Goal: Check status: Check status

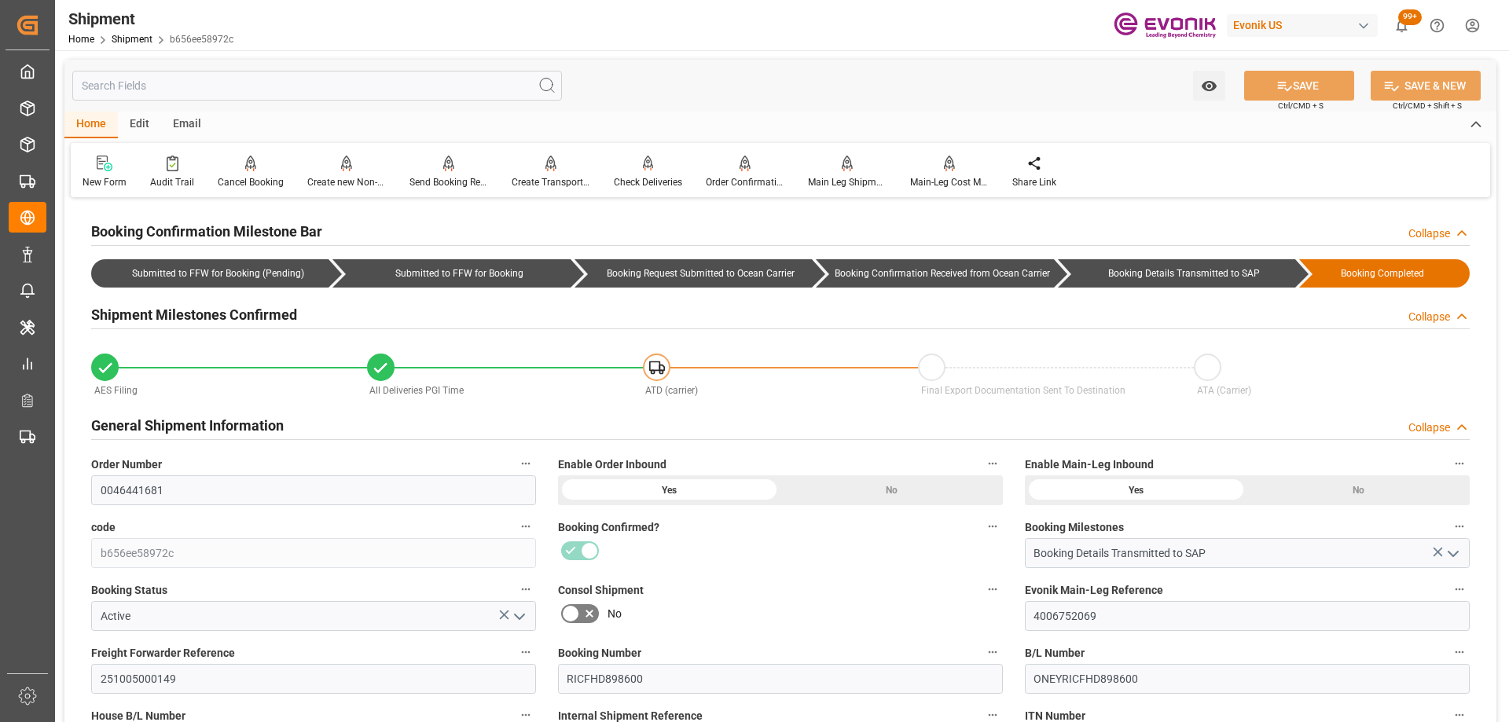
scroll to position [1415, 0]
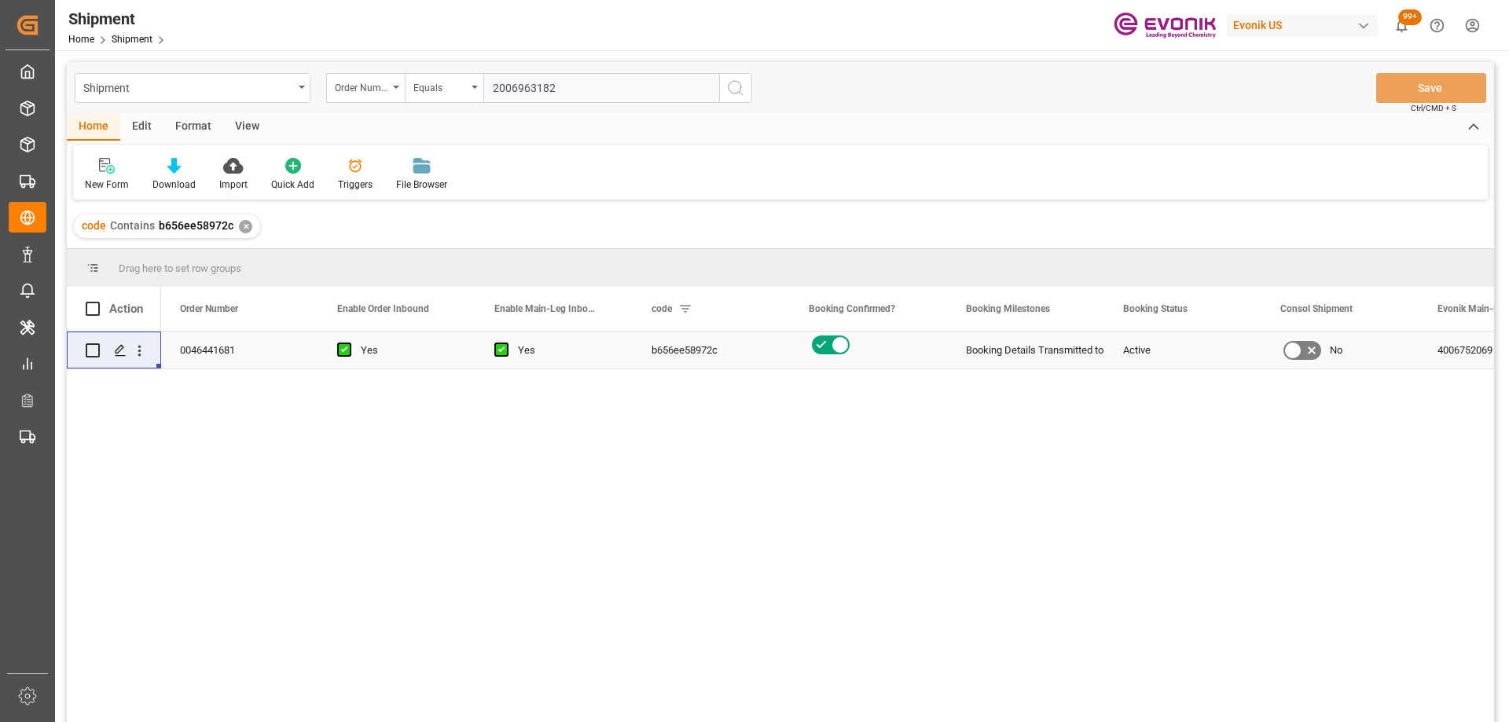
type input "2006963182"
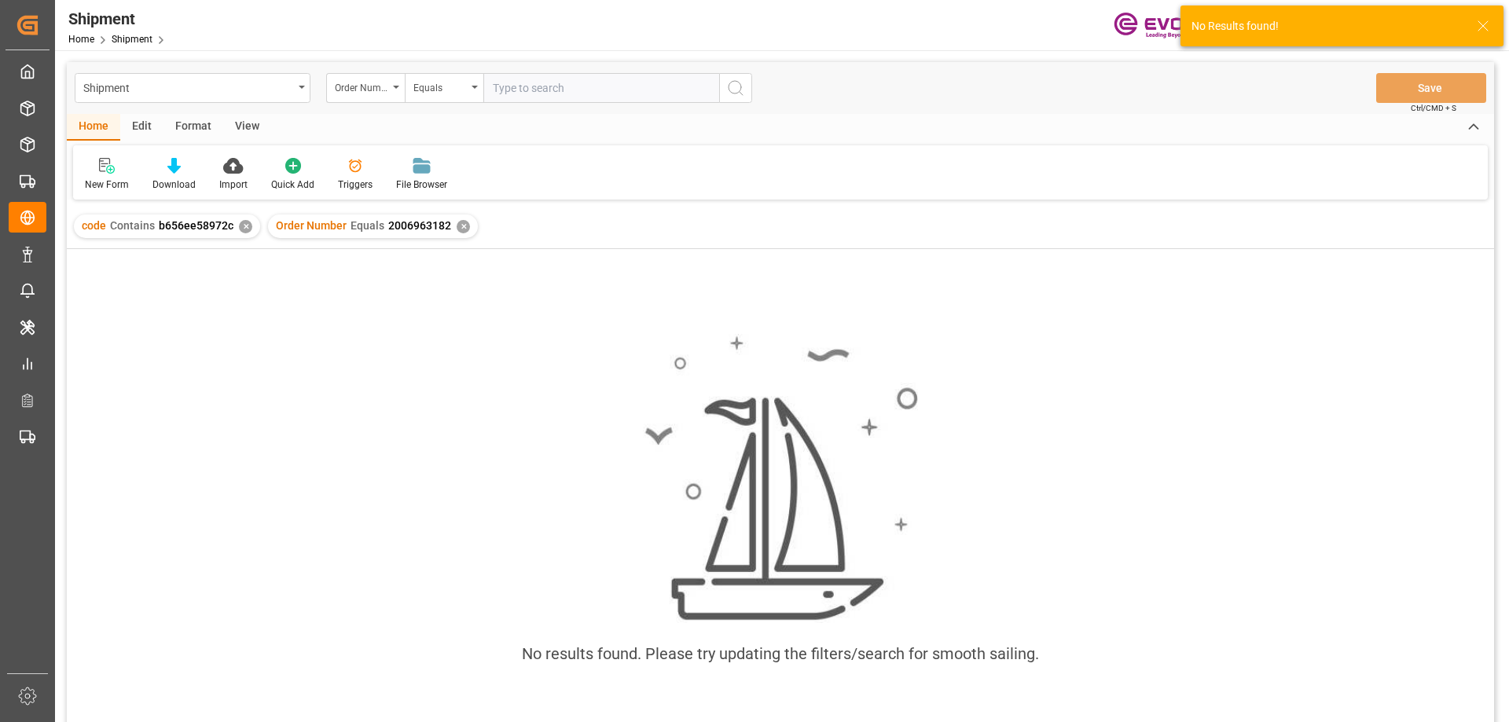
click at [241, 221] on div "✕" at bounding box center [245, 226] width 13 height 13
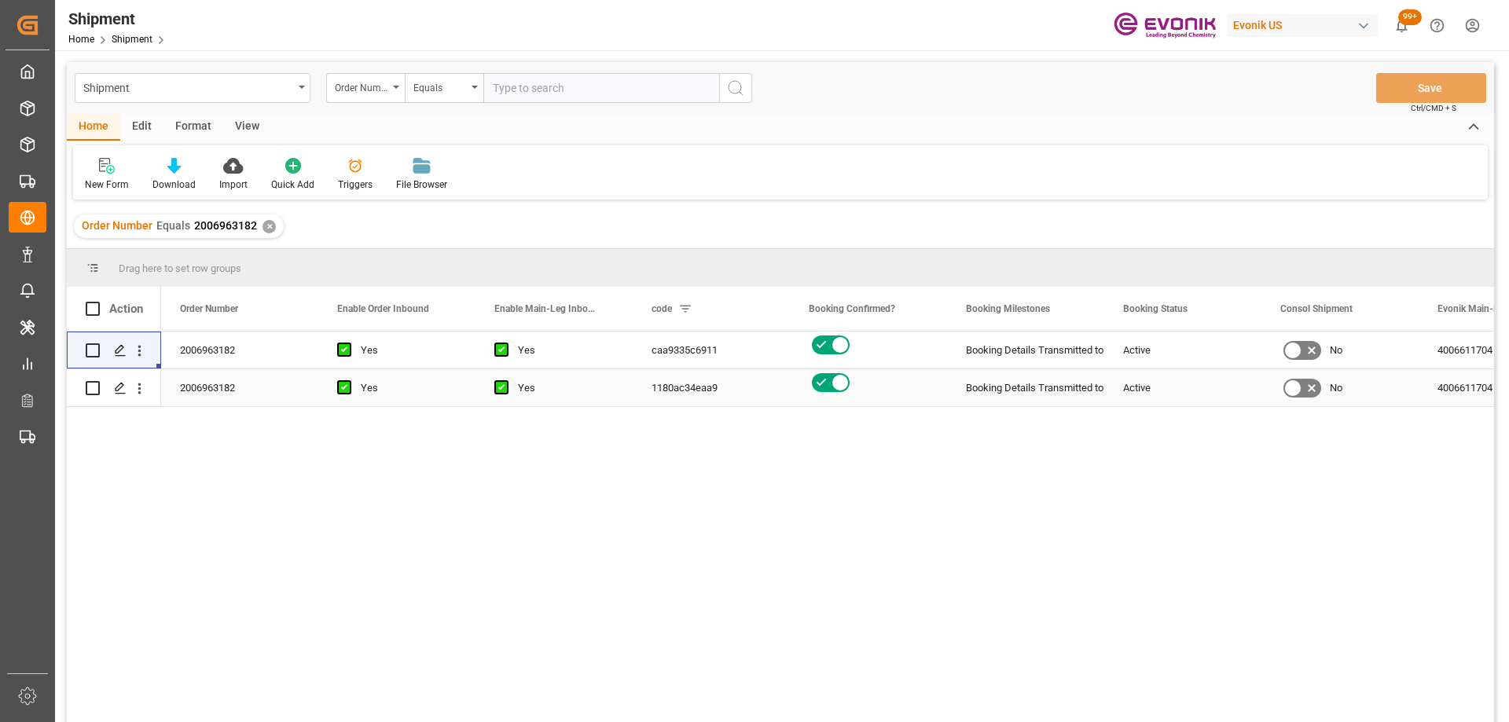
click at [732, 376] on div "1180ac34eaa9" at bounding box center [711, 387] width 157 height 37
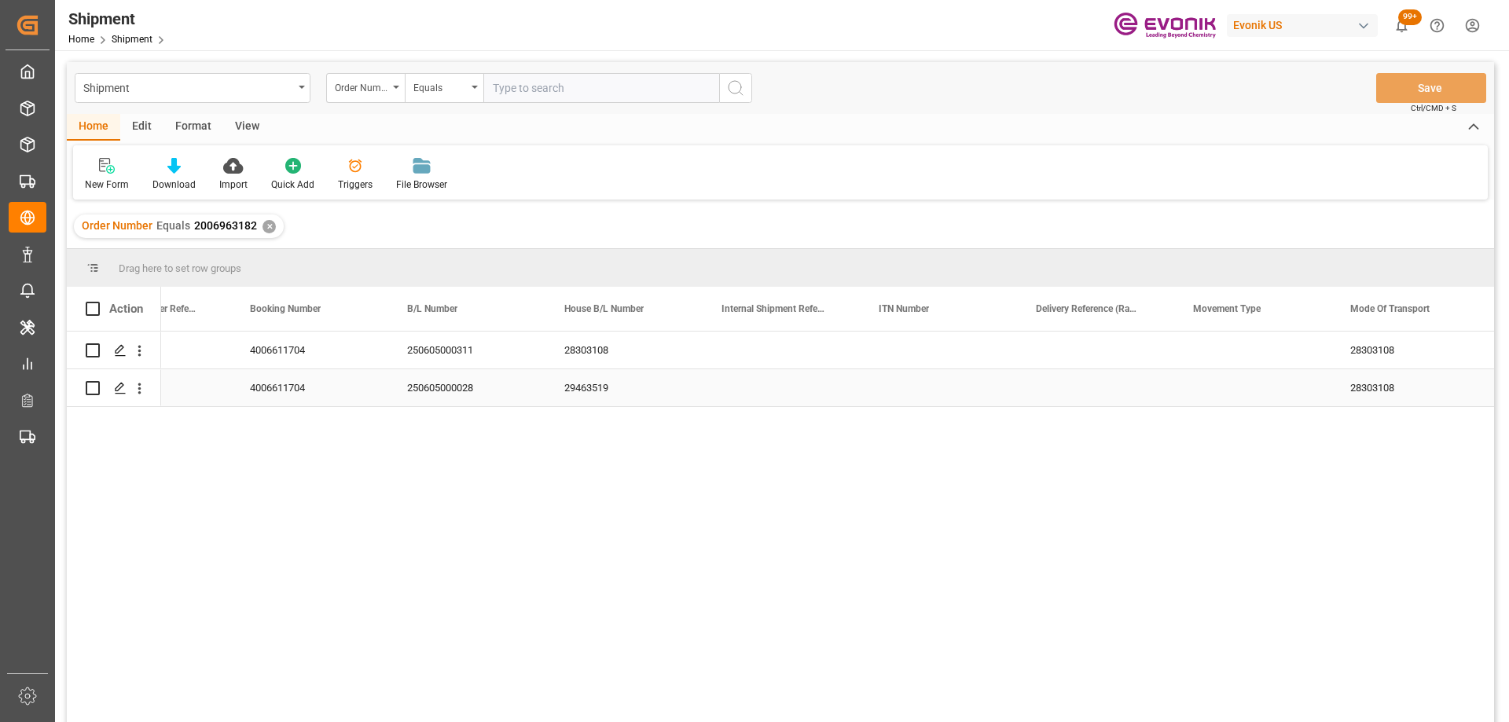
scroll to position [0, 1502]
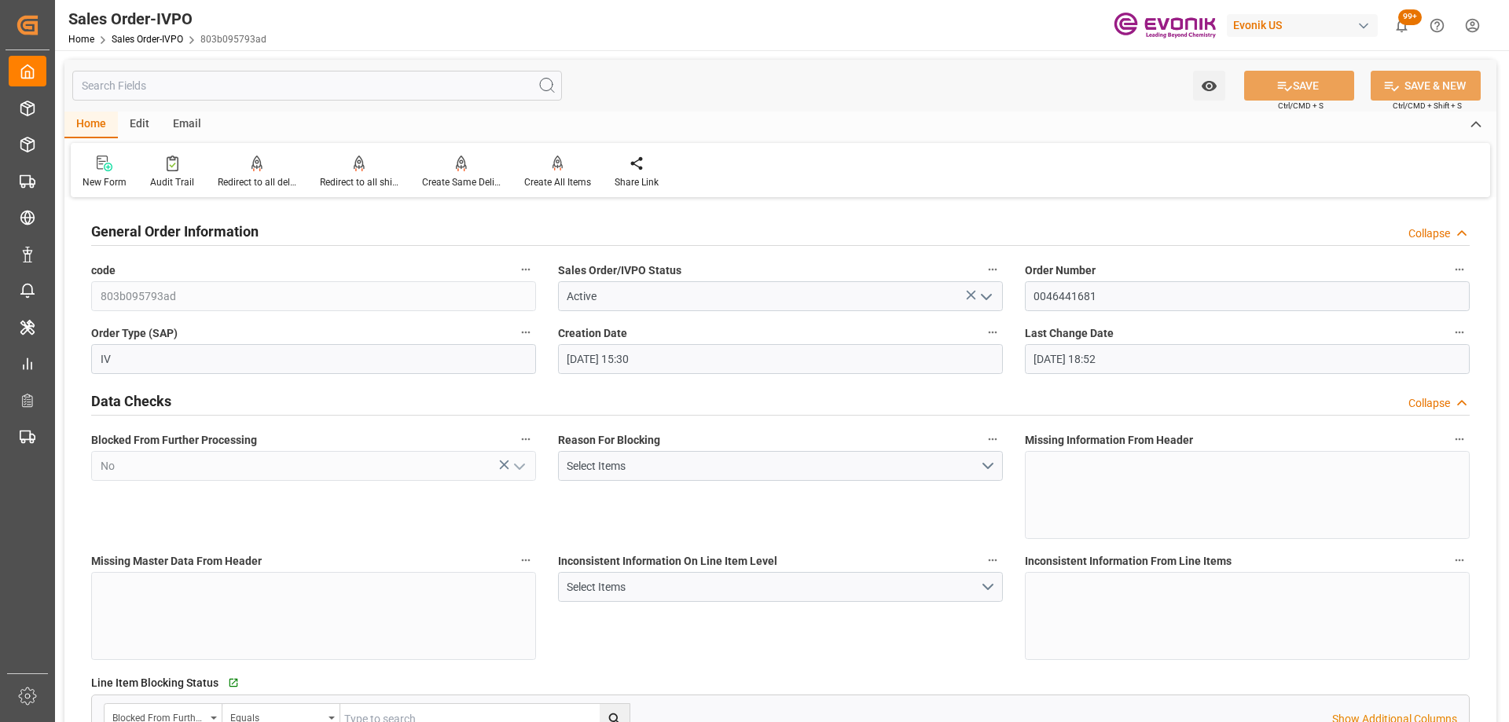
scroll to position [707, 0]
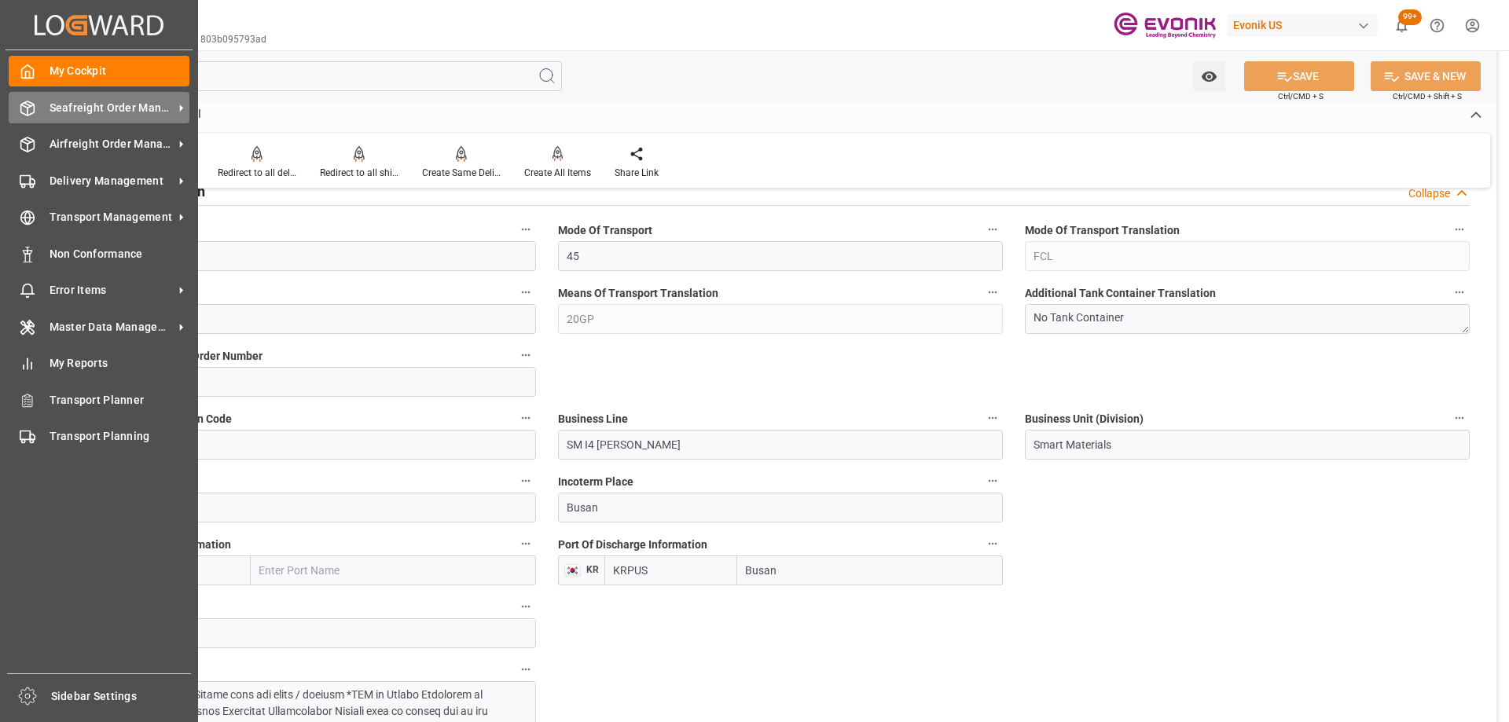
click at [30, 117] on div "Seafreight Order Management Seafreight Order Management" at bounding box center [99, 107] width 181 height 31
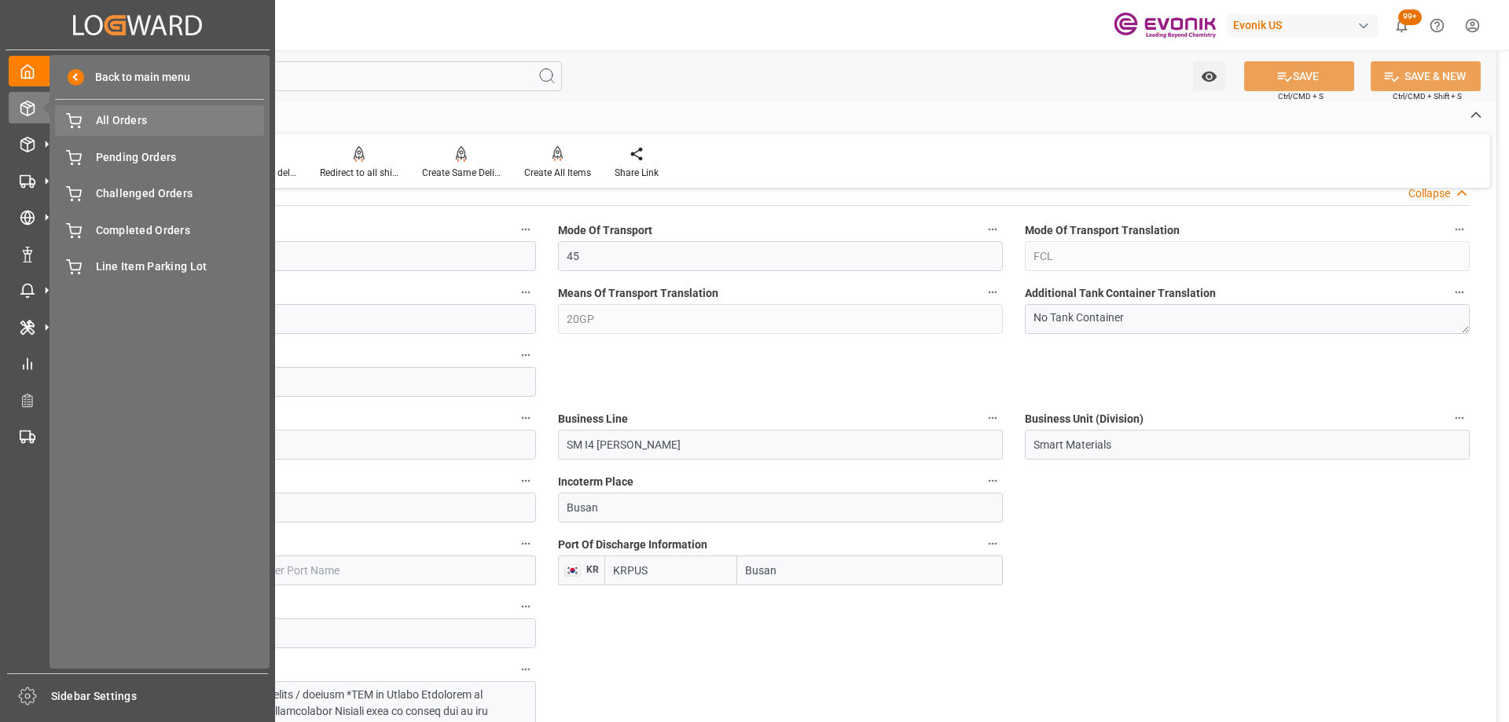
click at [122, 123] on span "All Orders" at bounding box center [180, 120] width 169 height 17
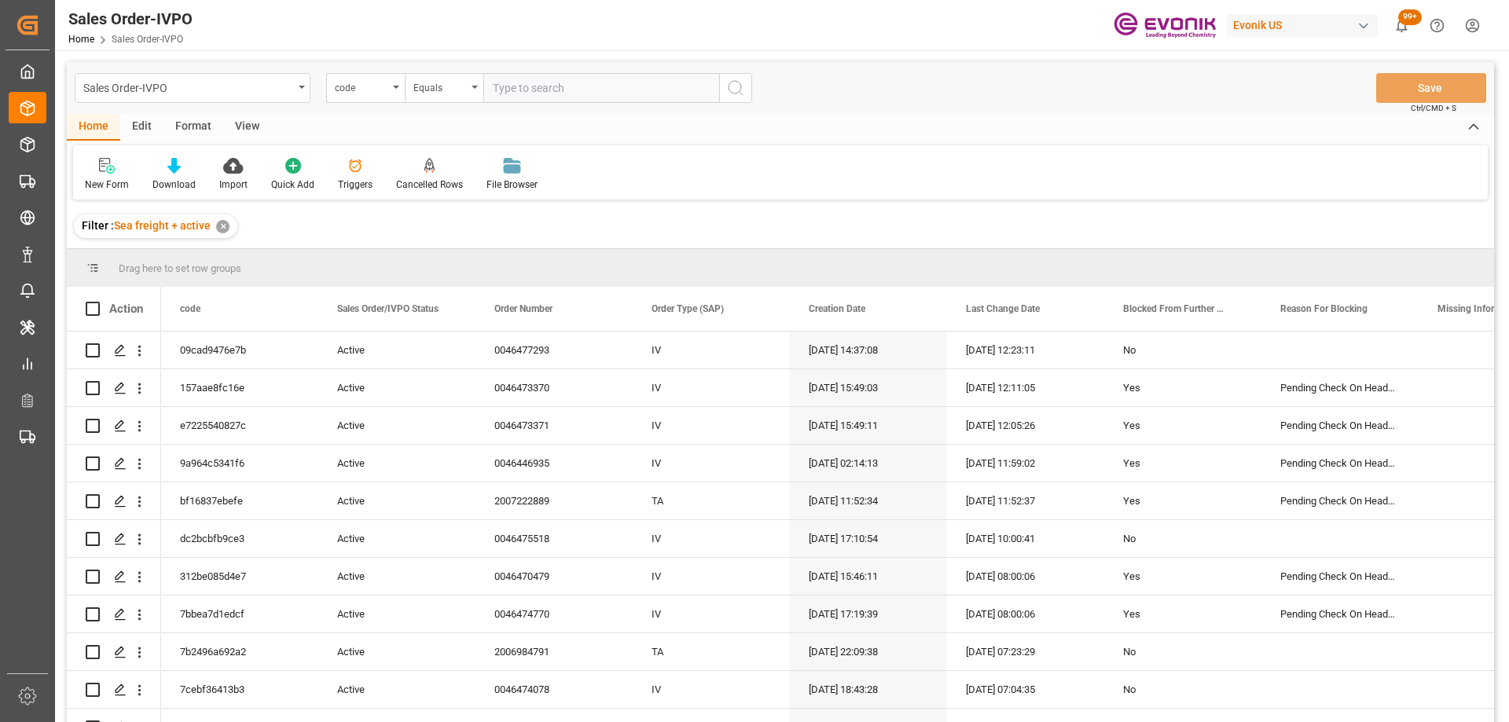
click at [365, 84] on div "code" at bounding box center [361, 86] width 53 height 18
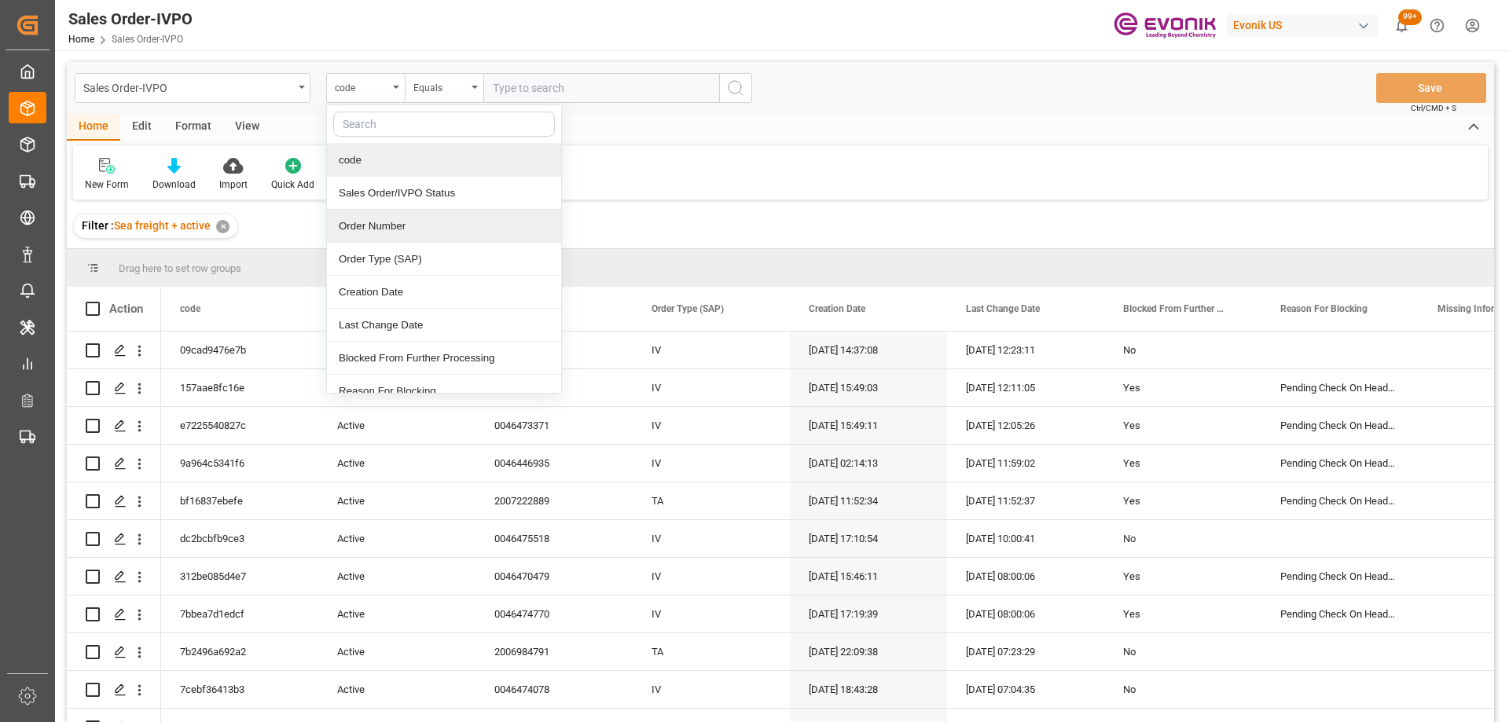
click at [374, 234] on div "Order Number" at bounding box center [444, 226] width 234 height 33
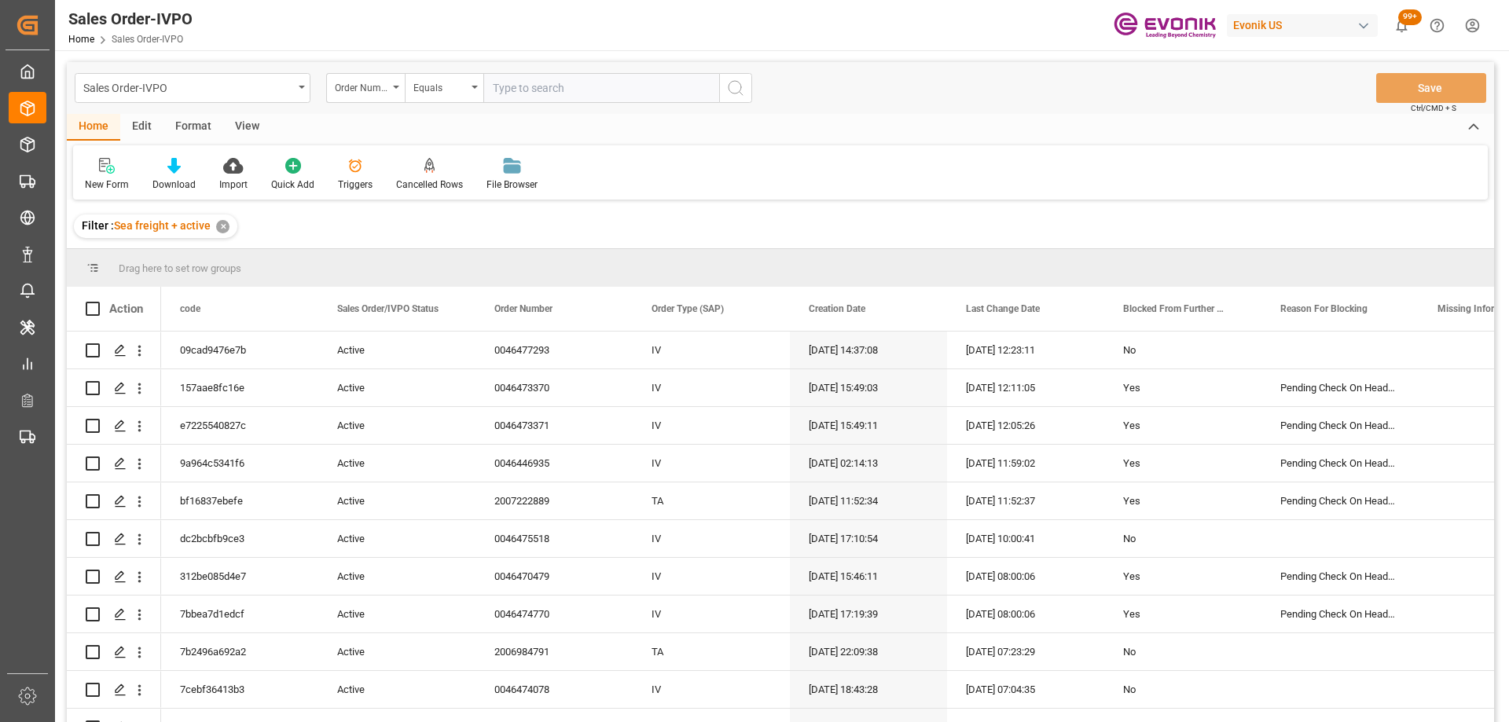
click at [511, 94] on input "text" at bounding box center [601, 88] width 236 height 30
paste input "2006963182"
type input "2006963182"
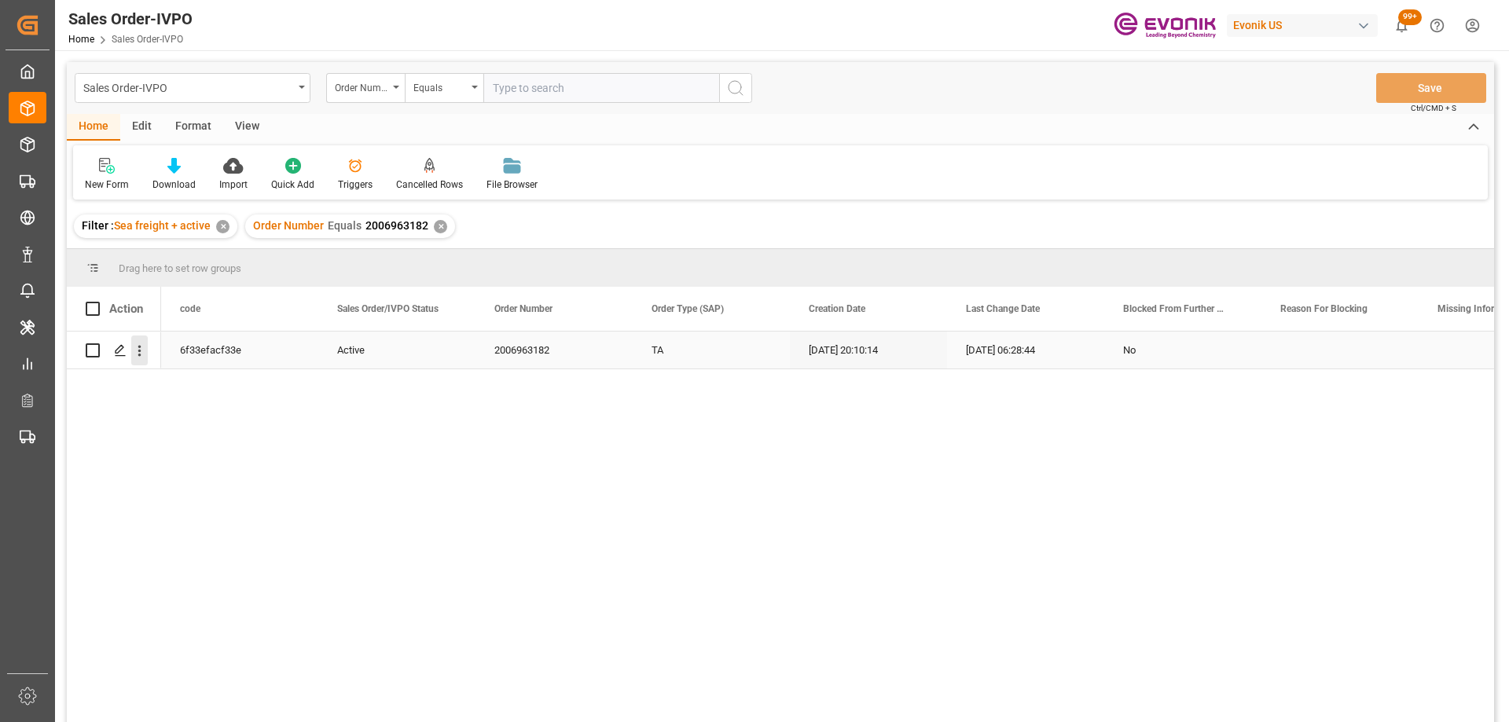
click at [139, 340] on button "open menu" at bounding box center [139, 351] width 17 height 30
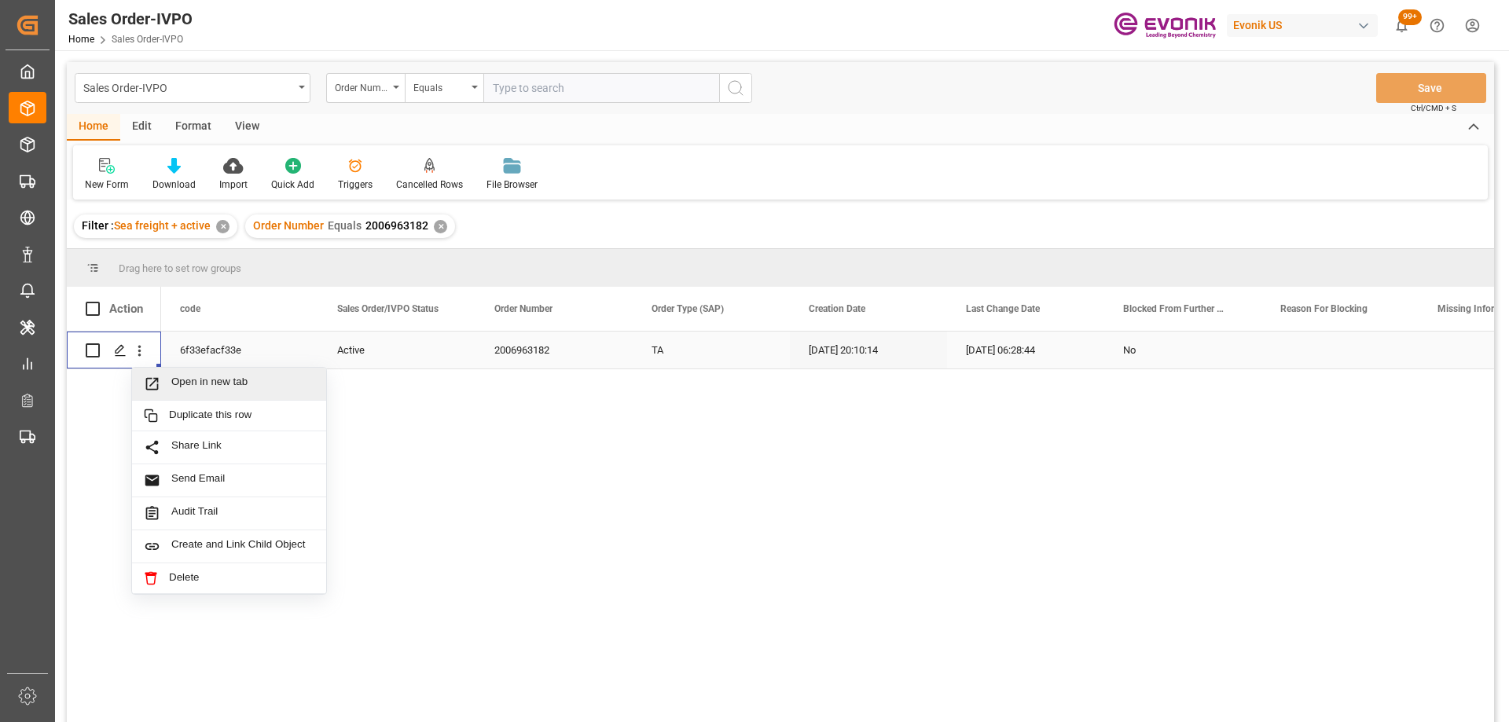
click at [167, 384] on span "Press SPACE to select this row." at bounding box center [158, 384] width 28 height 17
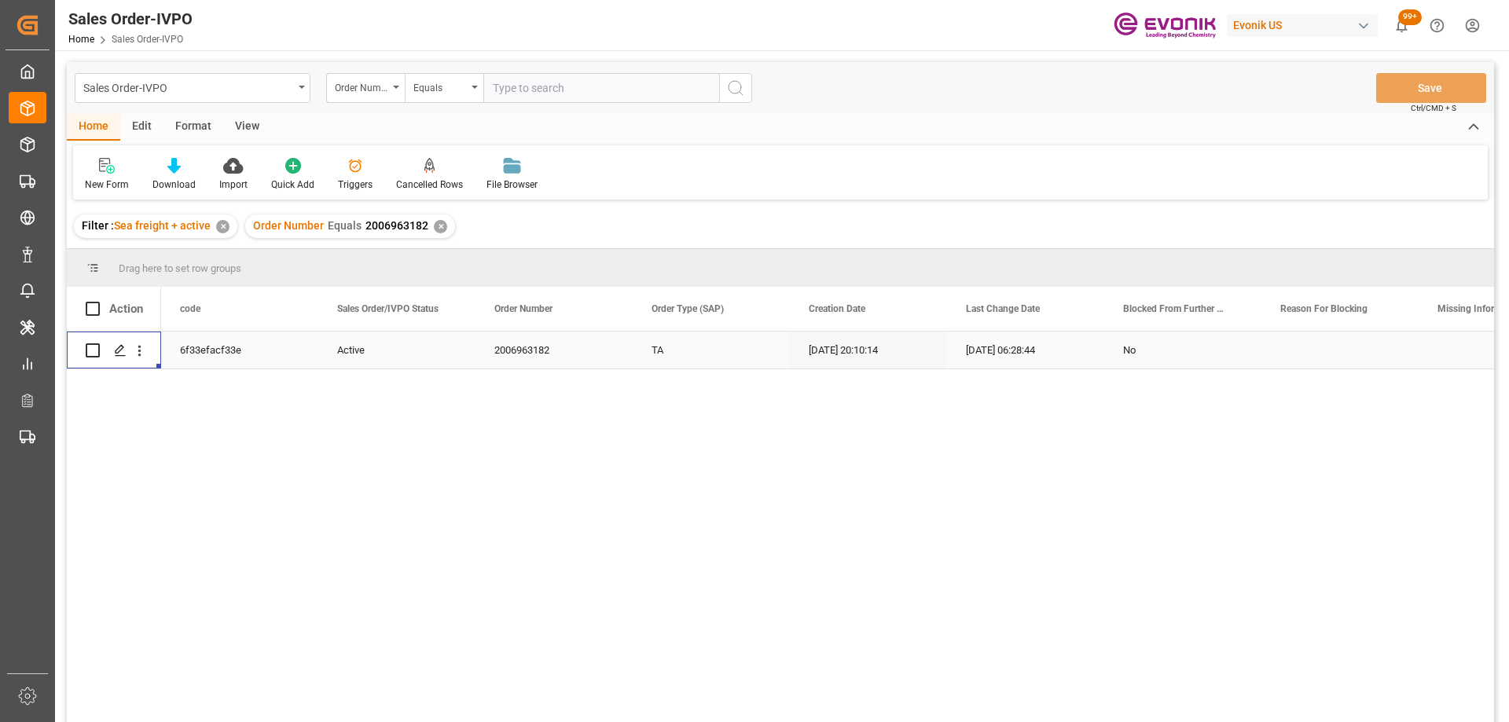
click at [527, 94] on input "text" at bounding box center [601, 88] width 236 height 30
paste input "2006963182"
type input "2006963182"
click at [442, 223] on div "✕" at bounding box center [440, 226] width 13 height 13
click at [145, 353] on icon "open menu" at bounding box center [139, 351] width 17 height 17
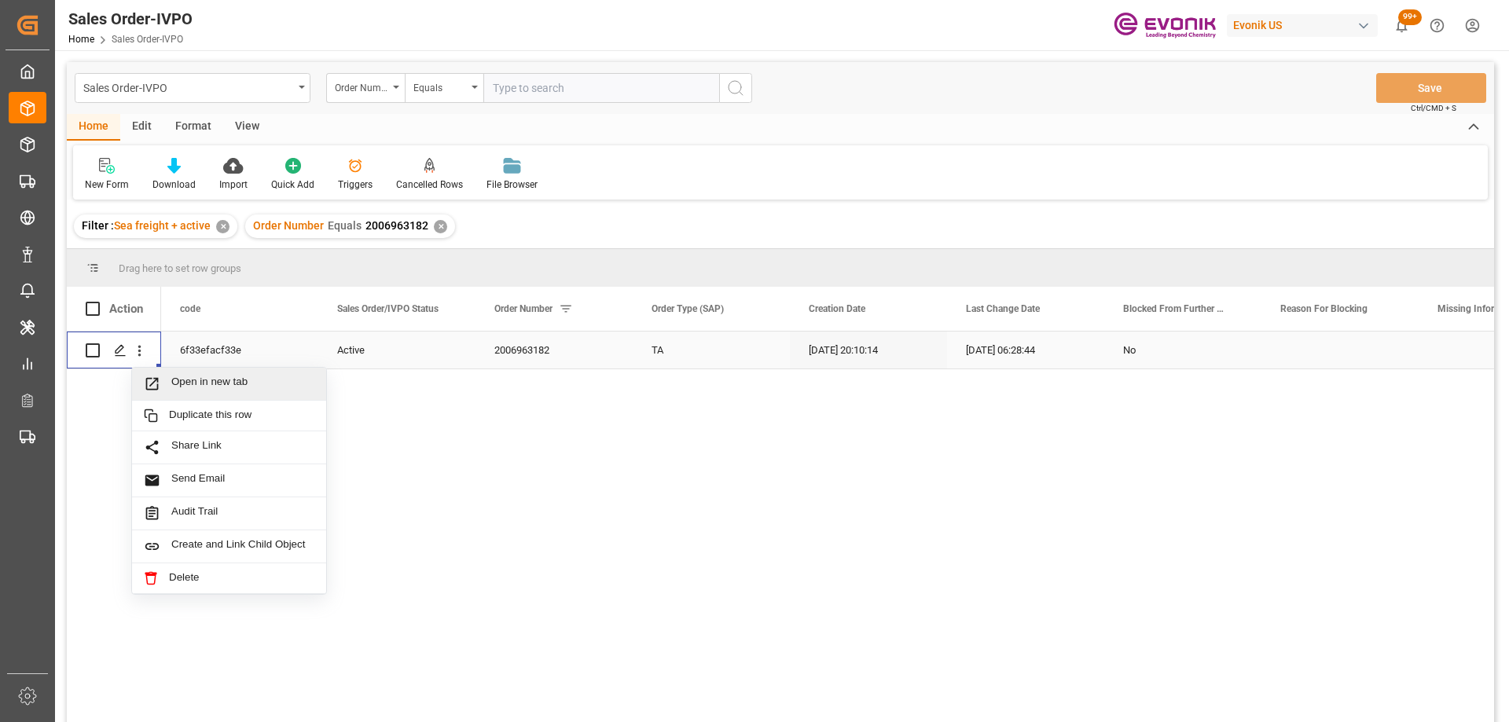
click at [173, 388] on span "Open in new tab" at bounding box center [242, 384] width 143 height 17
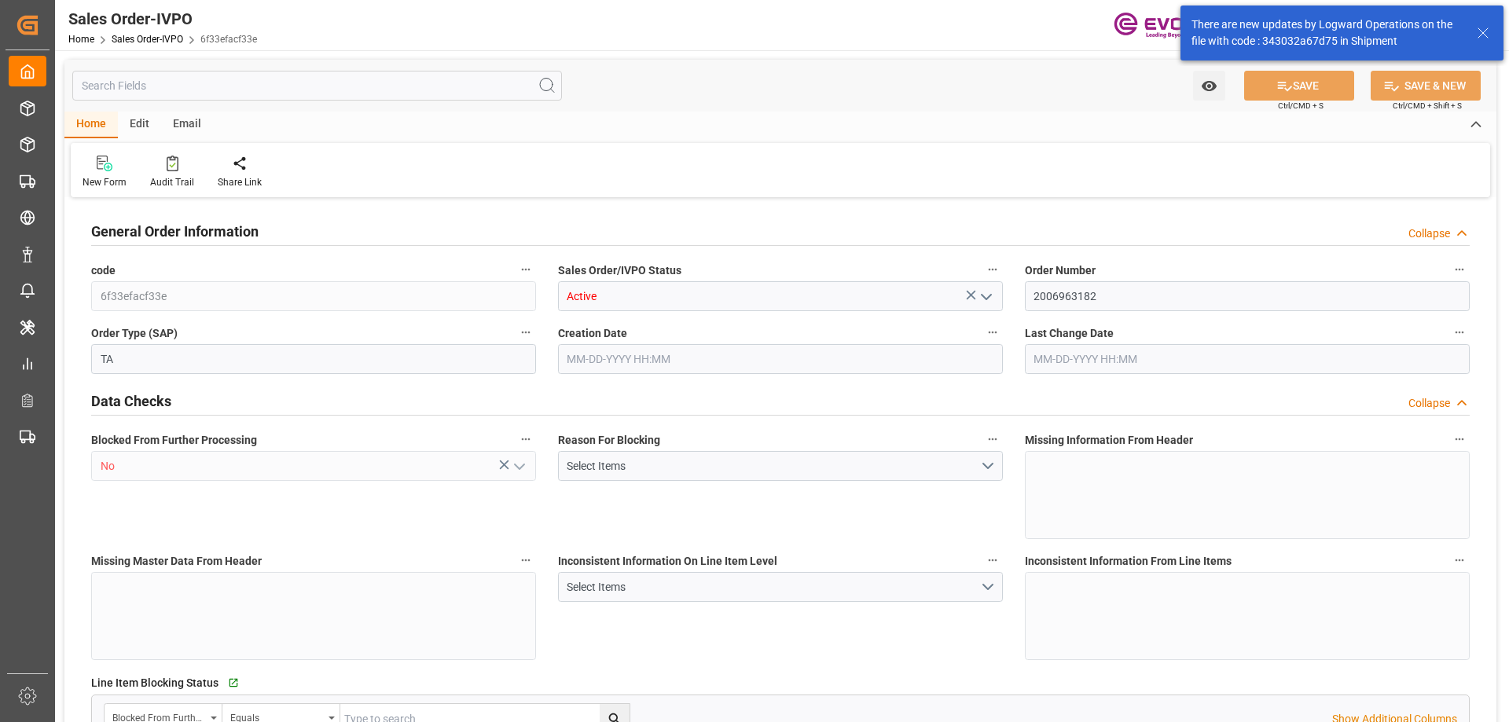
type input "JPYOK"
type input "0"
type input "3"
type input "2"
type input "3"
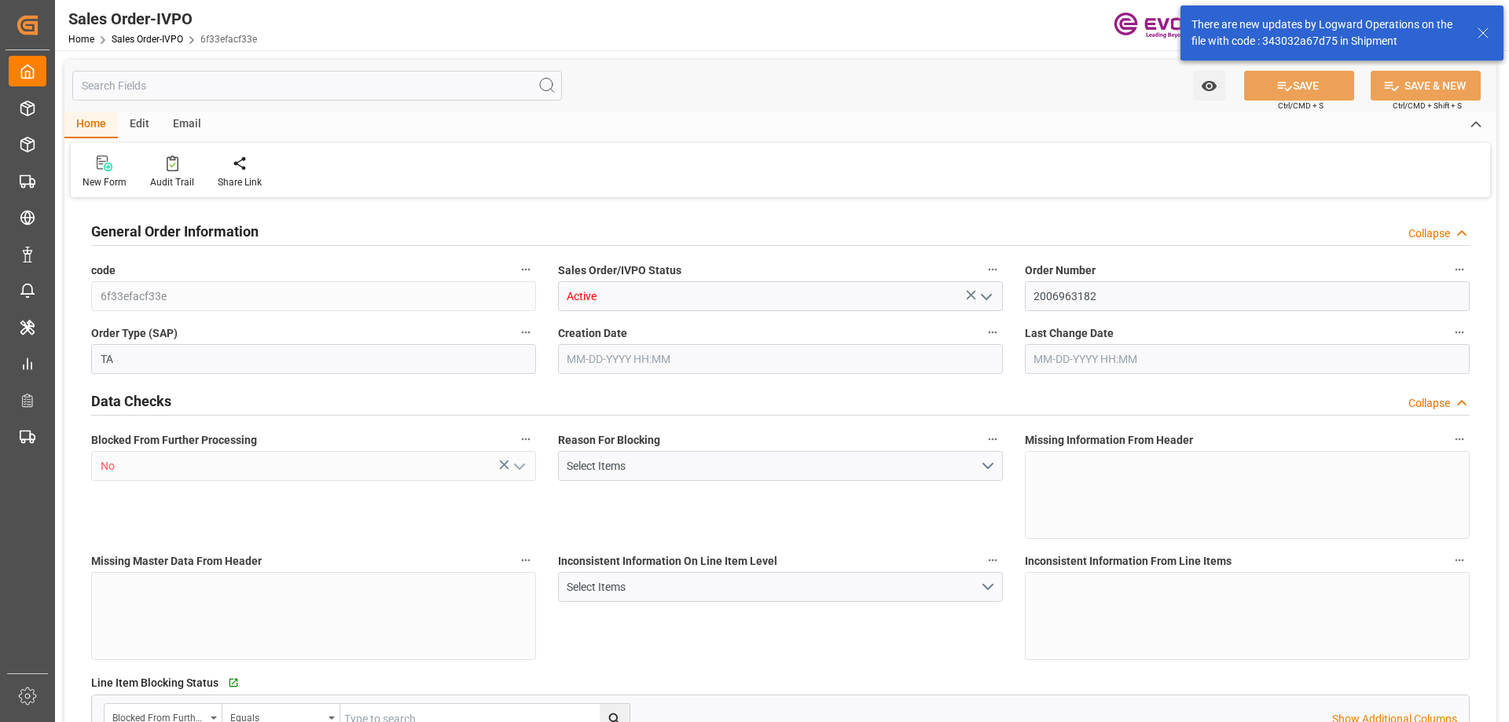
type input "20882.88"
type input "146.6294"
type input "57000"
type input "180"
type input "04-24-2025 20:10"
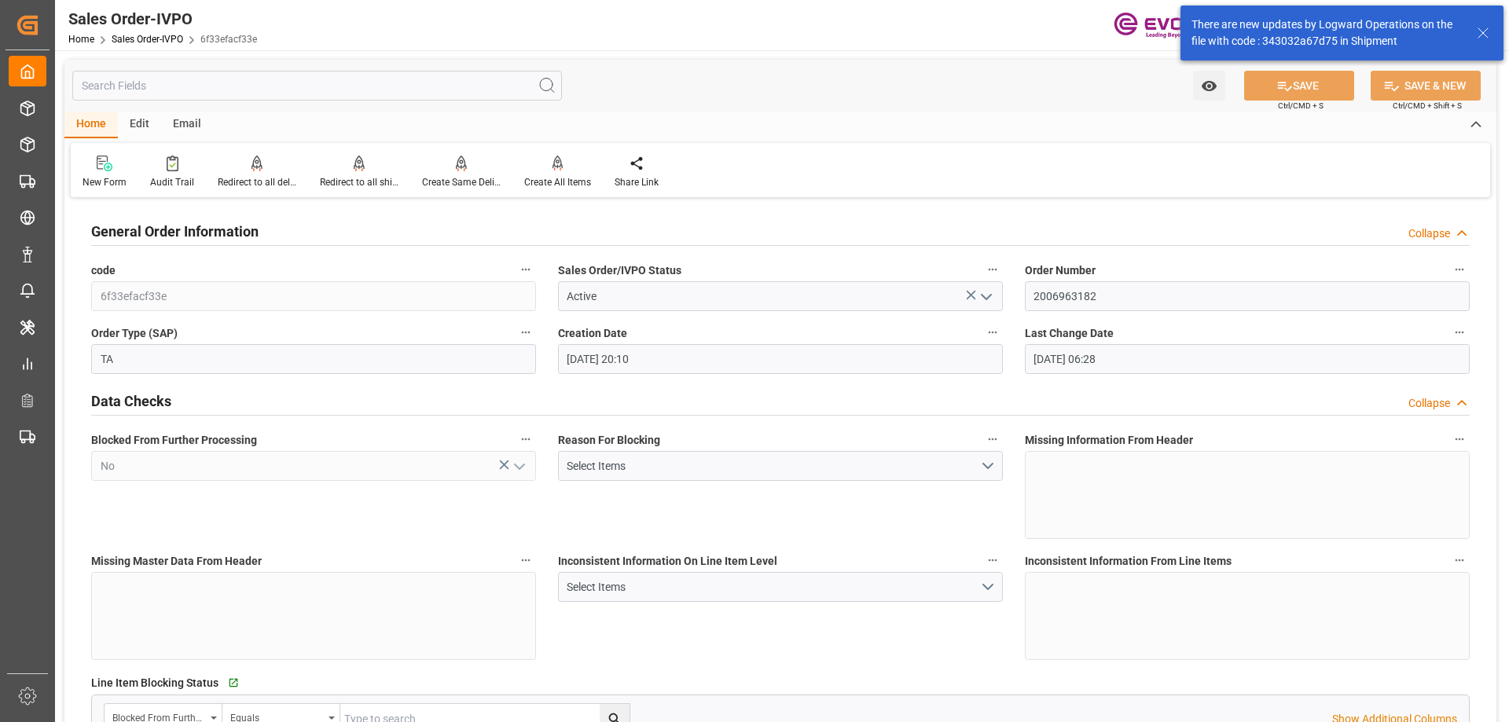
type input "10-13-2025 06:28"
click at [368, 180] on div "Redirect to all shipments" at bounding box center [359, 182] width 79 height 14
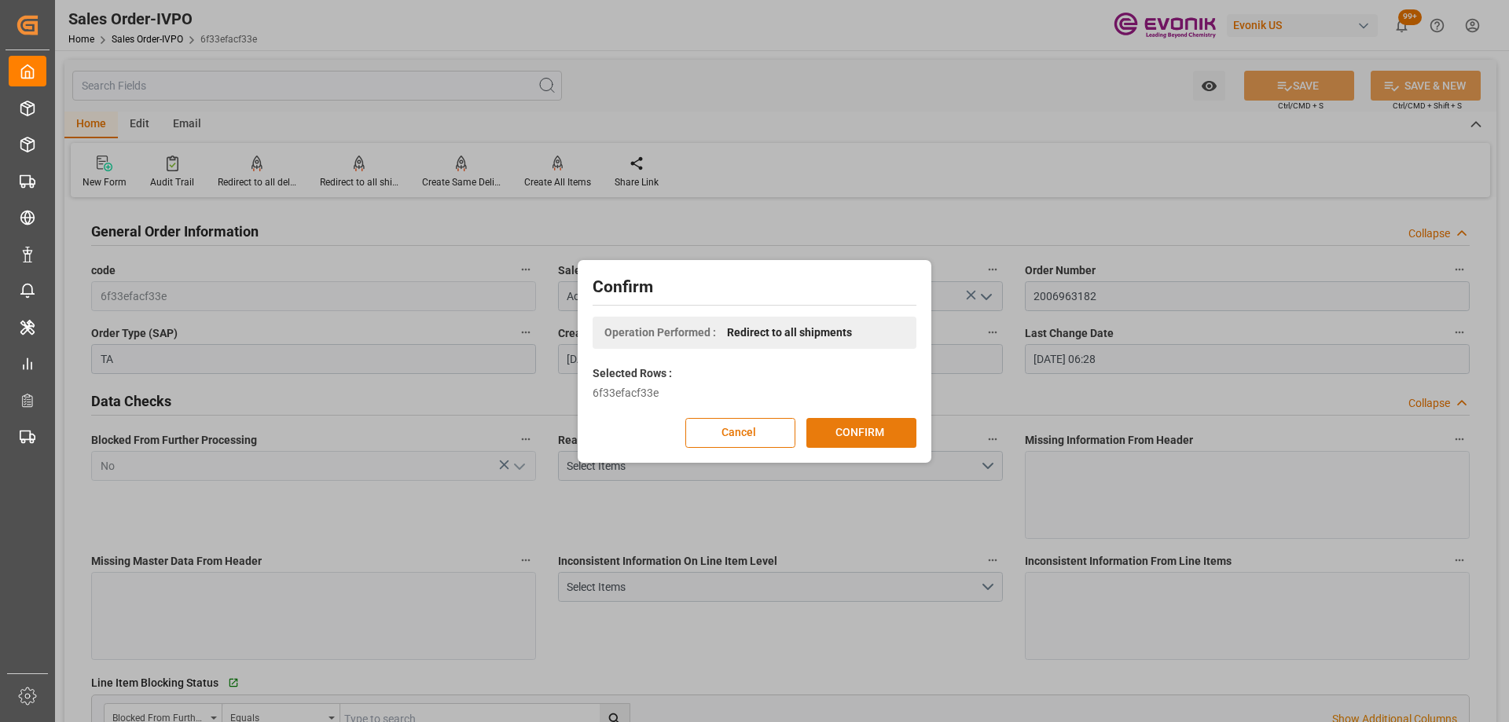
click at [848, 429] on button "CONFIRM" at bounding box center [861, 433] width 110 height 30
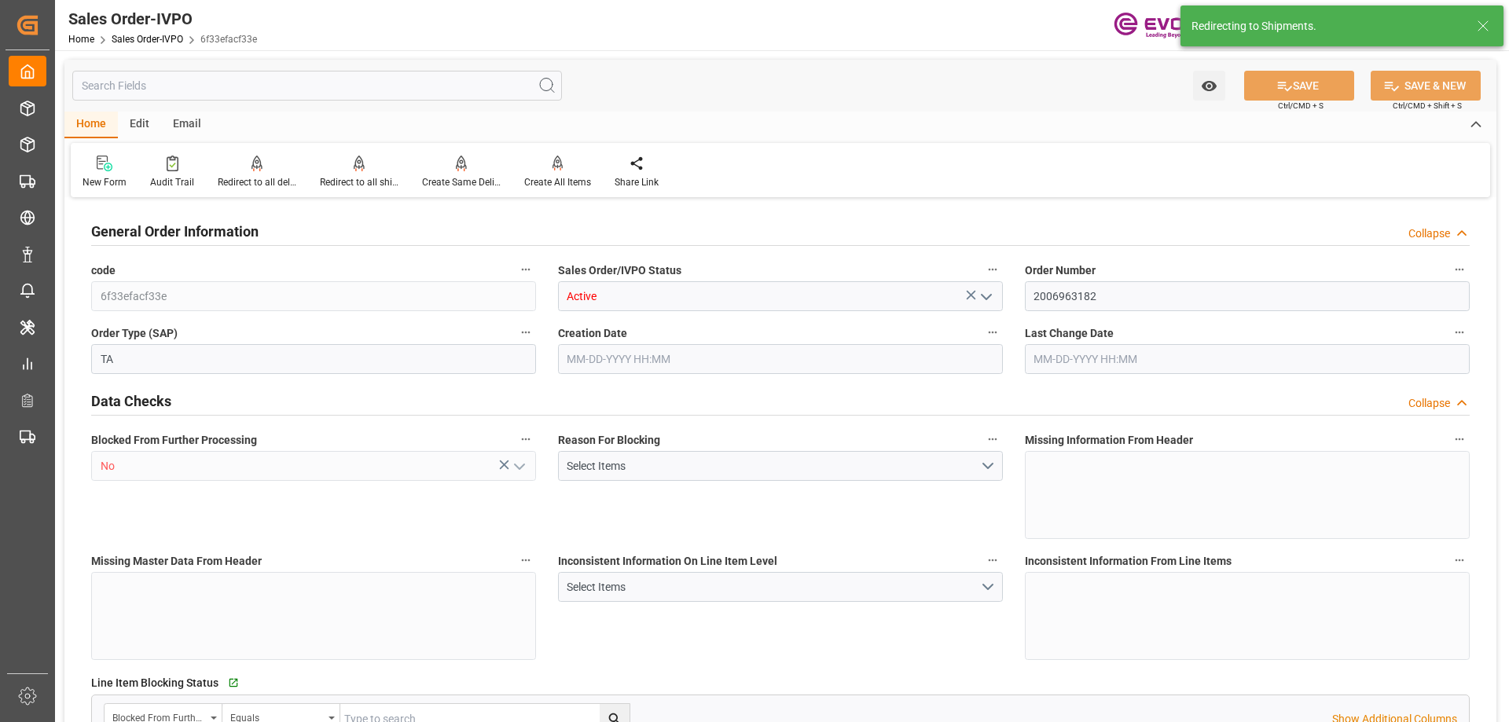
type input "JPYOK"
type input "0"
type input "3"
type input "2"
type input "3"
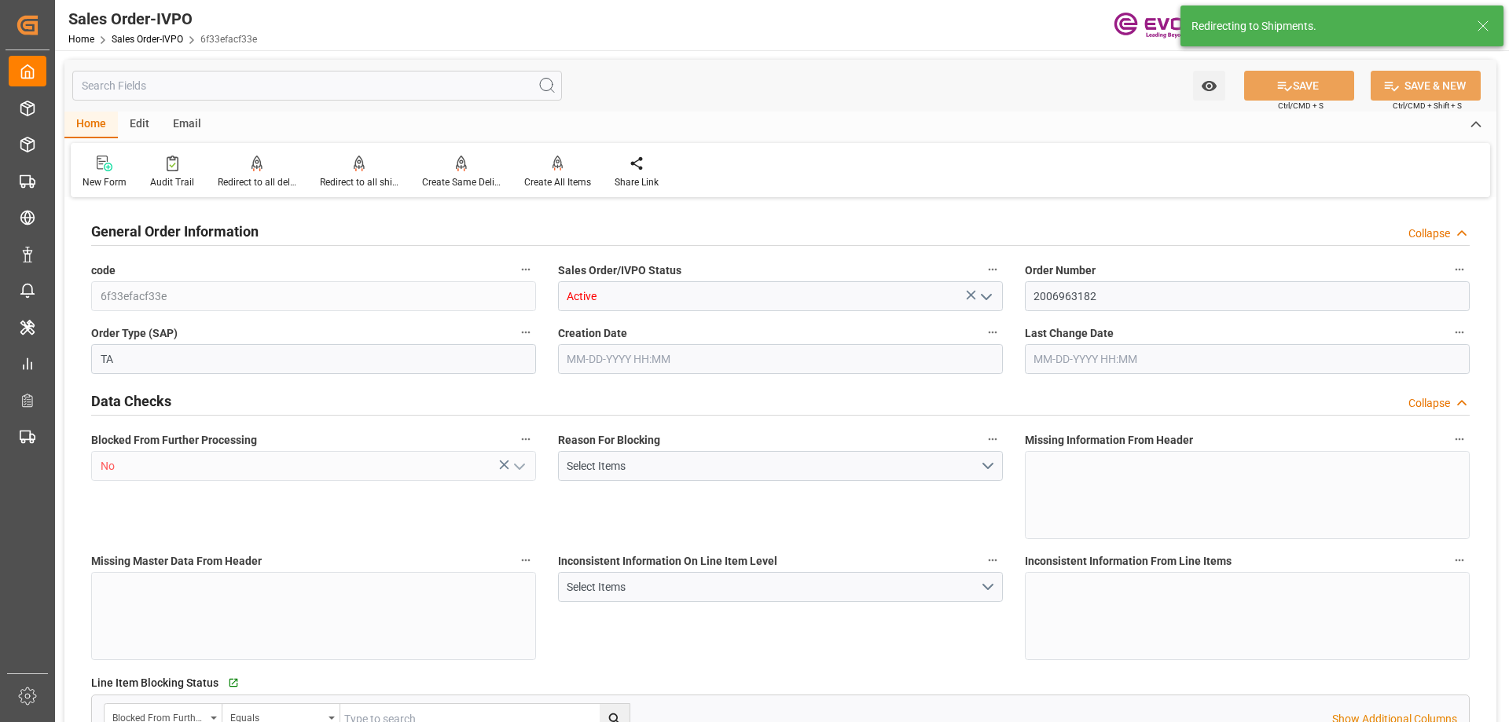
type input "20882.88"
type input "146.6294"
type input "57000"
type input "180"
type input "[DATE] 20:10"
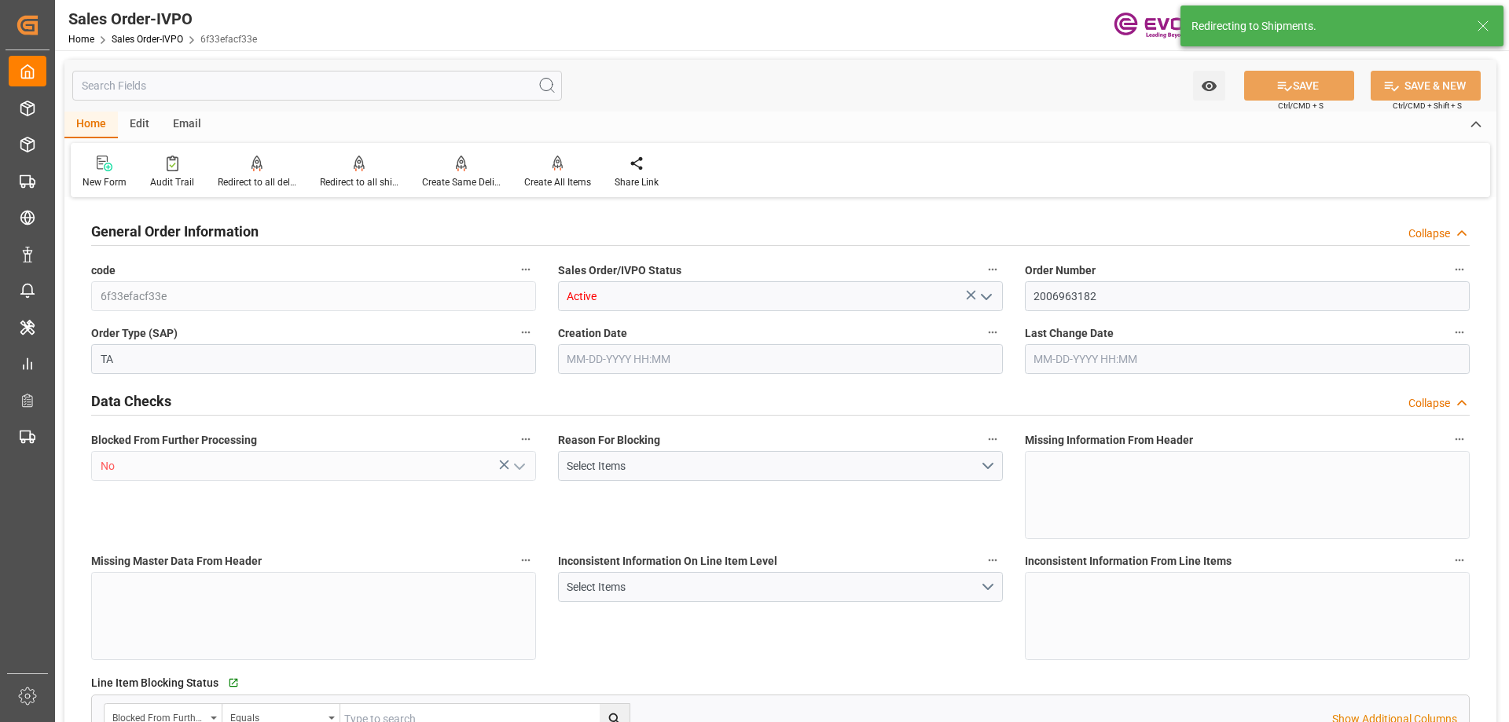
type input "[DATE] 06:28"
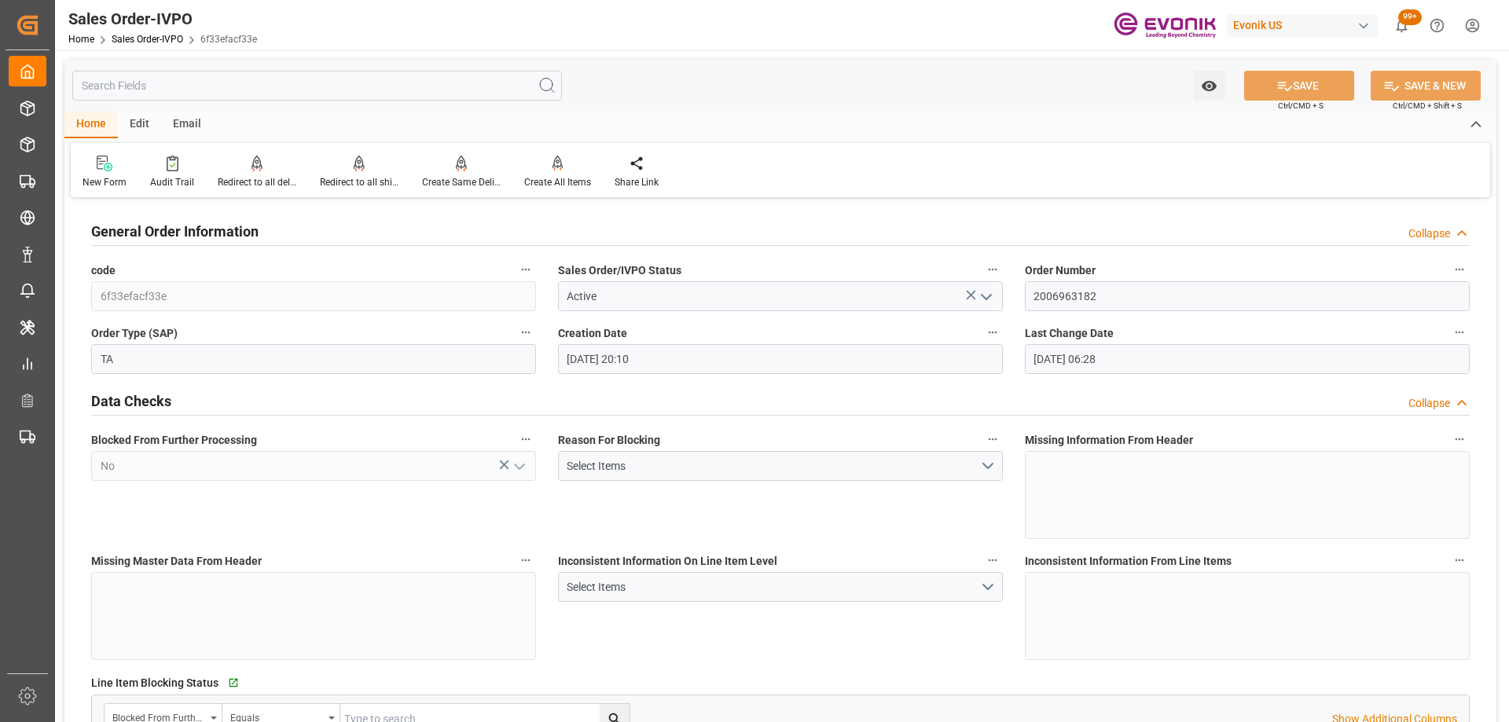
click at [619, 510] on div "Reason For Blocking Select Items" at bounding box center [780, 484] width 467 height 121
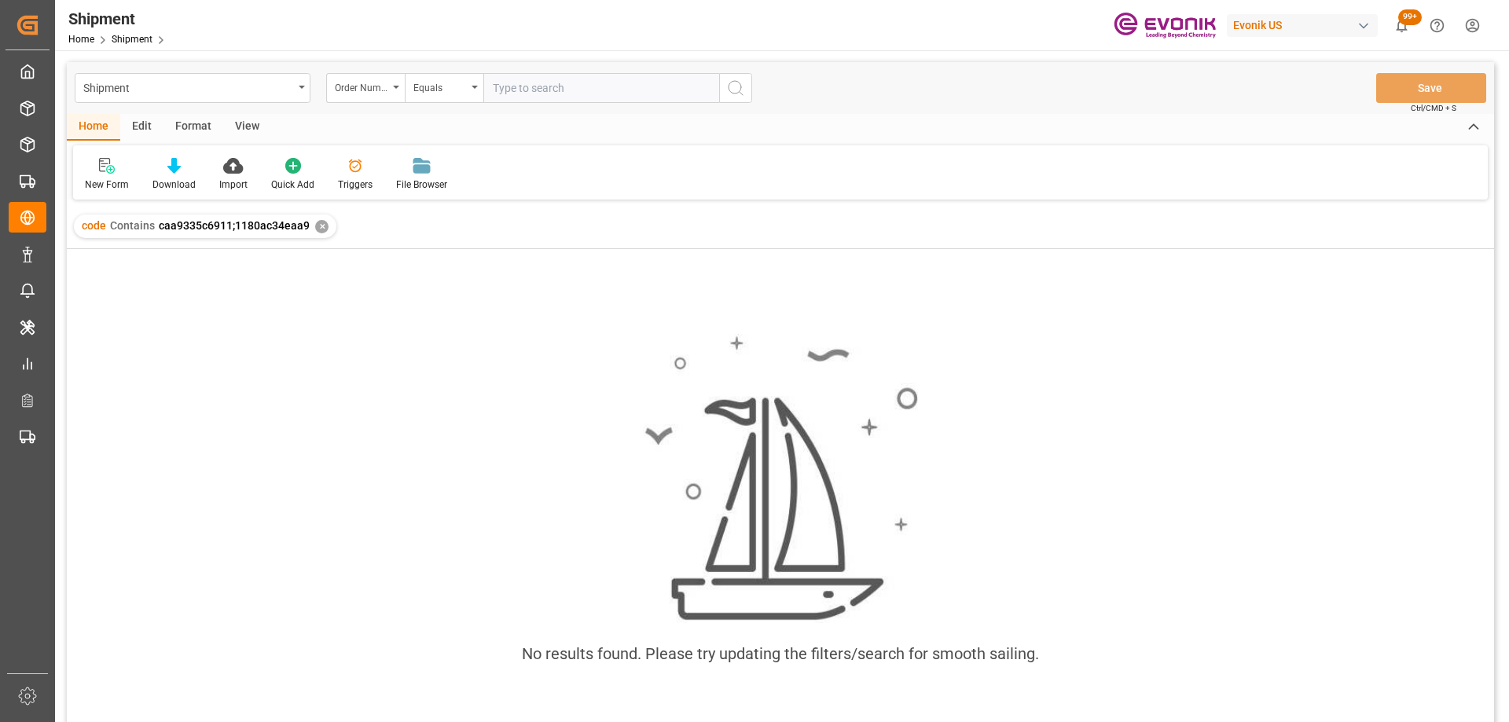
paste input "2006963182"
type input "2006963182"
click at [738, 89] on icon "search button" at bounding box center [735, 88] width 19 height 19
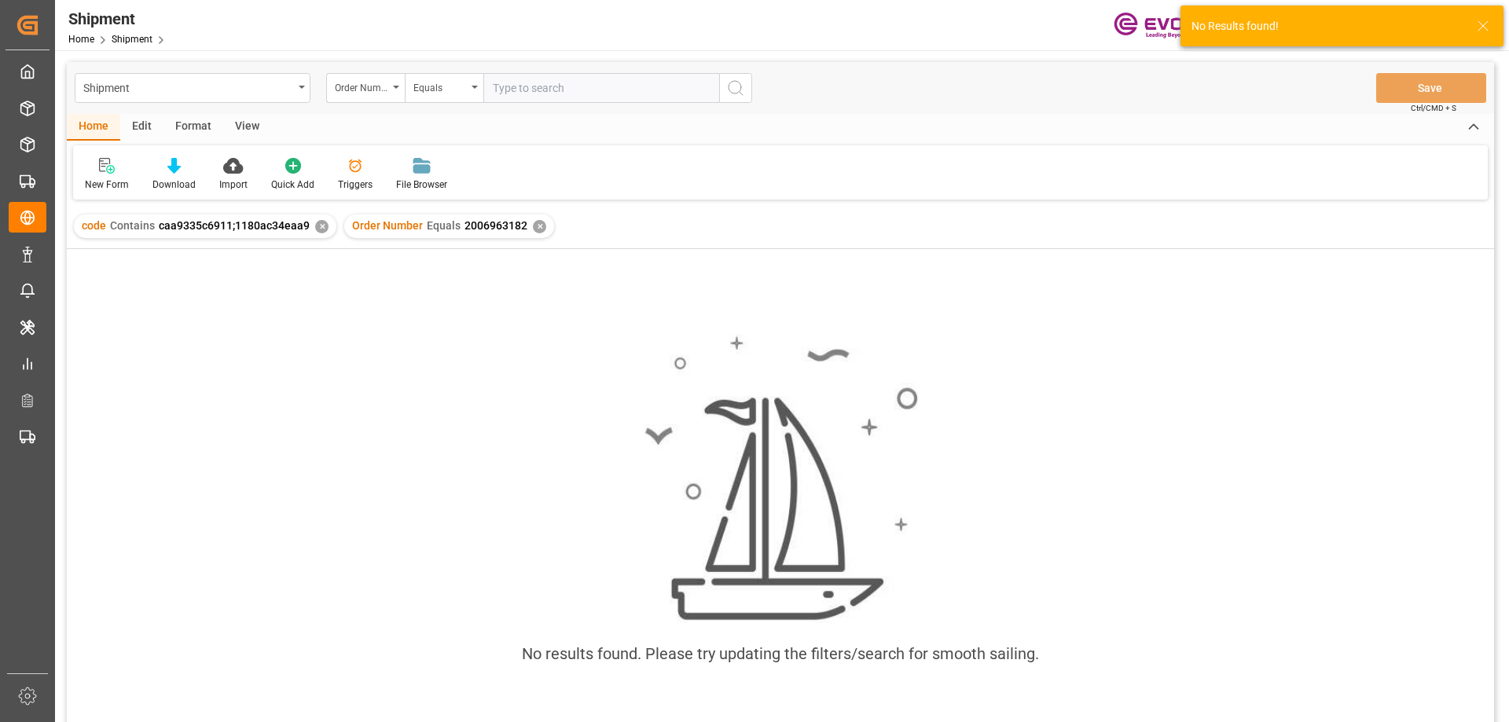
click at [319, 231] on div "✕" at bounding box center [321, 226] width 13 height 13
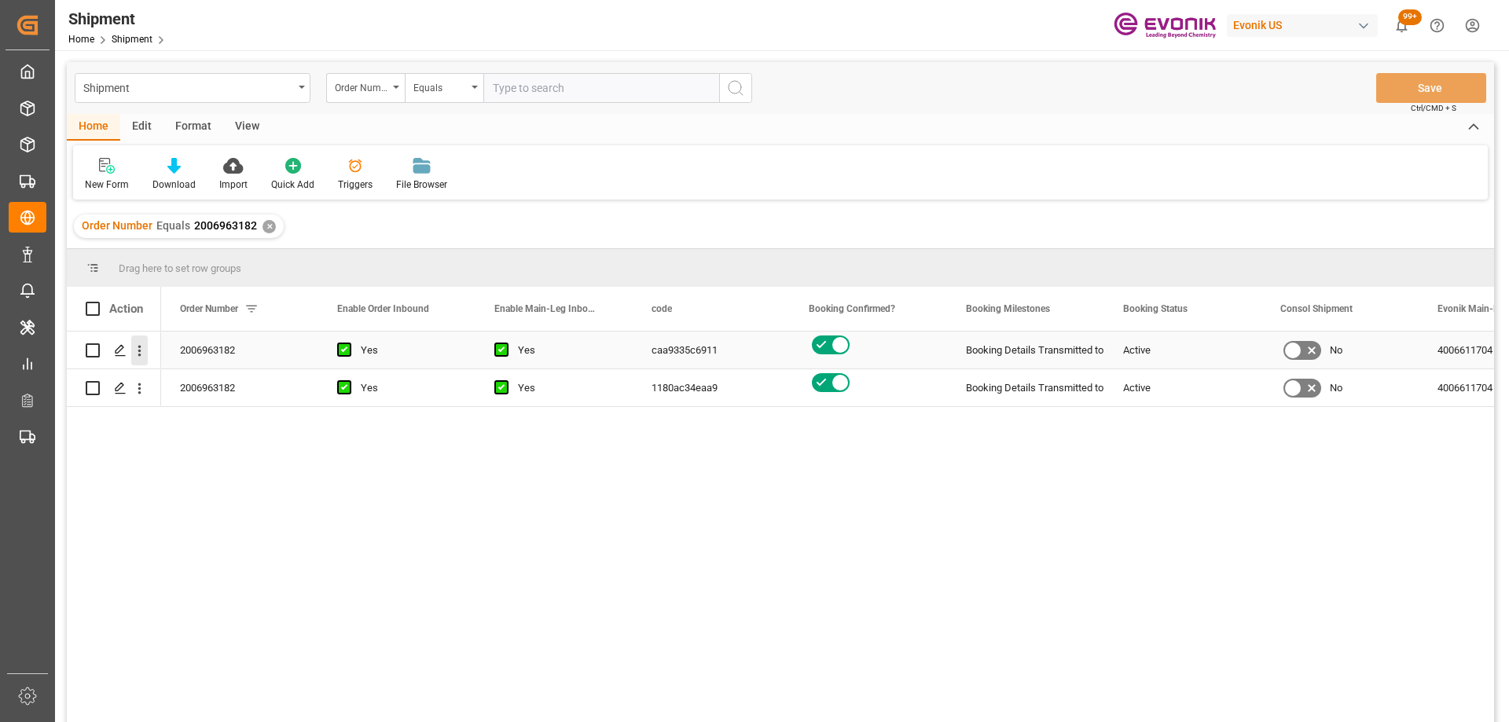
click at [147, 356] on icon "open menu" at bounding box center [139, 351] width 17 height 17
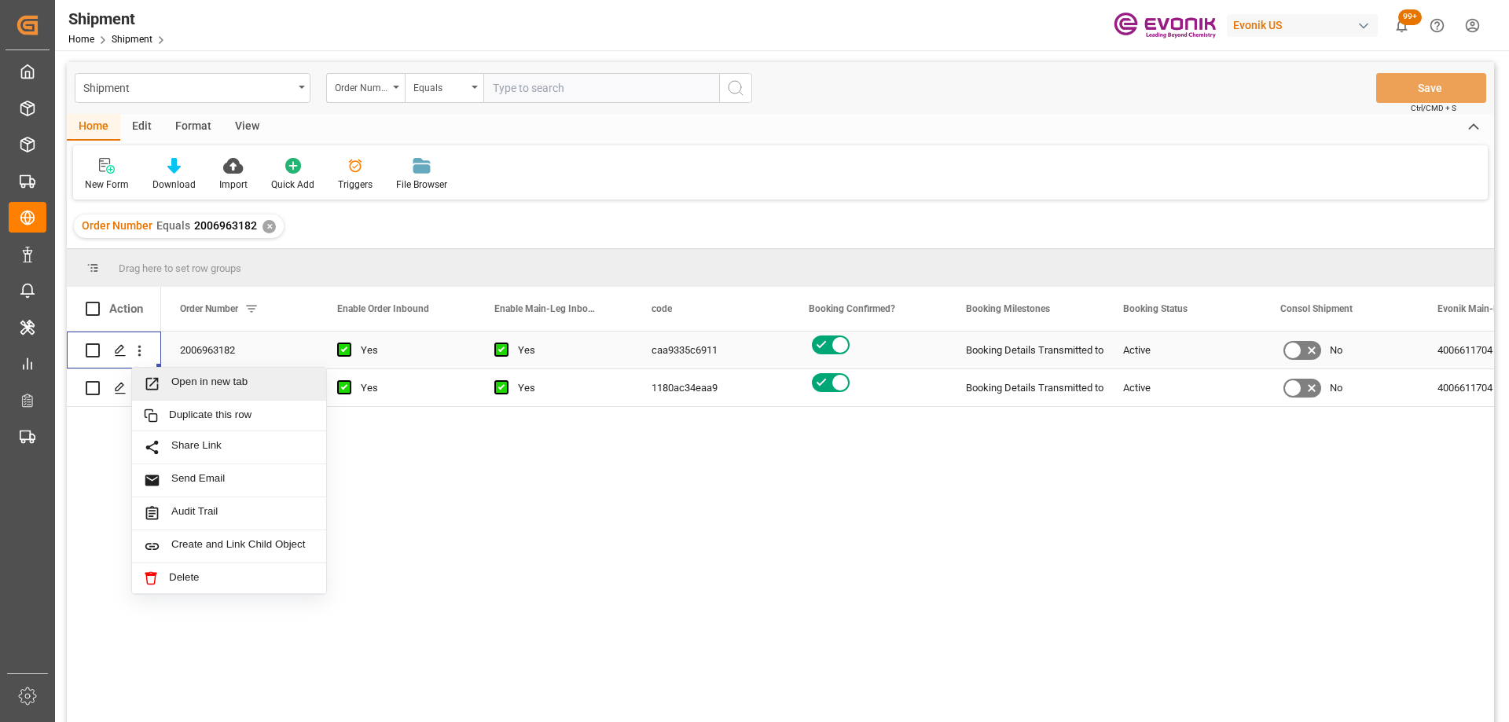
click at [160, 385] on icon "Press SPACE to select this row." at bounding box center [152, 384] width 17 height 17
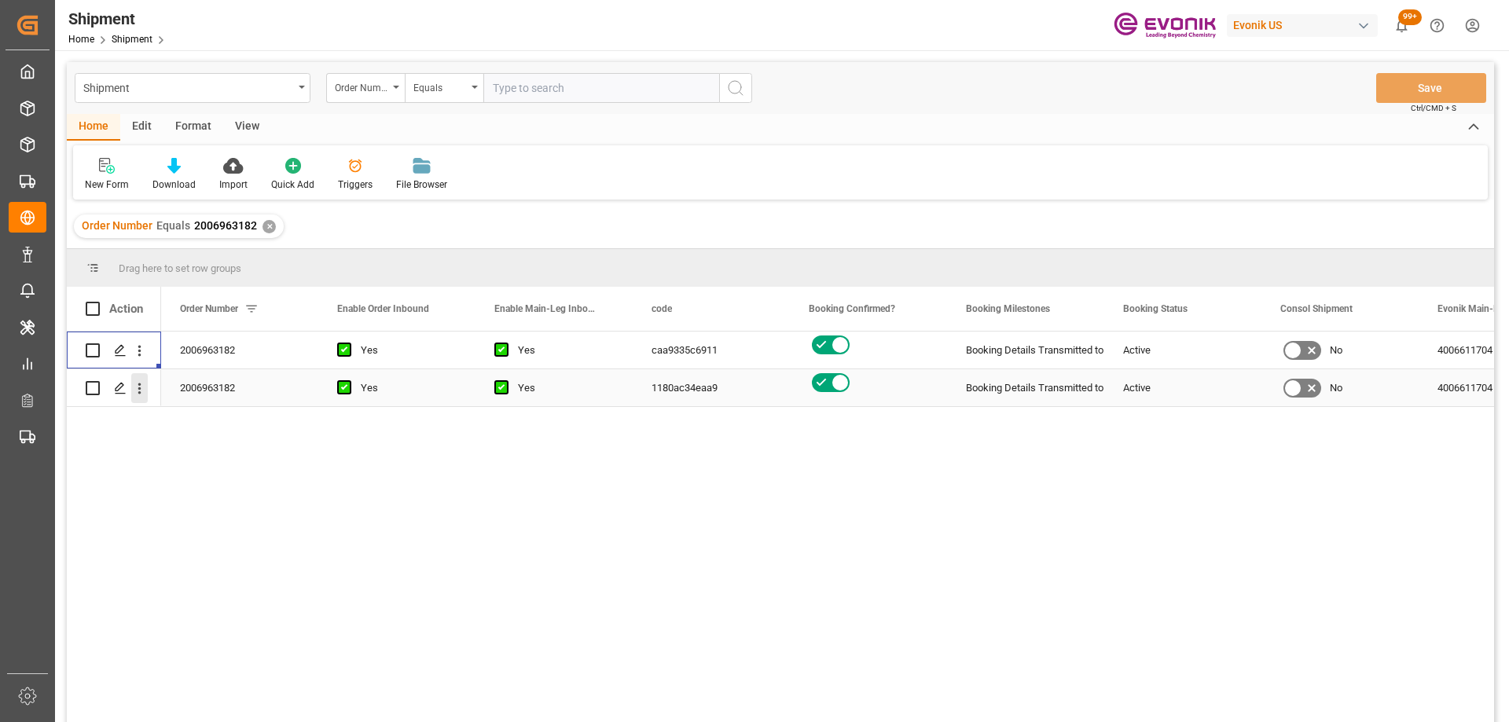
click at [141, 396] on icon "open menu" at bounding box center [139, 388] width 17 height 17
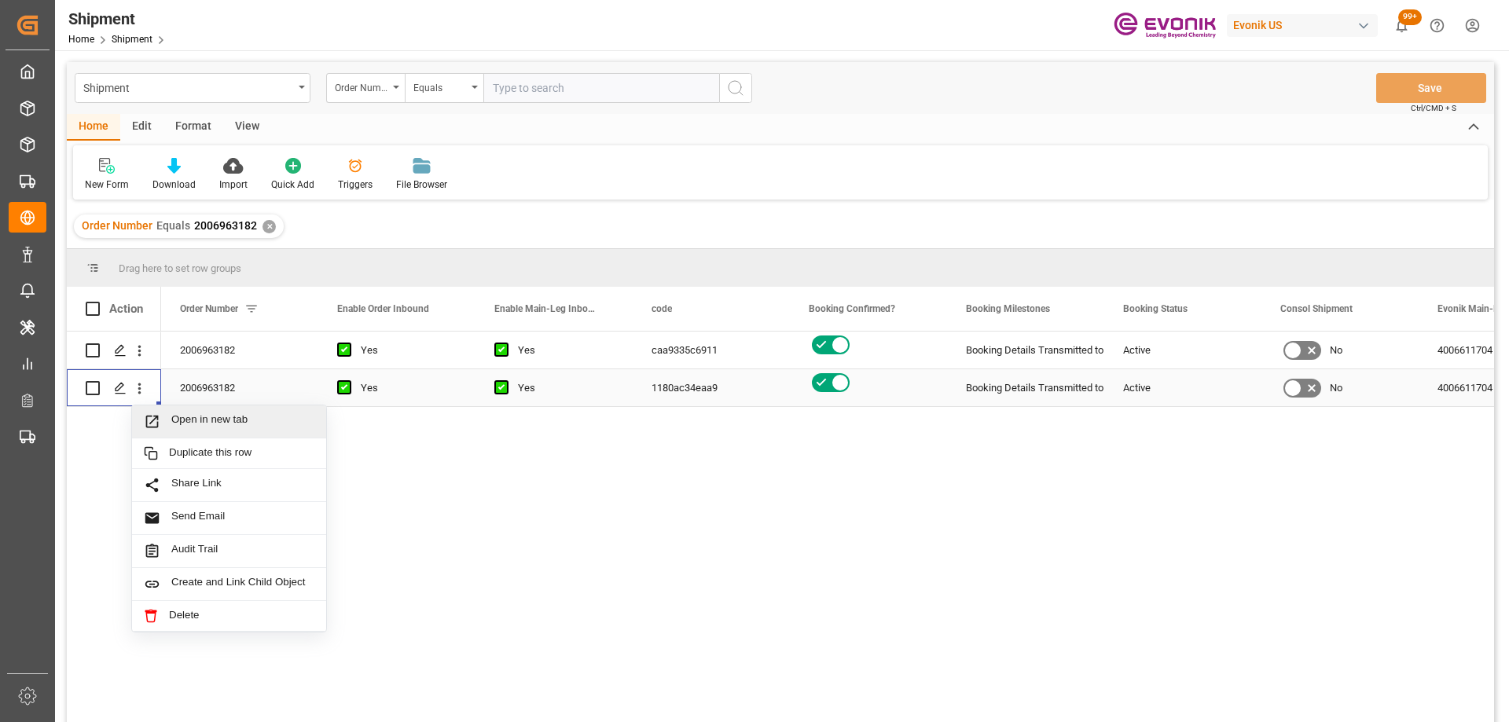
click at [159, 424] on icon "Press SPACE to select this row." at bounding box center [152, 421] width 17 height 17
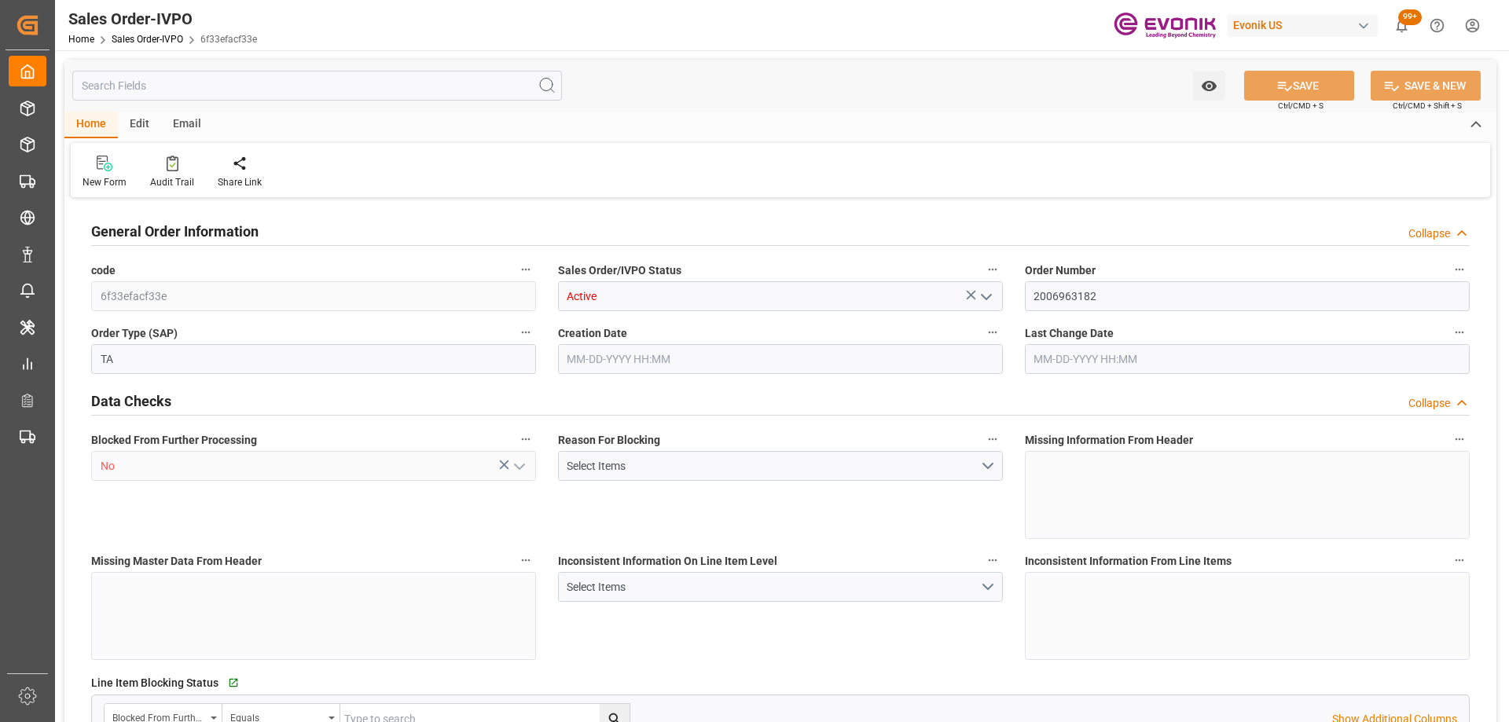
type input "JPYOK"
type input "0"
type input "3"
type input "2"
type input "3"
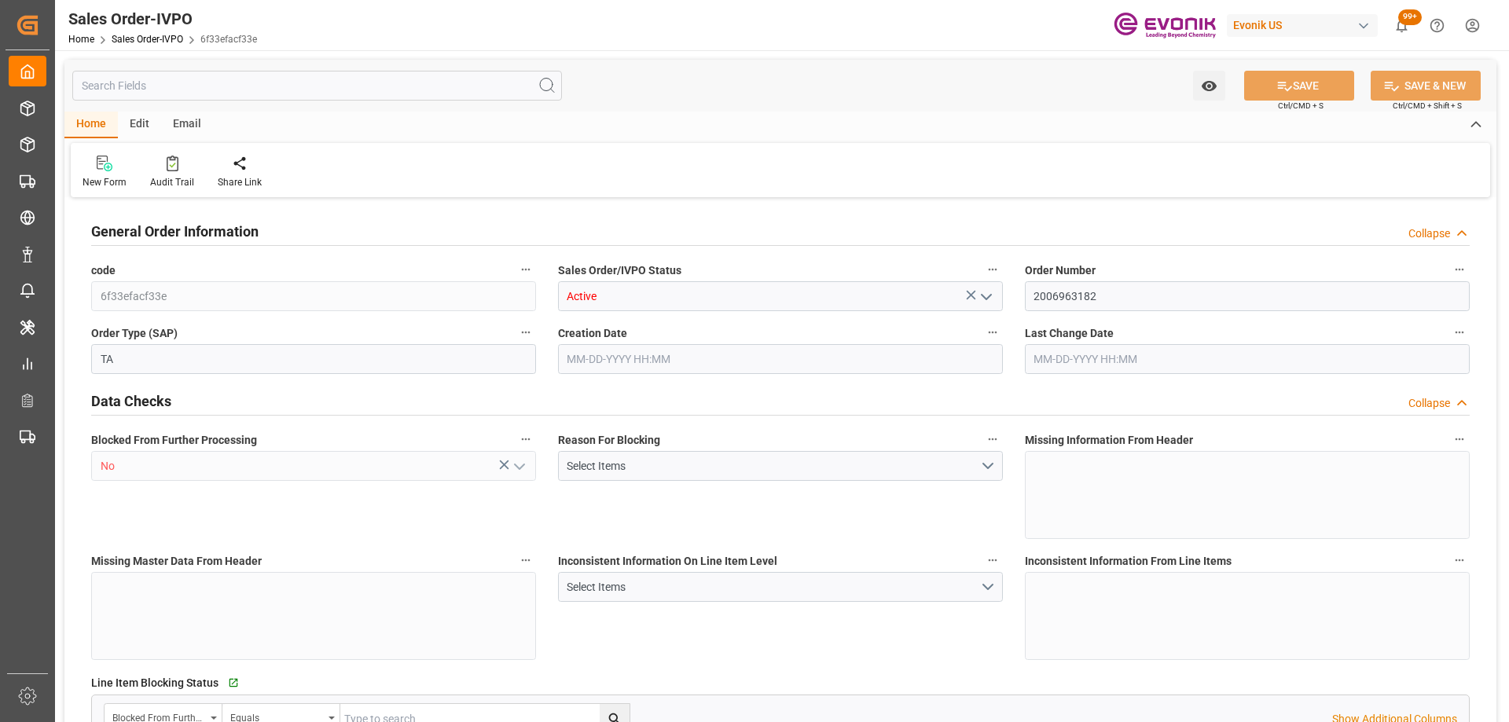
type input "20882.88"
type input "146.6294"
type input "57000"
type input "180"
type input "04-24-2025 20:10"
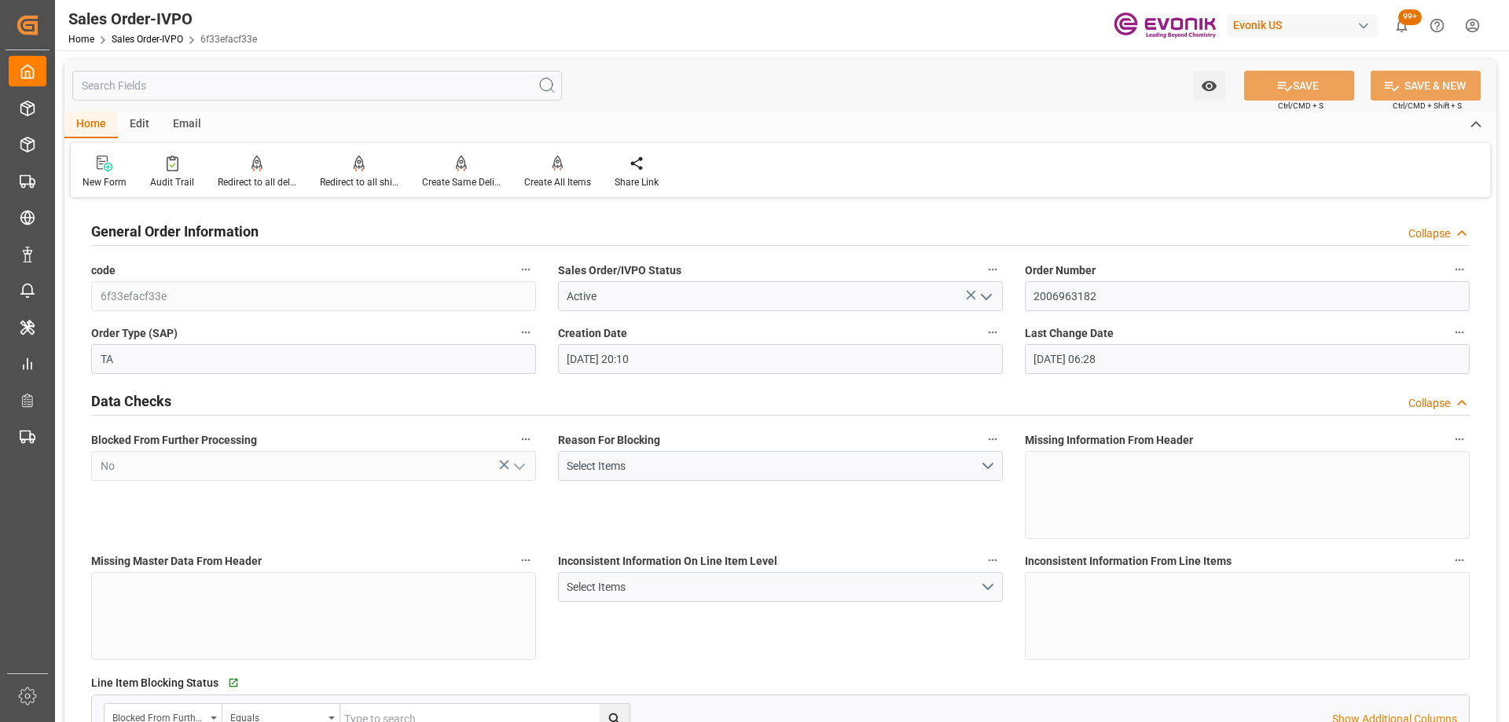
type input "10-13-2025 06:28"
click at [173, 174] on div "Audit Trail" at bounding box center [172, 172] width 68 height 35
type input "JPYOK"
type input "0"
type input "3"
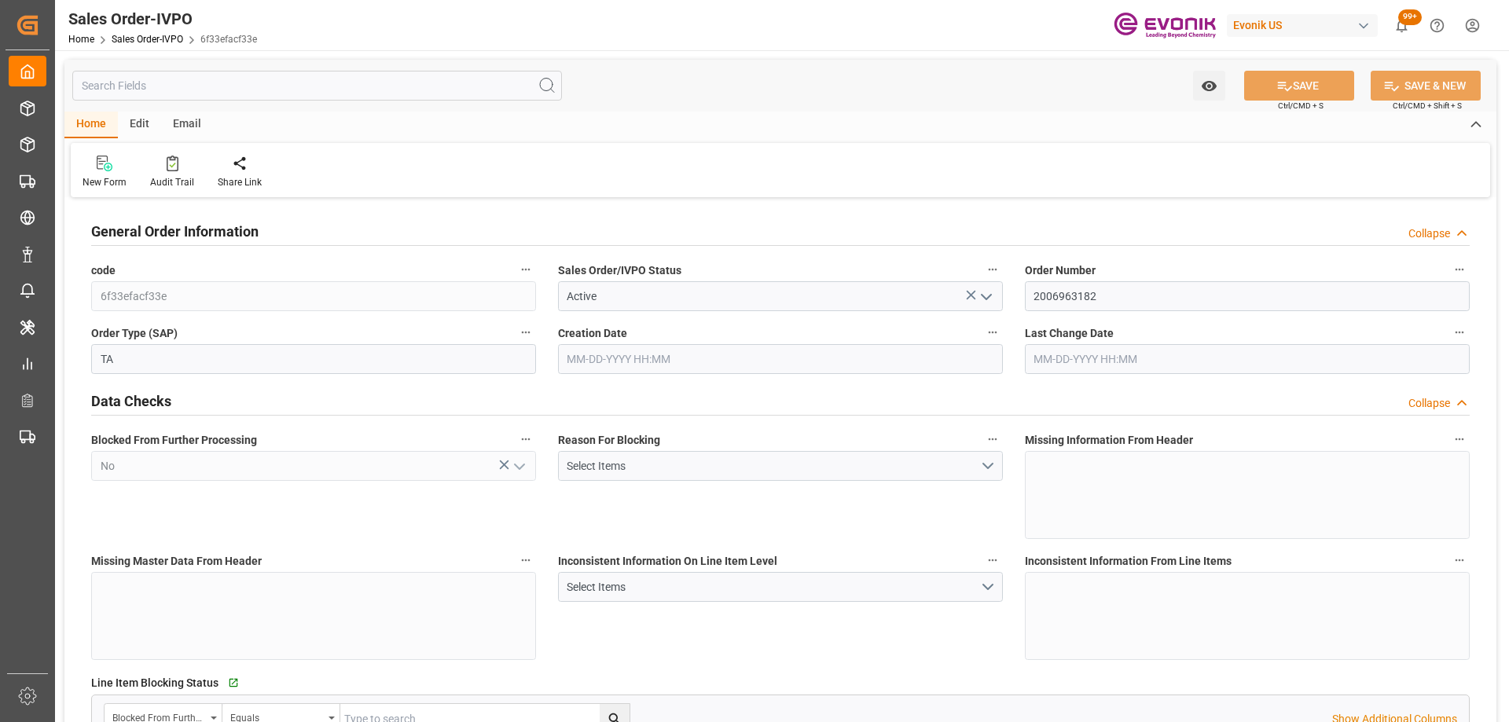
type input "2"
type input "3"
type input "20882.88"
type input "146.6294"
type input "57000"
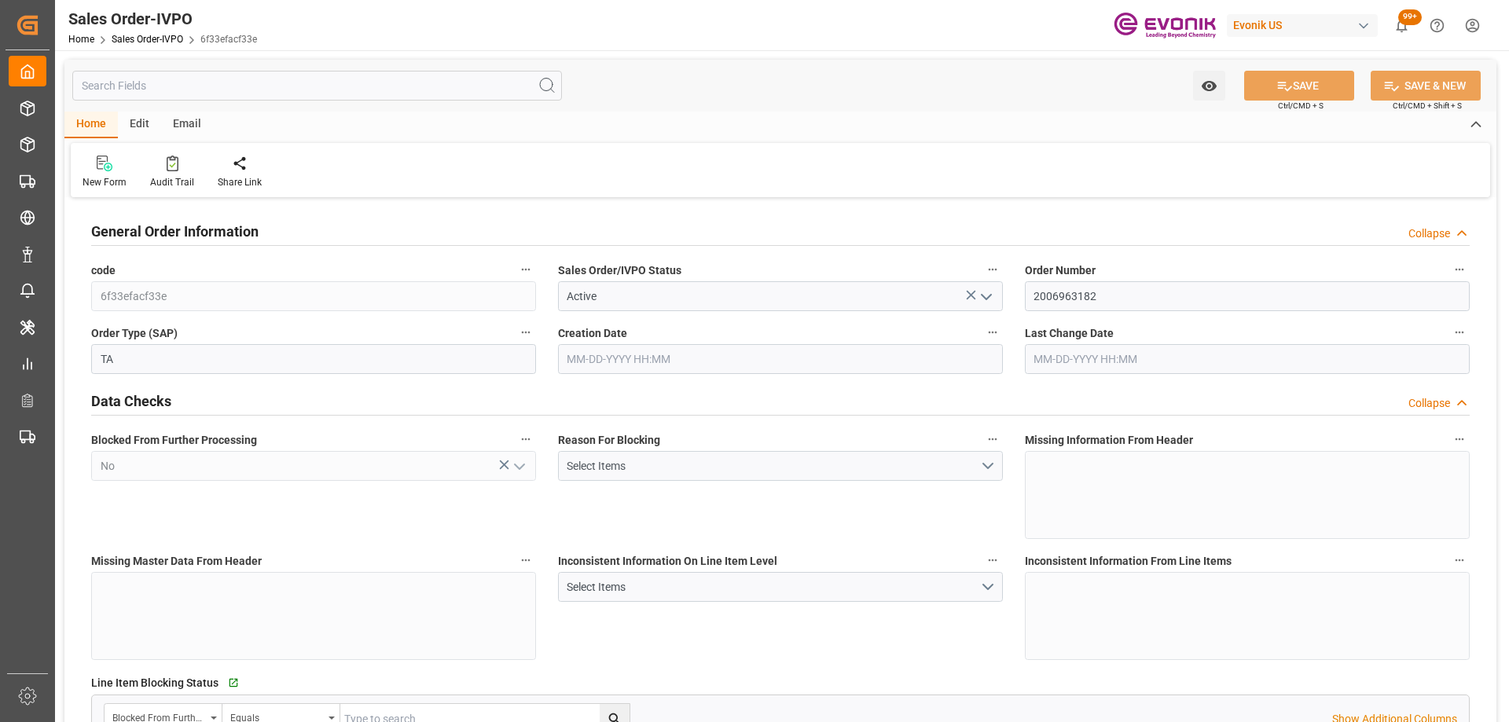
type input "180"
type input "04-24-2025 20:10"
type input "10-13-2025 06:28"
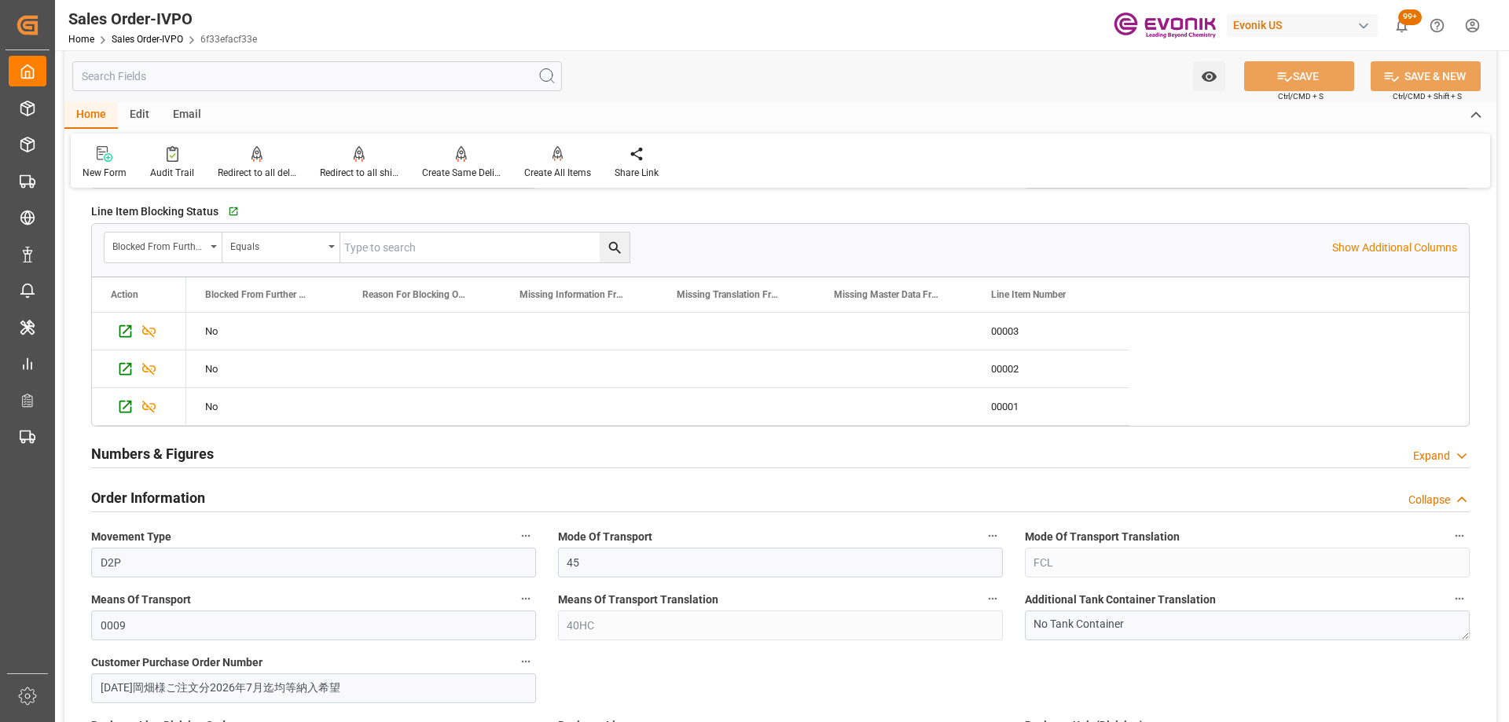
click at [1352, 238] on div "Blocked From Further Processing Equals Show Additional Columns" at bounding box center [780, 247] width 1377 height 47
click at [1356, 248] on p "Show Additional Columns" at bounding box center [1394, 248] width 125 height 17
click at [1236, 336] on div "c0b06a516880" at bounding box center [1207, 331] width 157 height 37
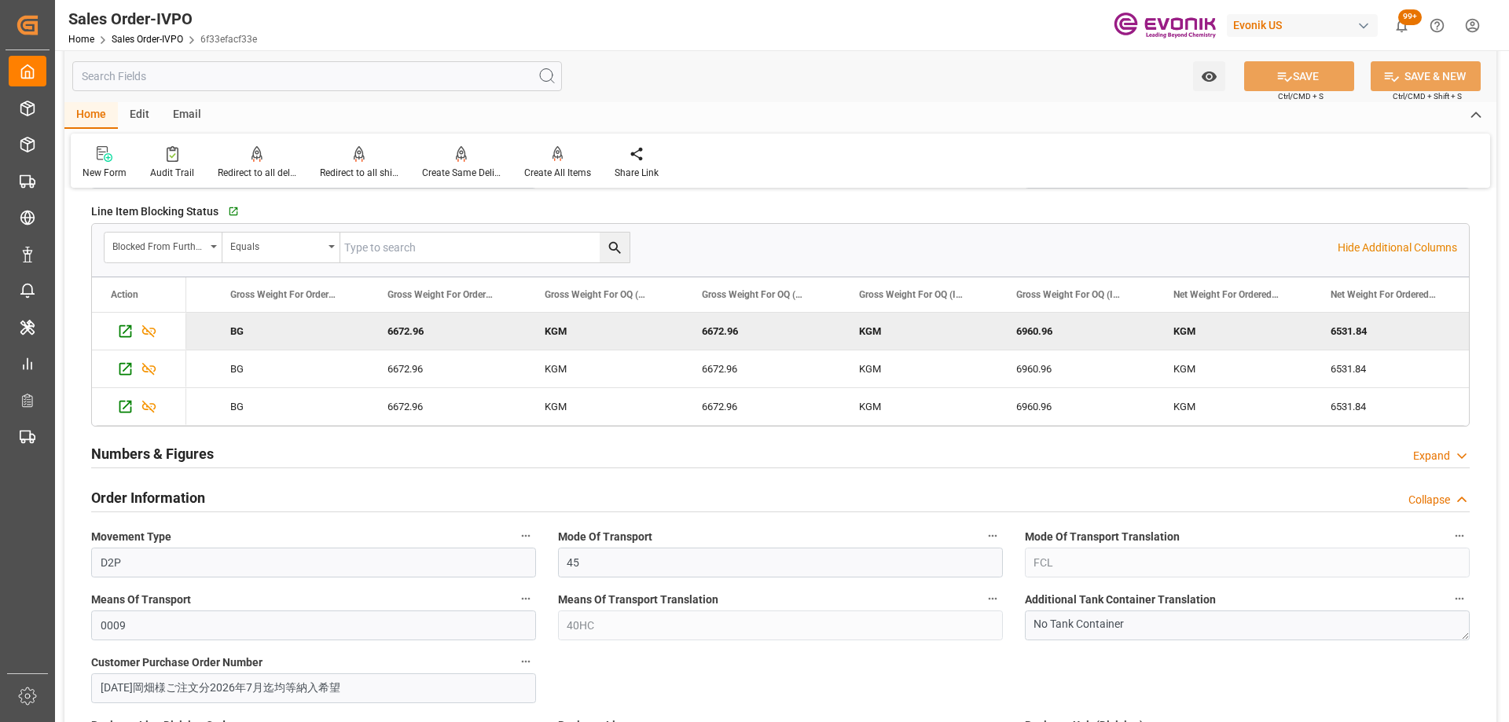
scroll to position [0, 6420]
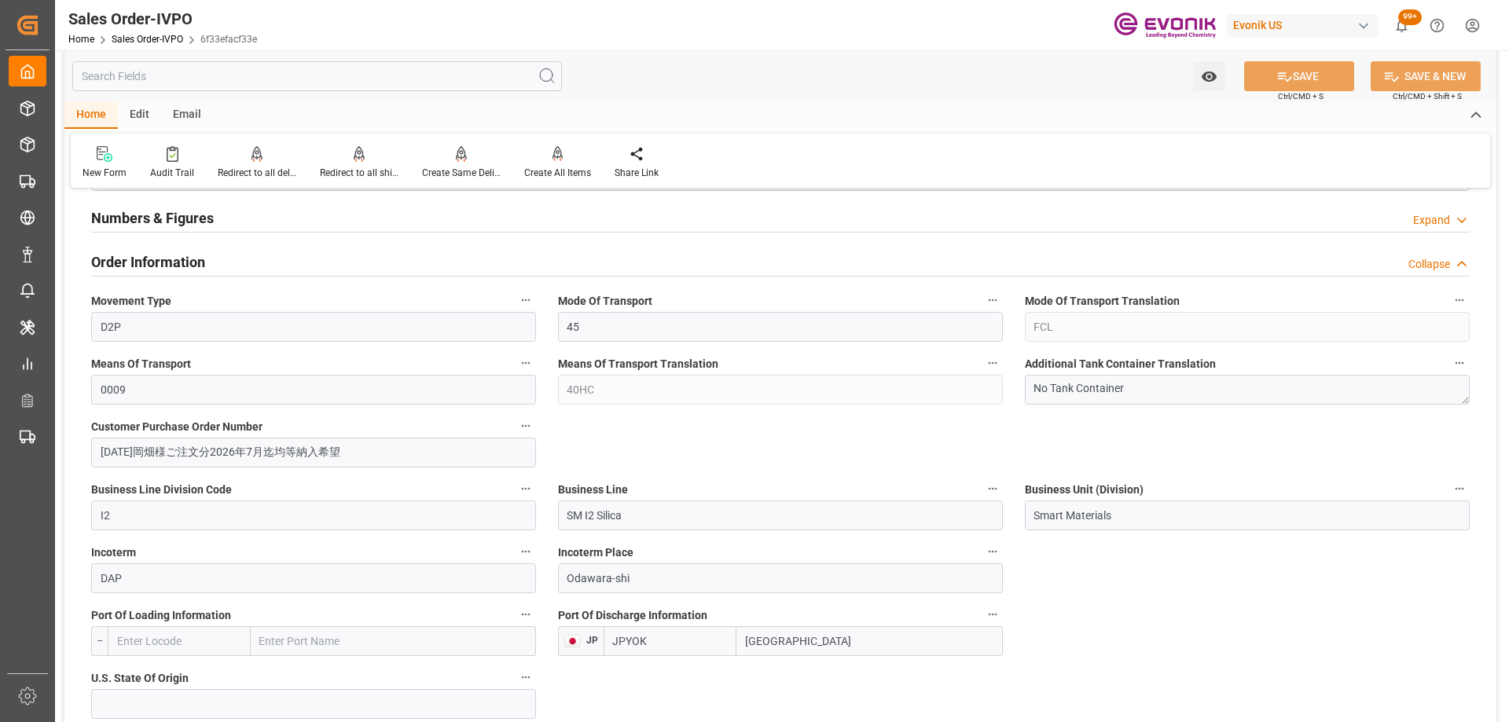
scroll to position [393, 0]
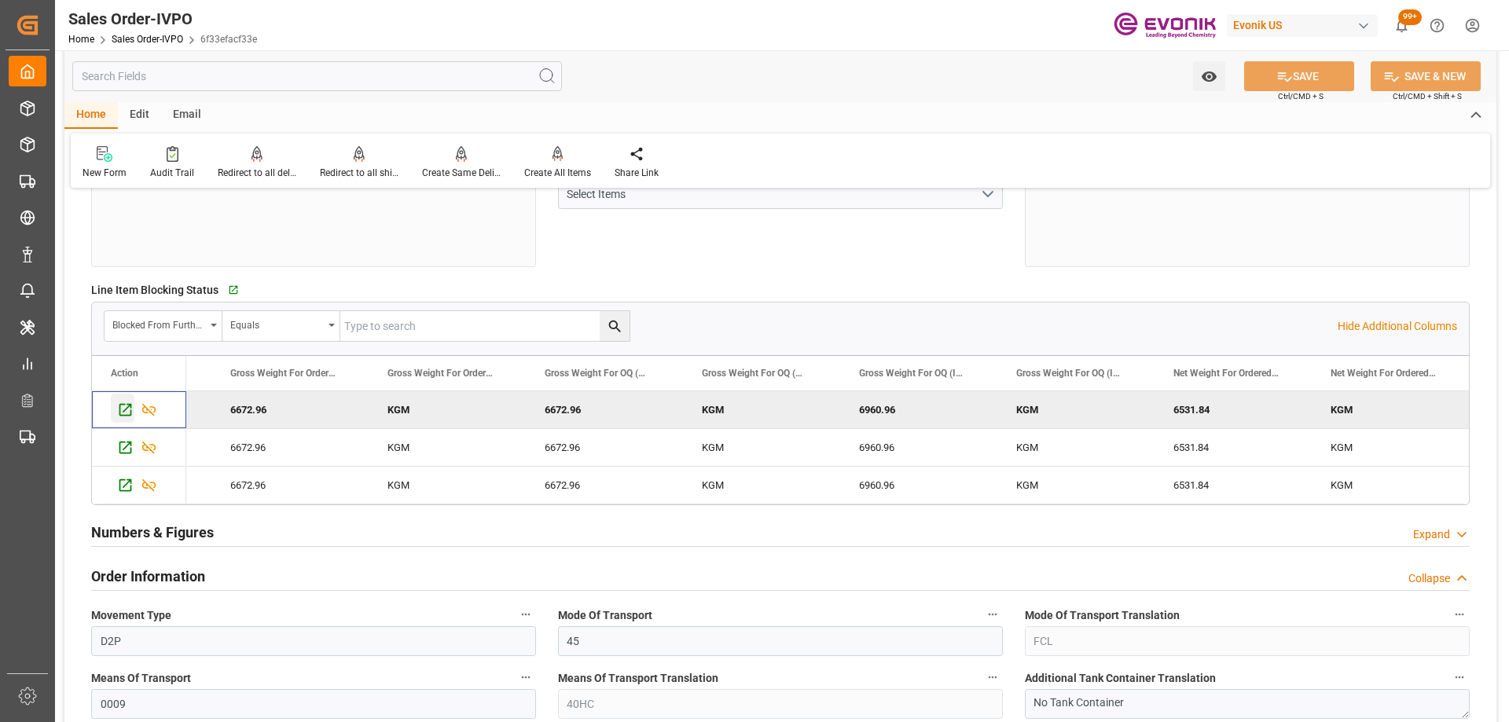
click at [118, 416] on icon "Press SPACE to deselect this row." at bounding box center [125, 410] width 17 height 17
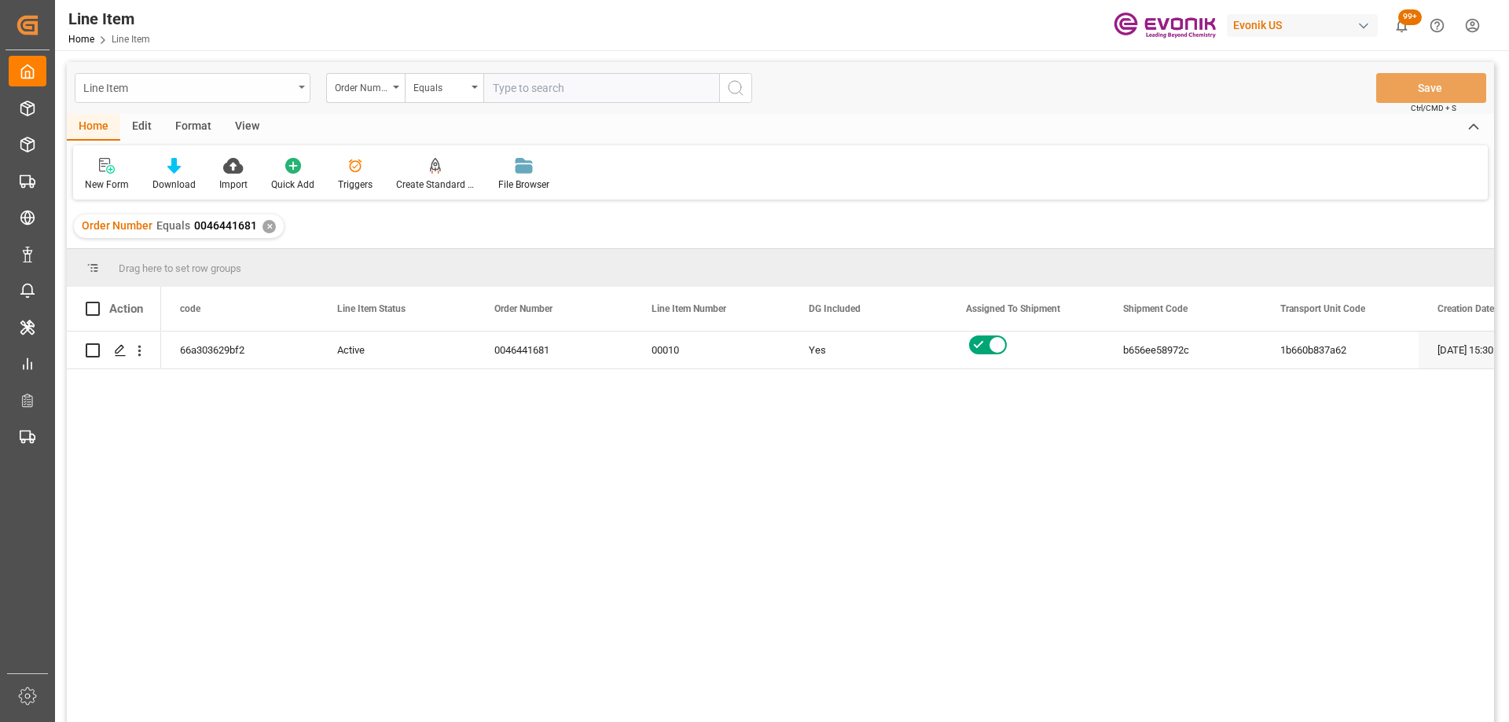
click at [224, 94] on div "Line Item" at bounding box center [188, 87] width 210 height 20
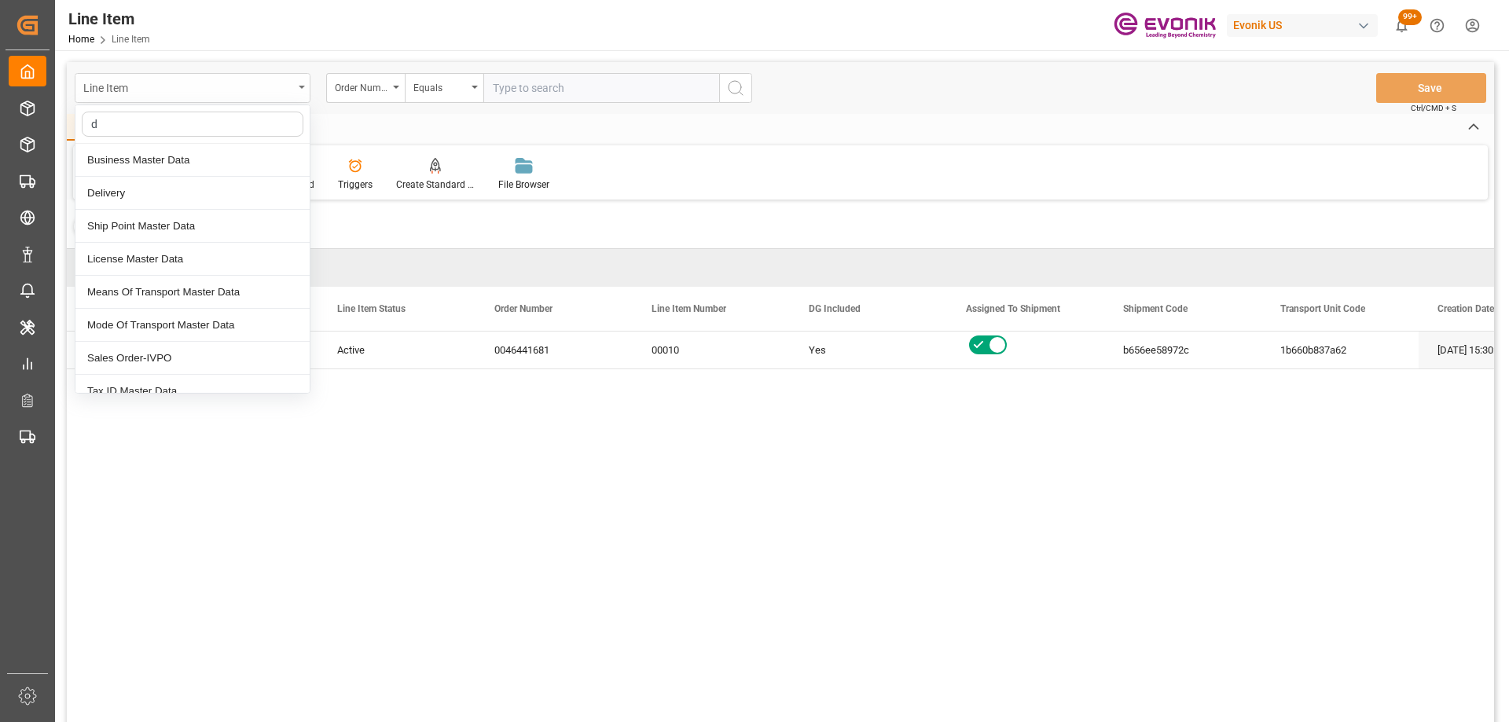
type input "de"
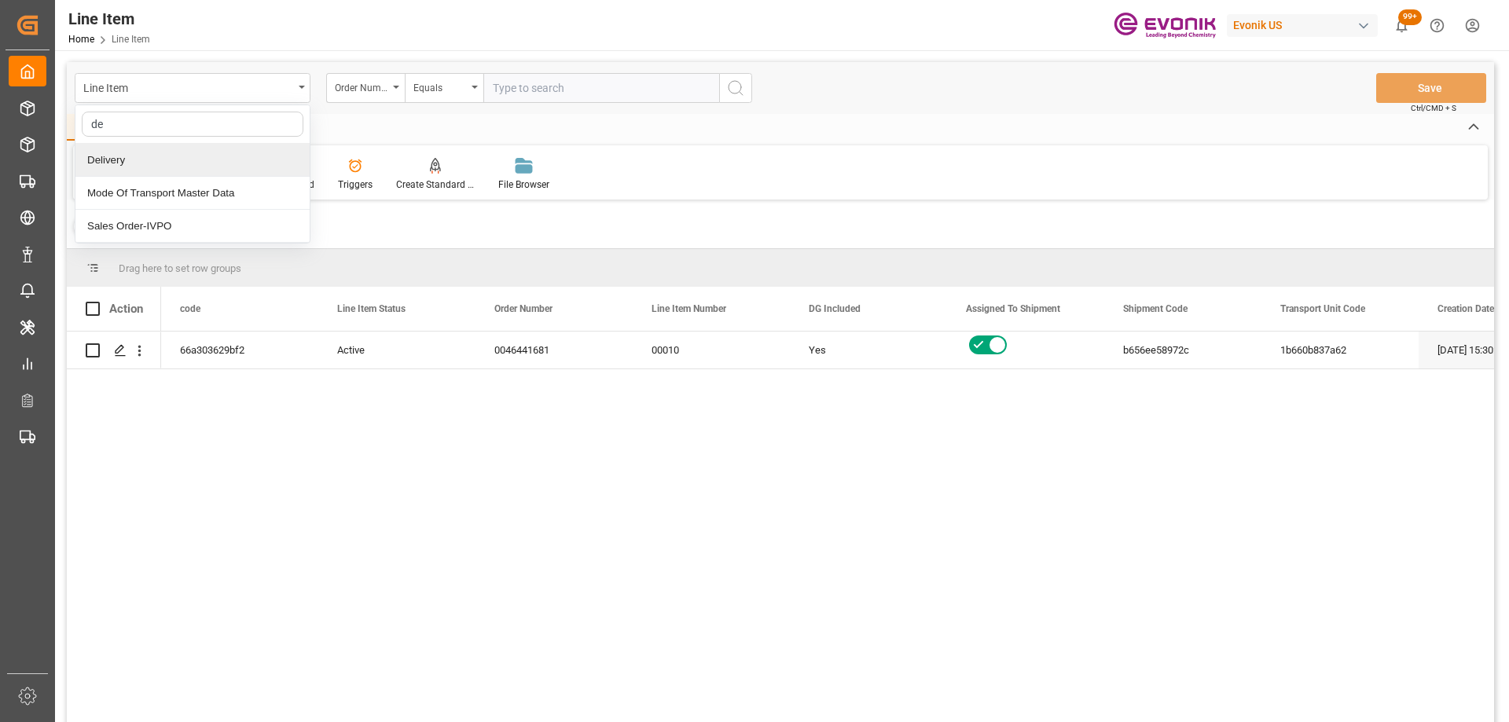
click at [194, 163] on div "Delivery" at bounding box center [192, 160] width 234 height 33
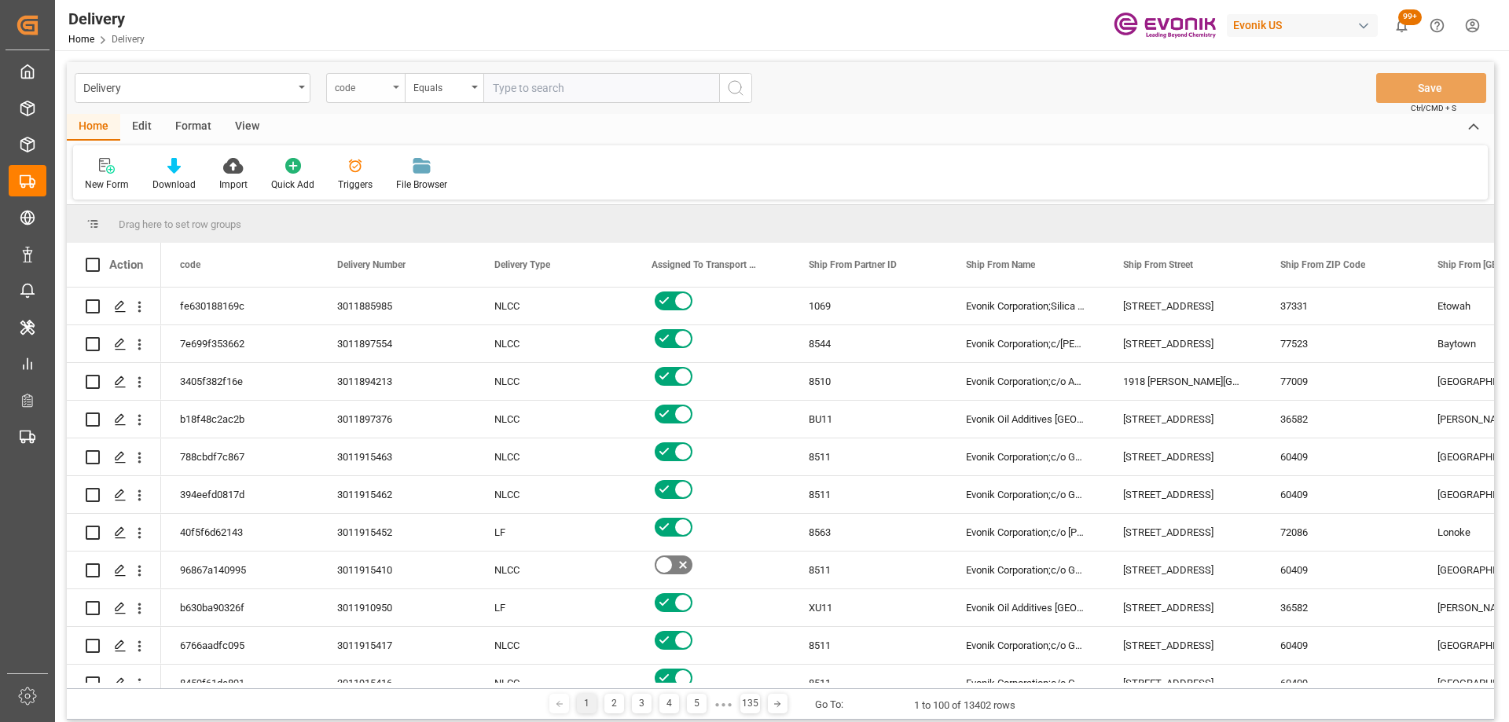
click at [372, 87] on div "code" at bounding box center [361, 86] width 53 height 18
type input "order"
click at [387, 189] on div "Order Number" at bounding box center [444, 193] width 234 height 33
click at [571, 95] on input "text" at bounding box center [601, 88] width 236 height 30
paste input "2006963182"
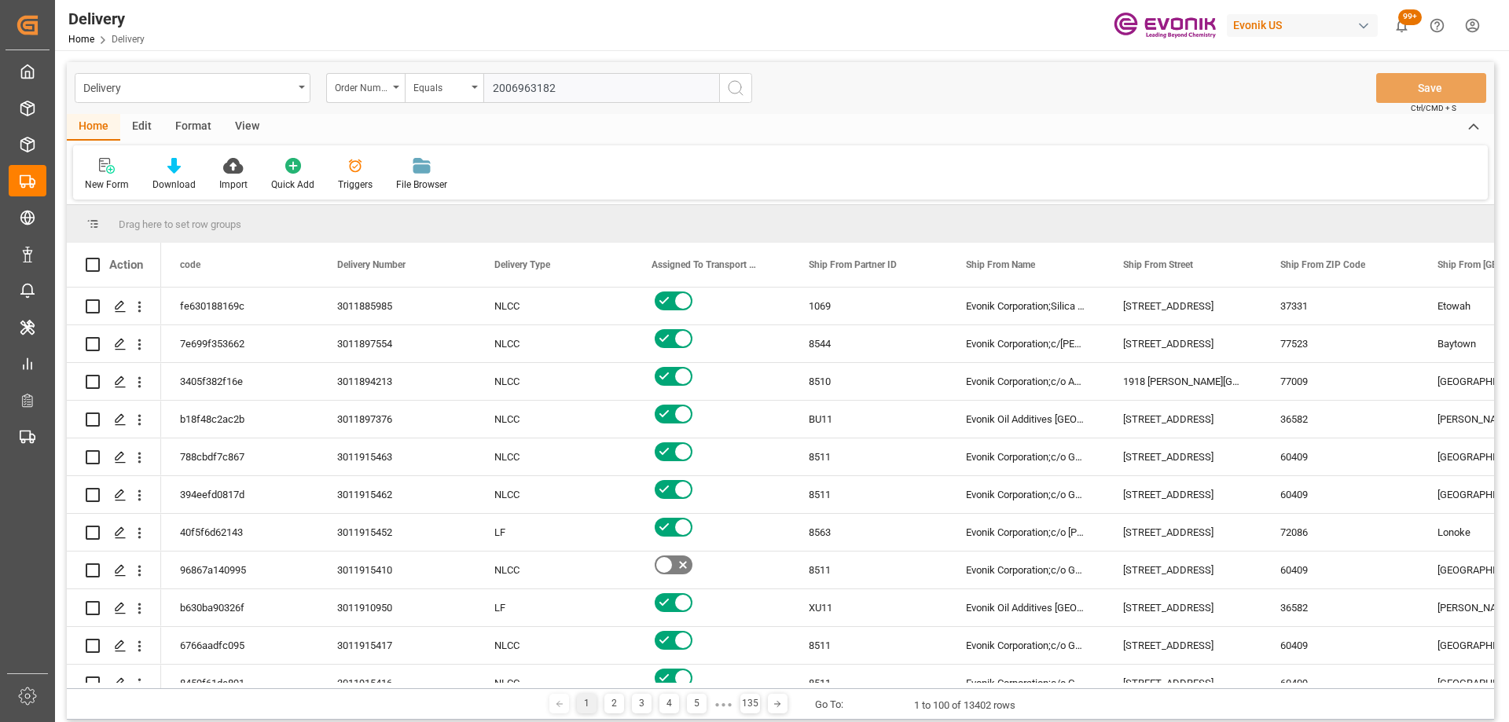
type input "2006963182"
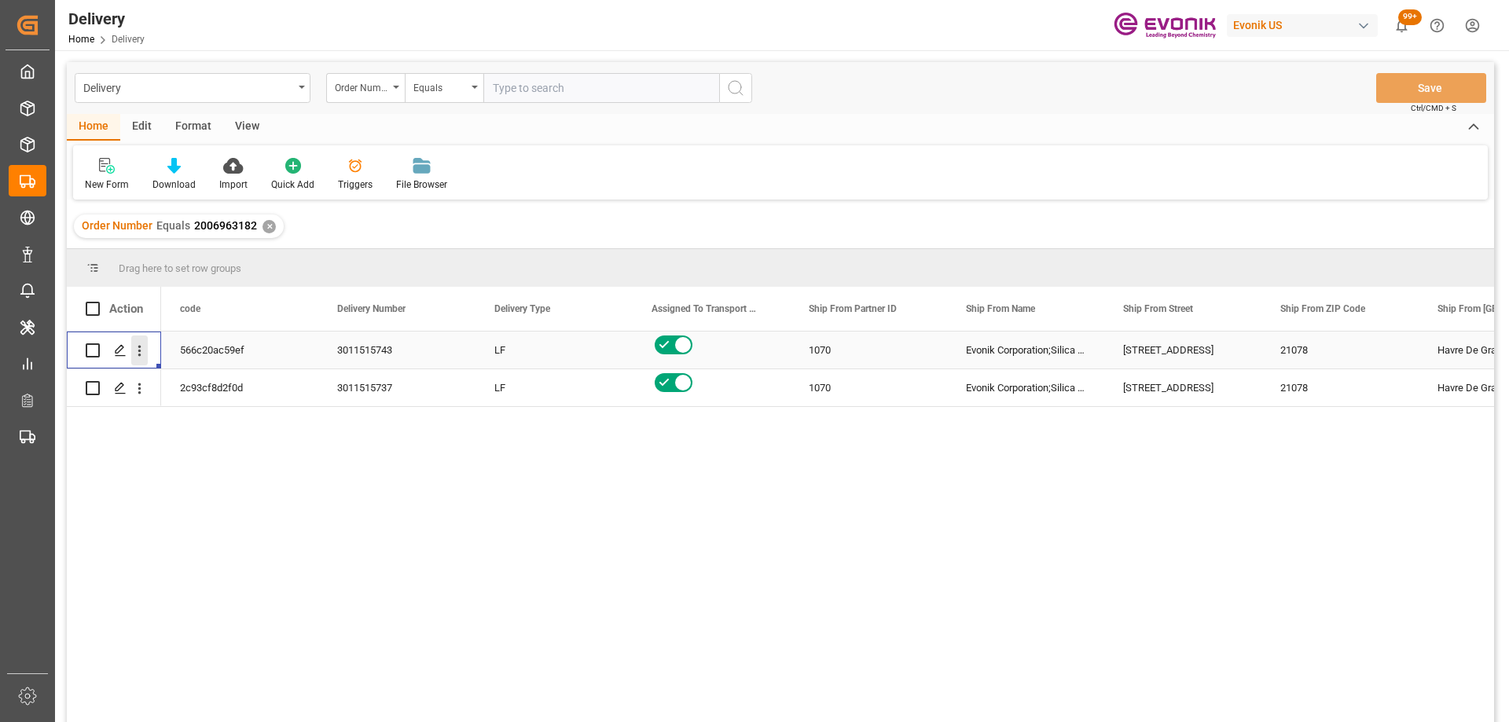
click at [139, 351] on icon "open menu" at bounding box center [139, 351] width 3 height 11
click at [166, 386] on span "Press SPACE to select this row." at bounding box center [158, 384] width 28 height 17
drag, startPoint x: 137, startPoint y: 392, endPoint x: 154, endPoint y: 404, distance: 20.9
click at [141, 393] on icon "open menu" at bounding box center [139, 388] width 17 height 17
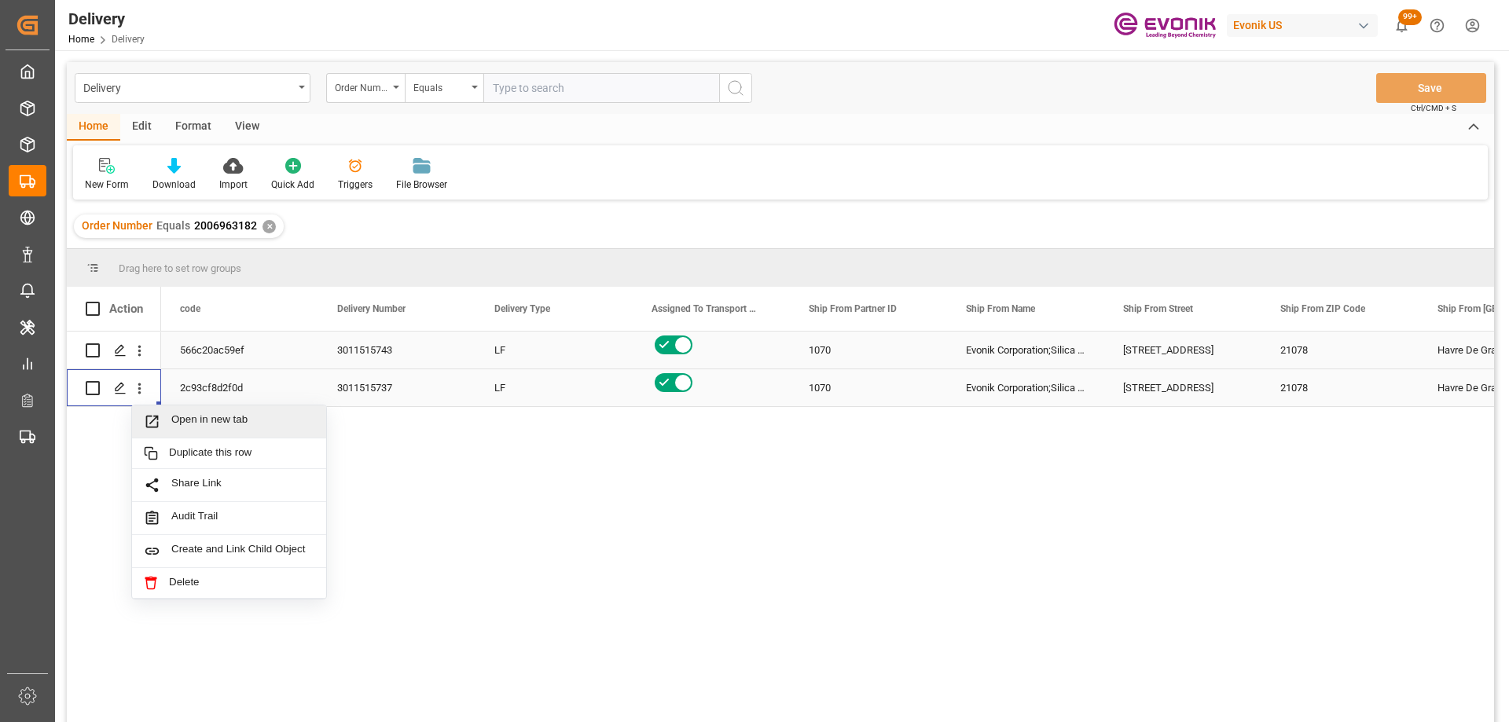
click at [174, 425] on span "Open in new tab" at bounding box center [242, 421] width 143 height 17
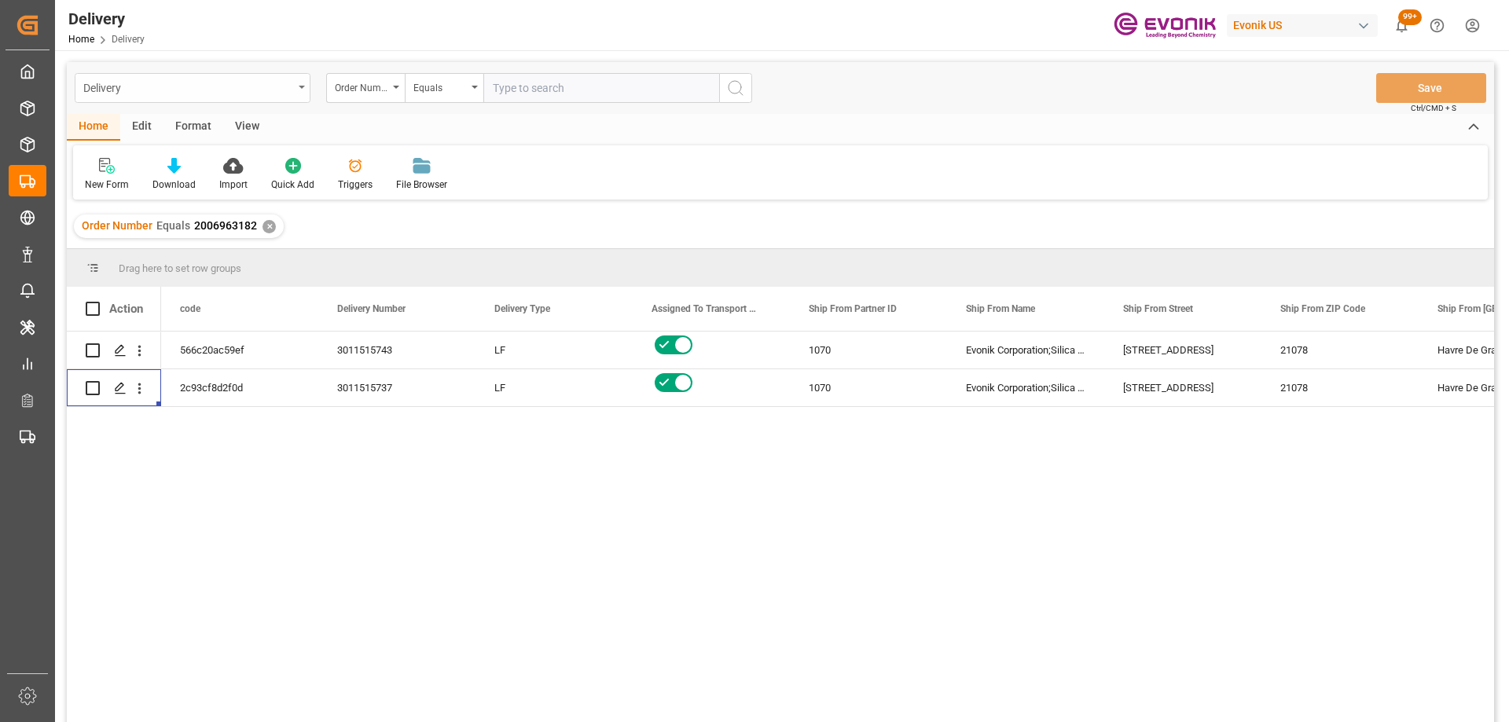
click at [246, 91] on div "Delivery" at bounding box center [188, 87] width 210 height 20
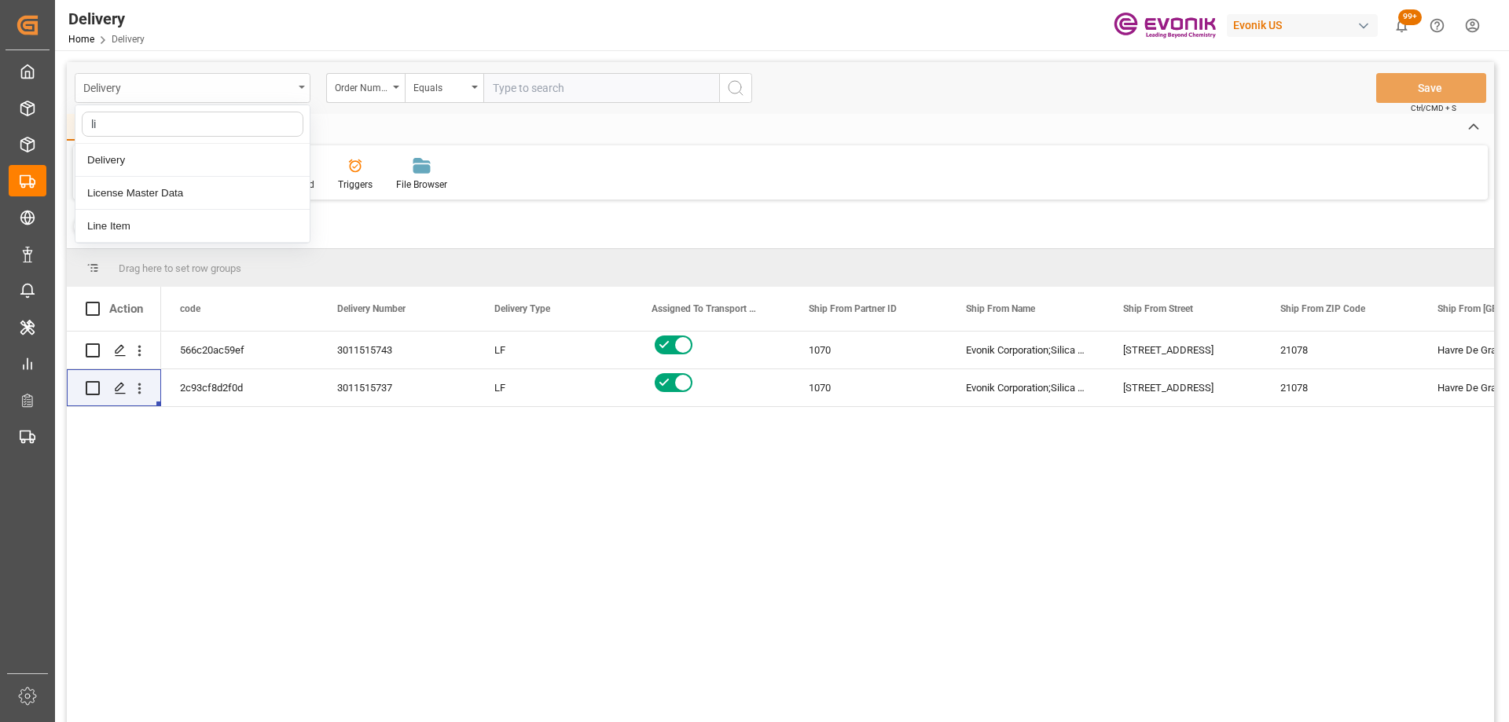
type input "lin"
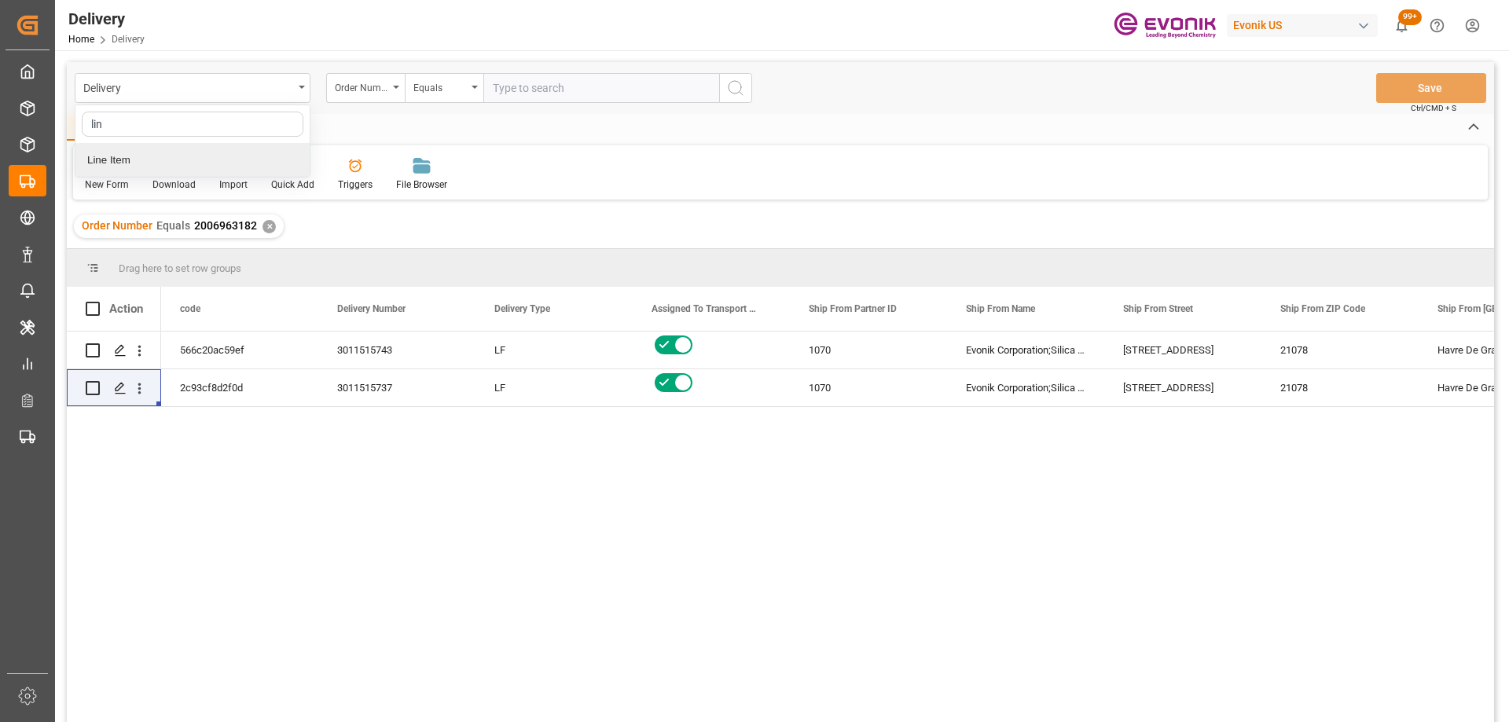
click at [204, 151] on div "Line Item" at bounding box center [192, 160] width 234 height 33
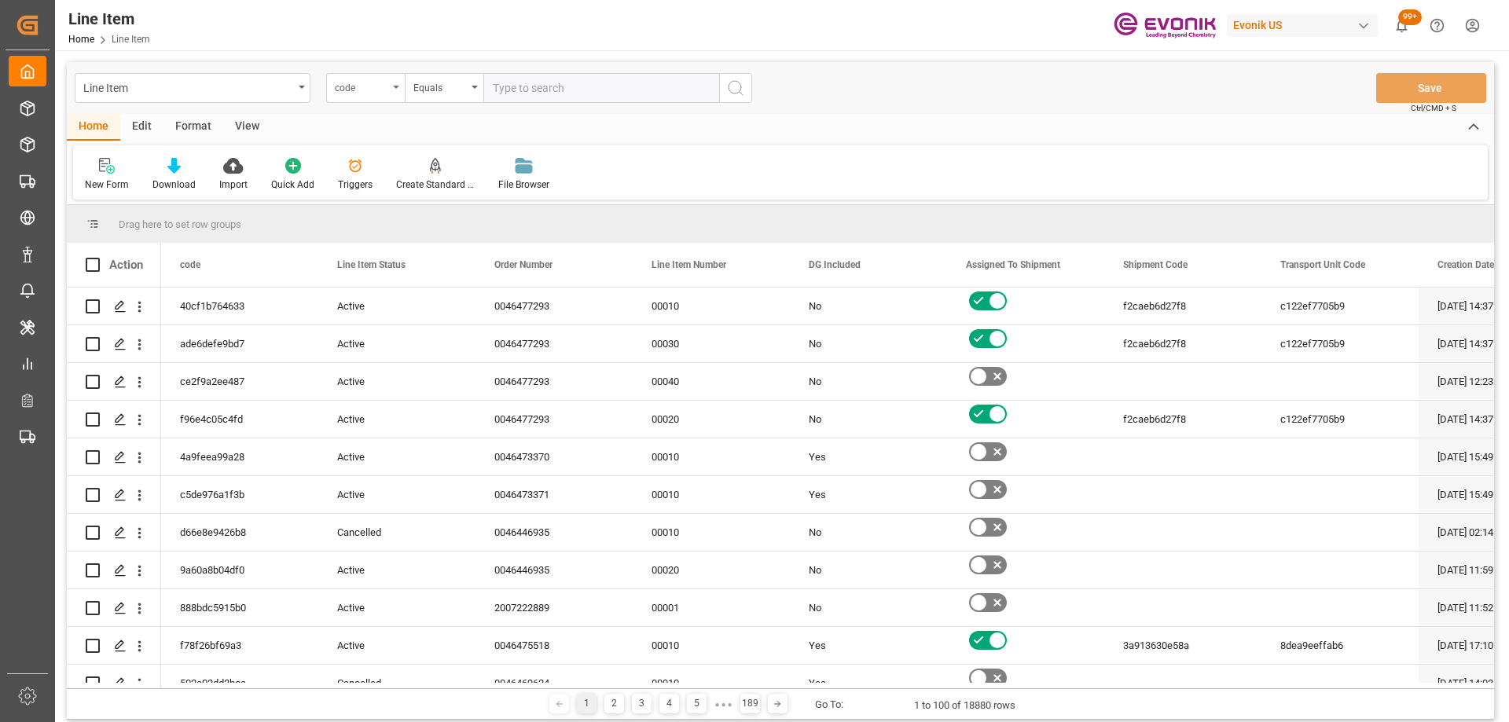
click at [383, 92] on div "code" at bounding box center [361, 86] width 53 height 18
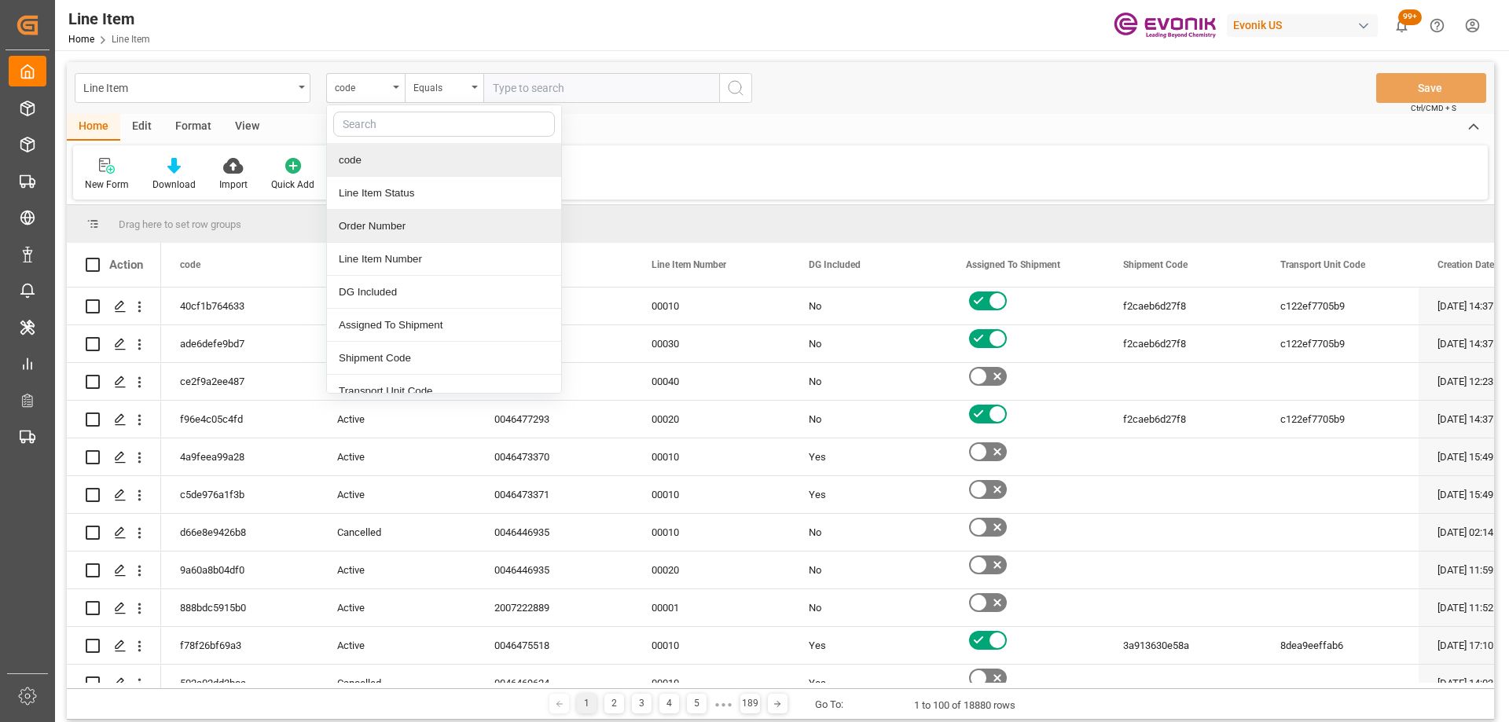
click at [387, 217] on div "Order Number" at bounding box center [444, 226] width 234 height 33
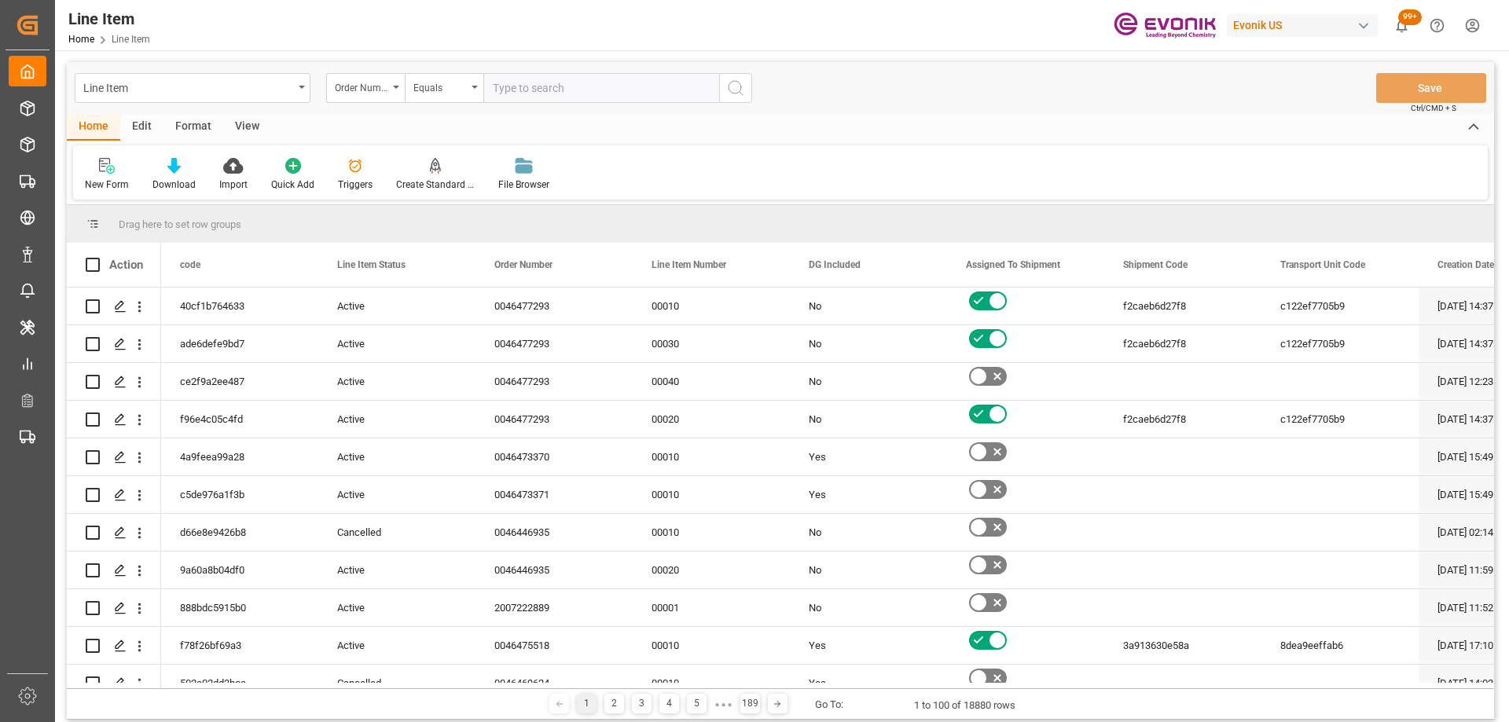
click at [527, 88] on input "text" at bounding box center [601, 88] width 236 height 30
paste input "2006963182"
type input "2006963182"
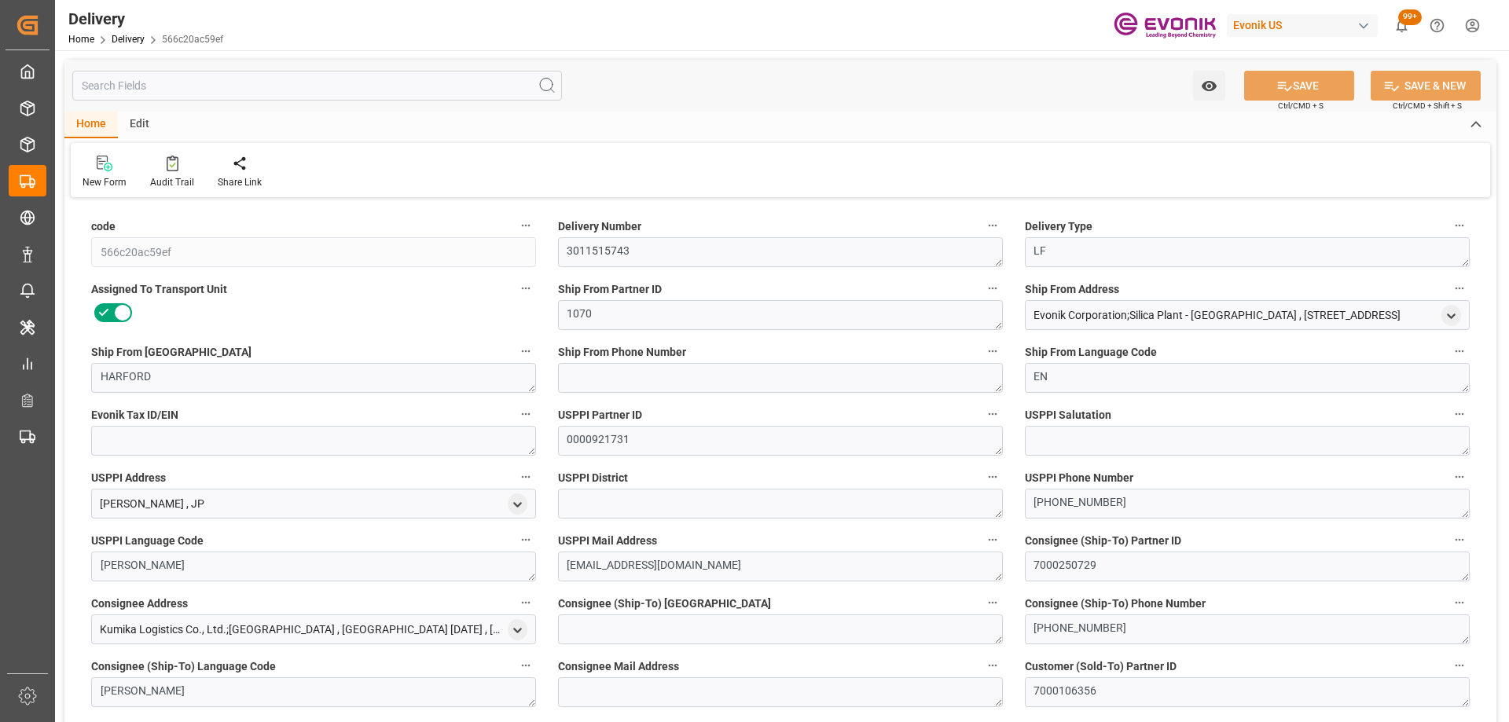
type input "USORF"
type input "JPYOK"
type input "0"
type input "2.2876"
type input "288"
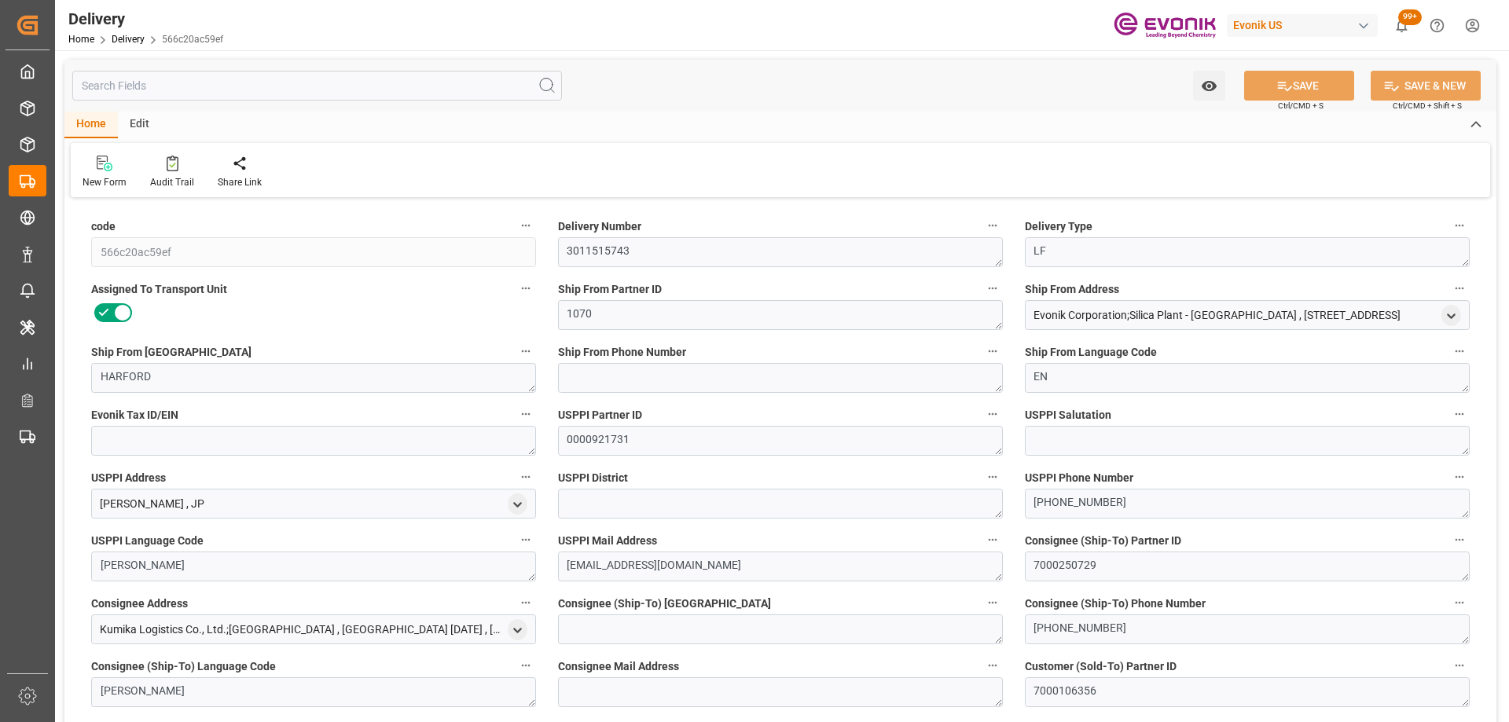
type input "16"
type input "2287.648"
type input "288"
type input "[DATE]"
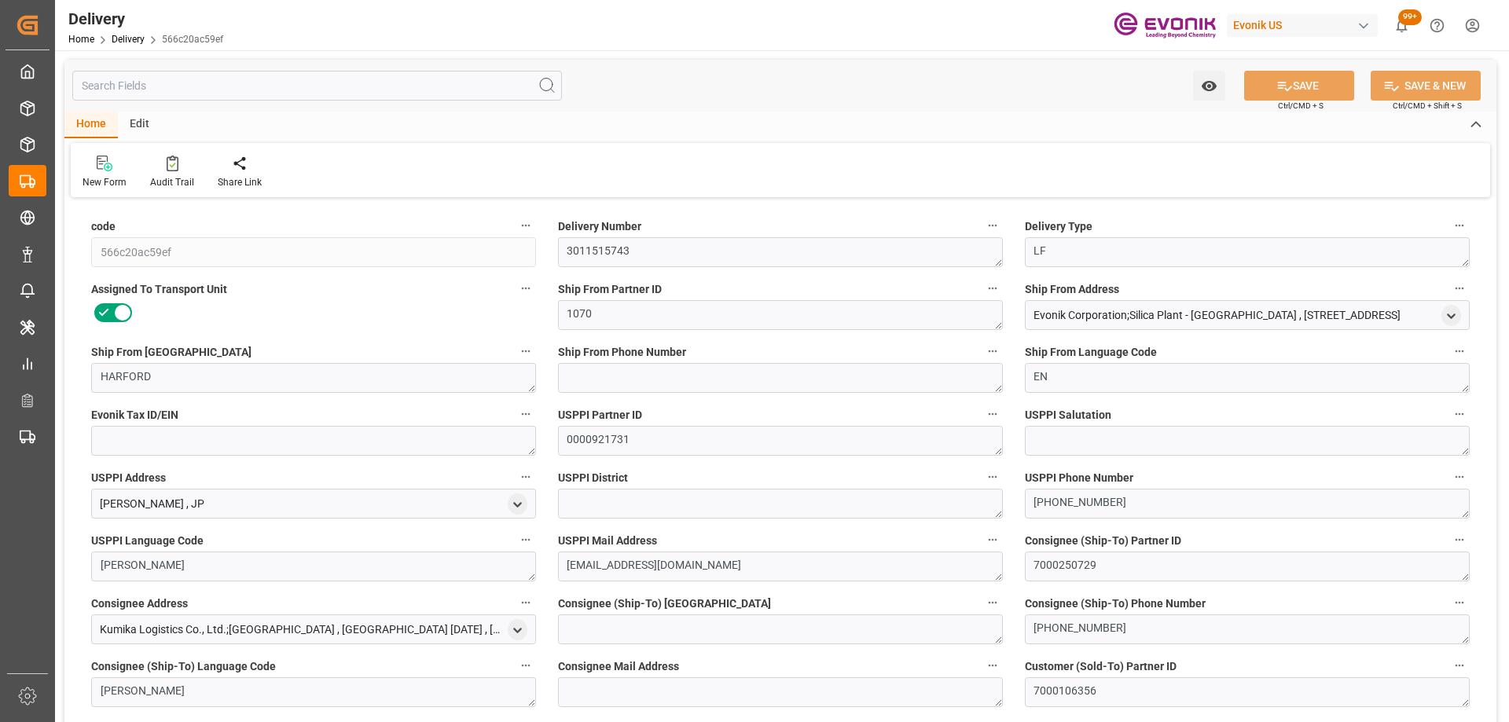
type input "[DATE]"
type input "[DATE] 00:00"
type input "[DATE] 14:22"
type input "[DATE] 14:30"
click at [340, 85] on input "text" at bounding box center [317, 86] width 490 height 30
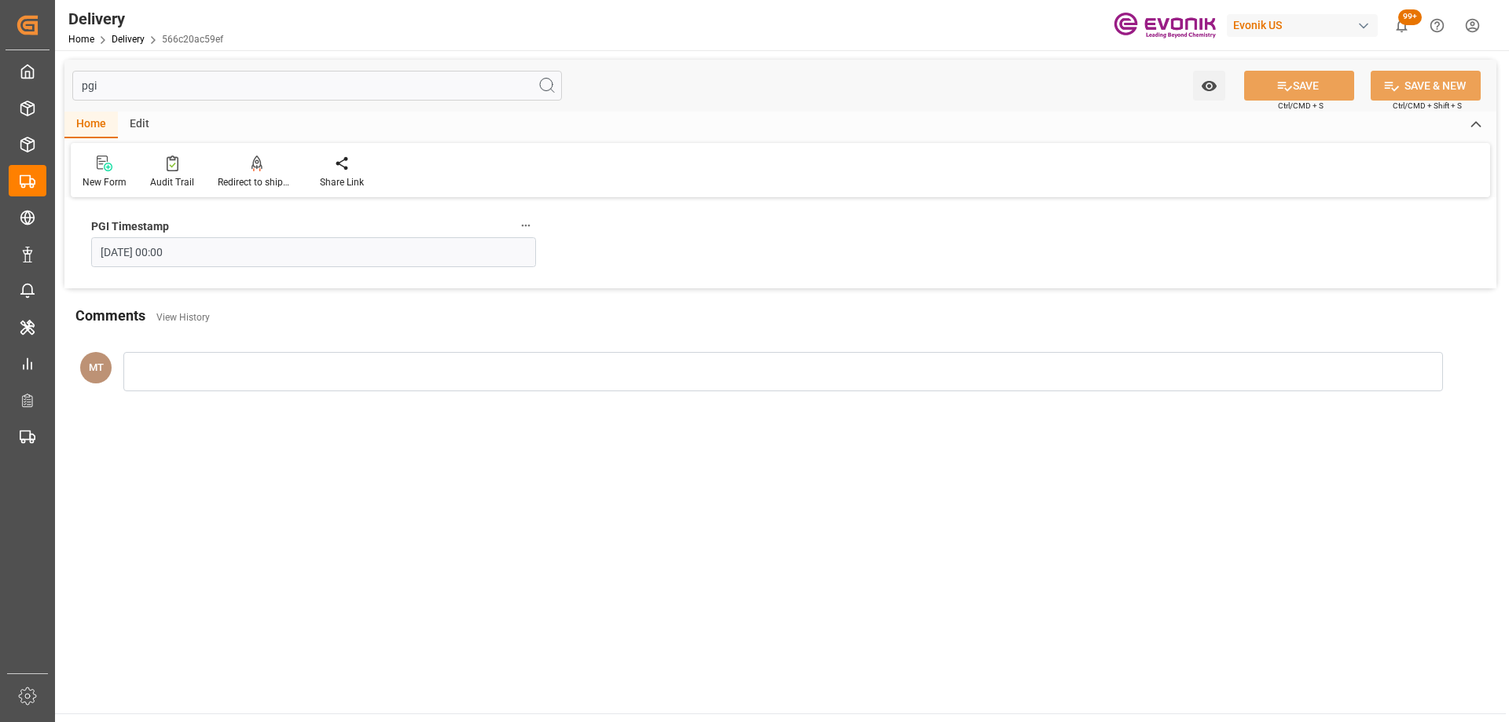
type input "pgi"
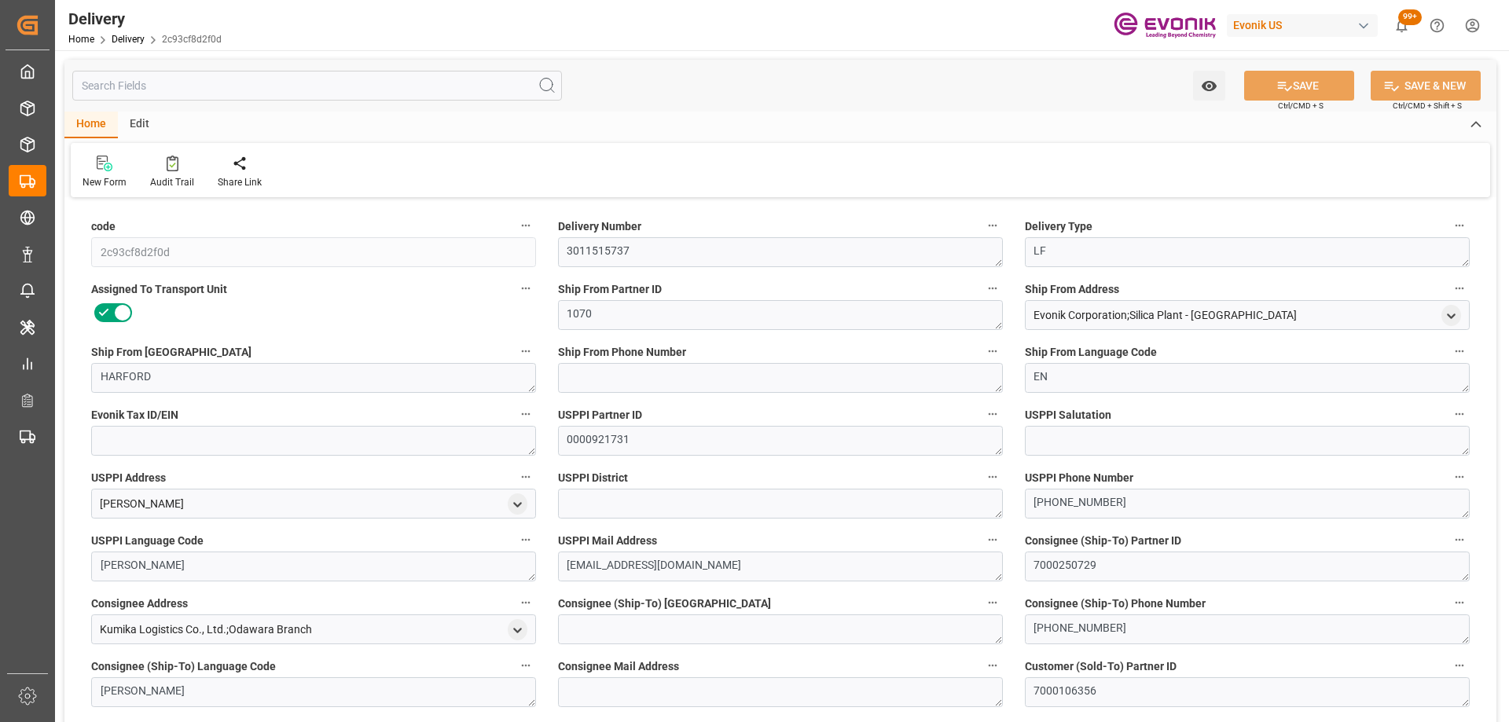
type input "USORF"
type input "JPYOK"
type input "0"
type input "2.2876"
type input "288"
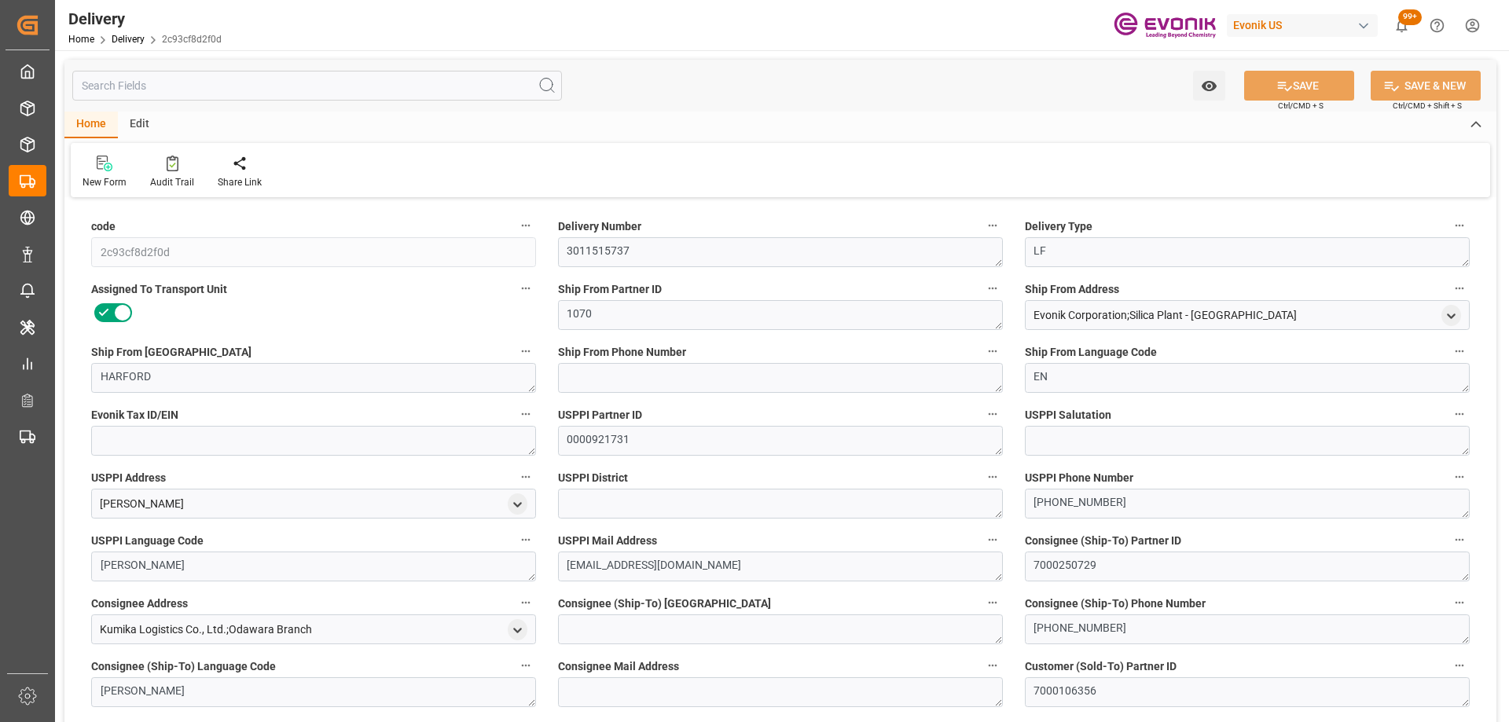
type input "16"
type input "2287.648"
type input "288"
type input "[DATE]"
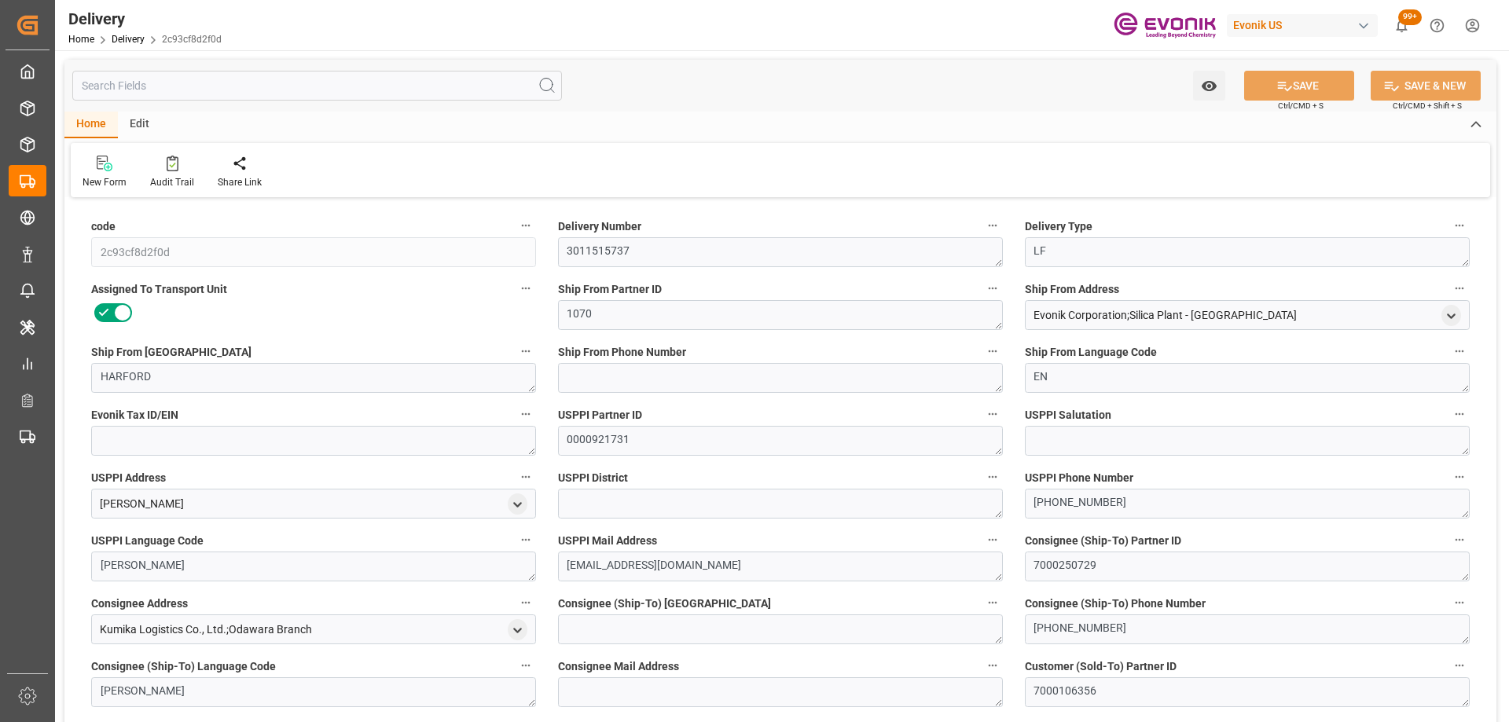
type input "[DATE]"
type input "[DATE] 00:00"
type input "[DATE] 14:22"
type input "[DATE] 06:29"
click at [196, 86] on input "text" at bounding box center [317, 86] width 490 height 30
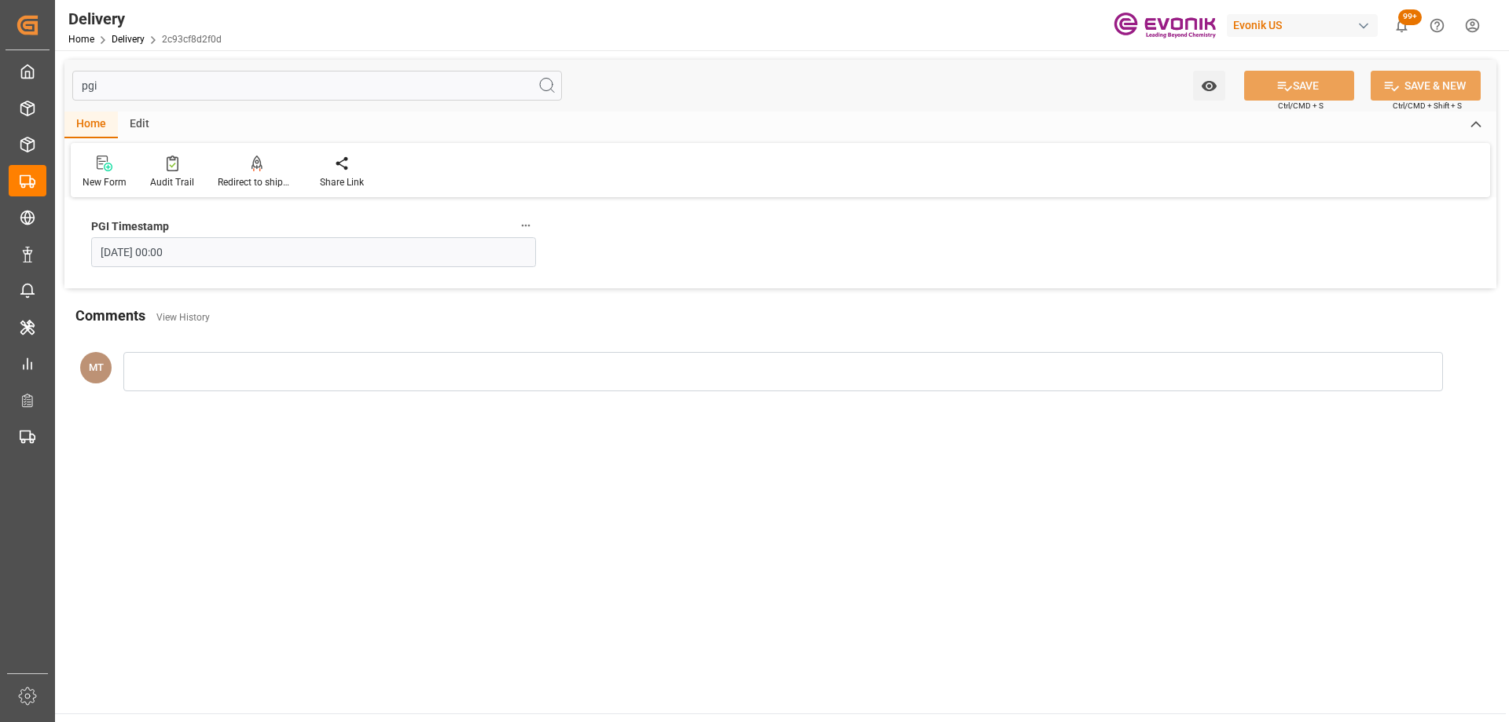
type input "pgi"
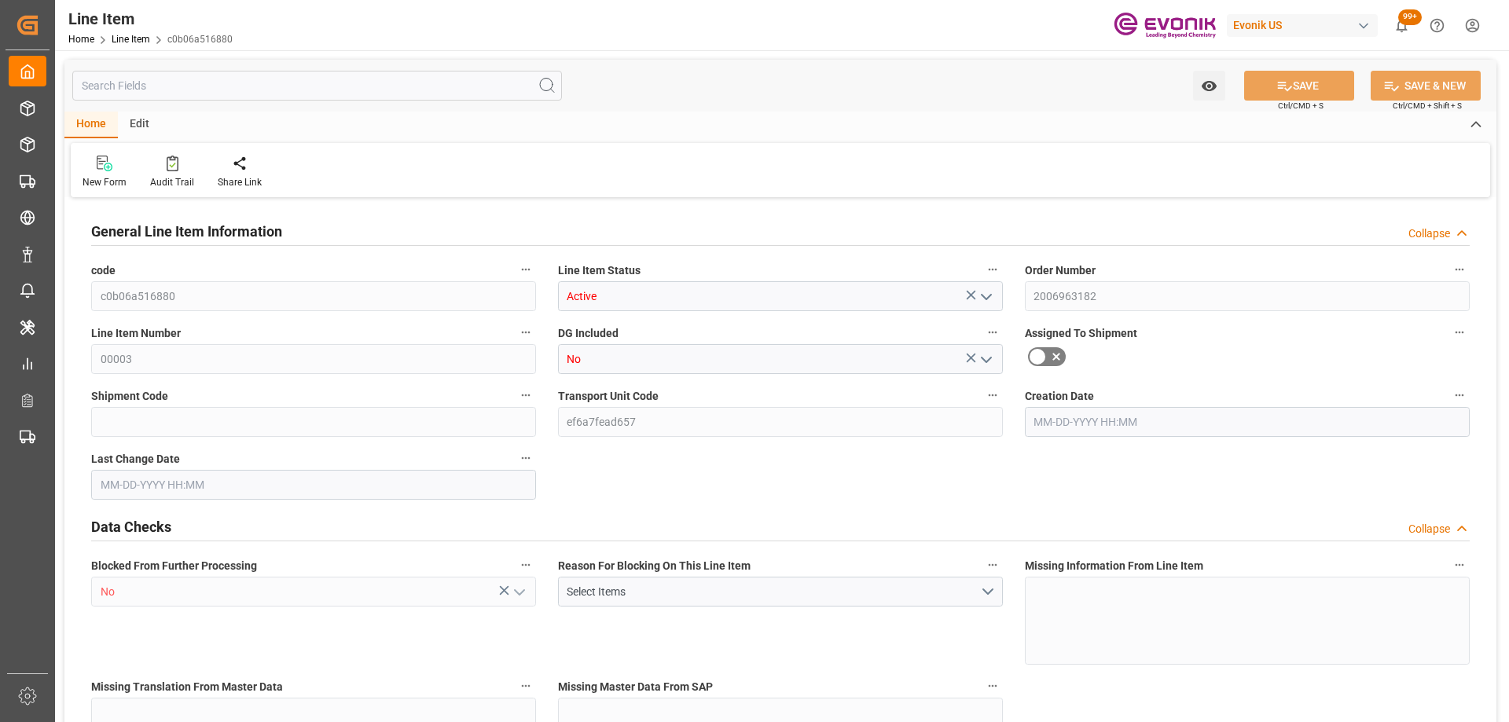
type input "16"
type input "6672.96"
type input "6531.84"
type input "24.4382"
type input "480"
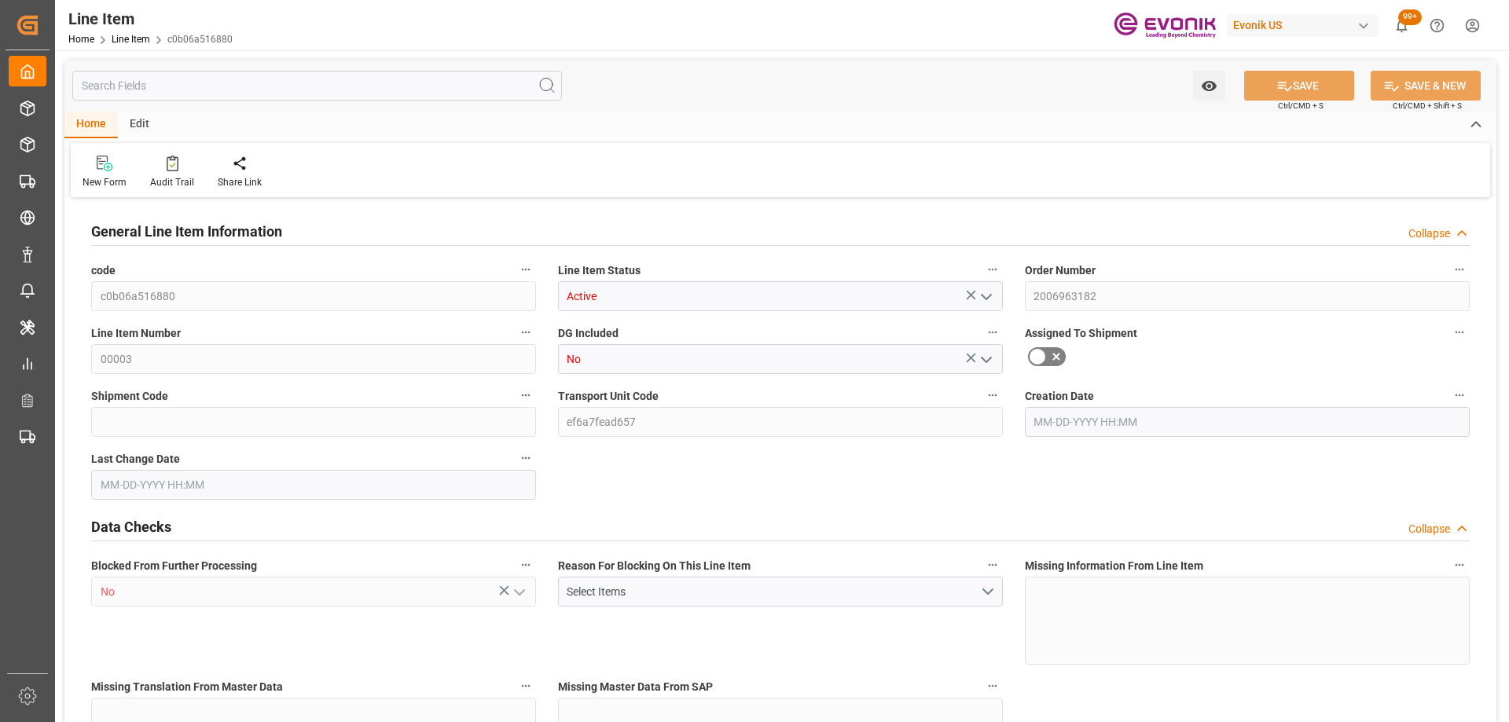
type input "6531725"
type input "480"
type input "6672.96"
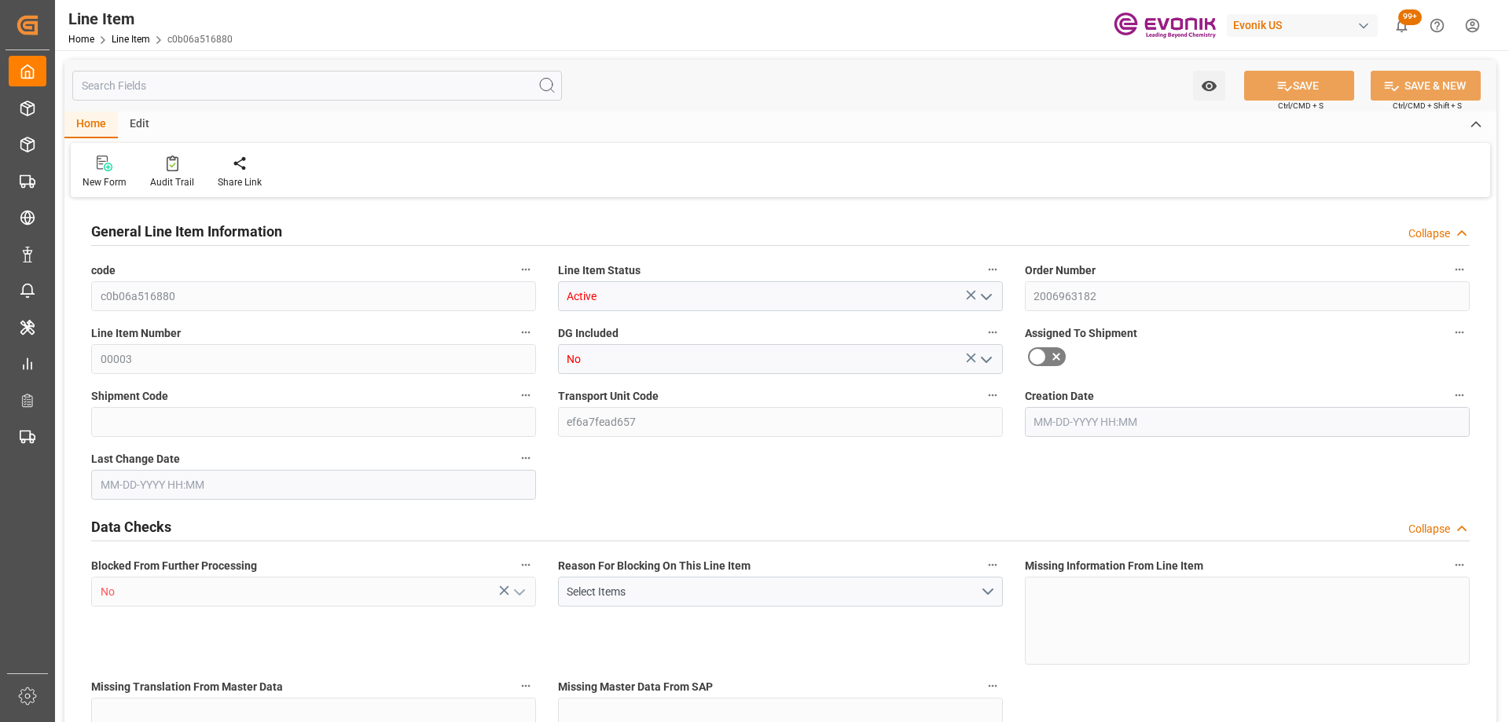
type input "6960.96"
type input "6531.84"
type input "24.4382"
type input "24438.24"
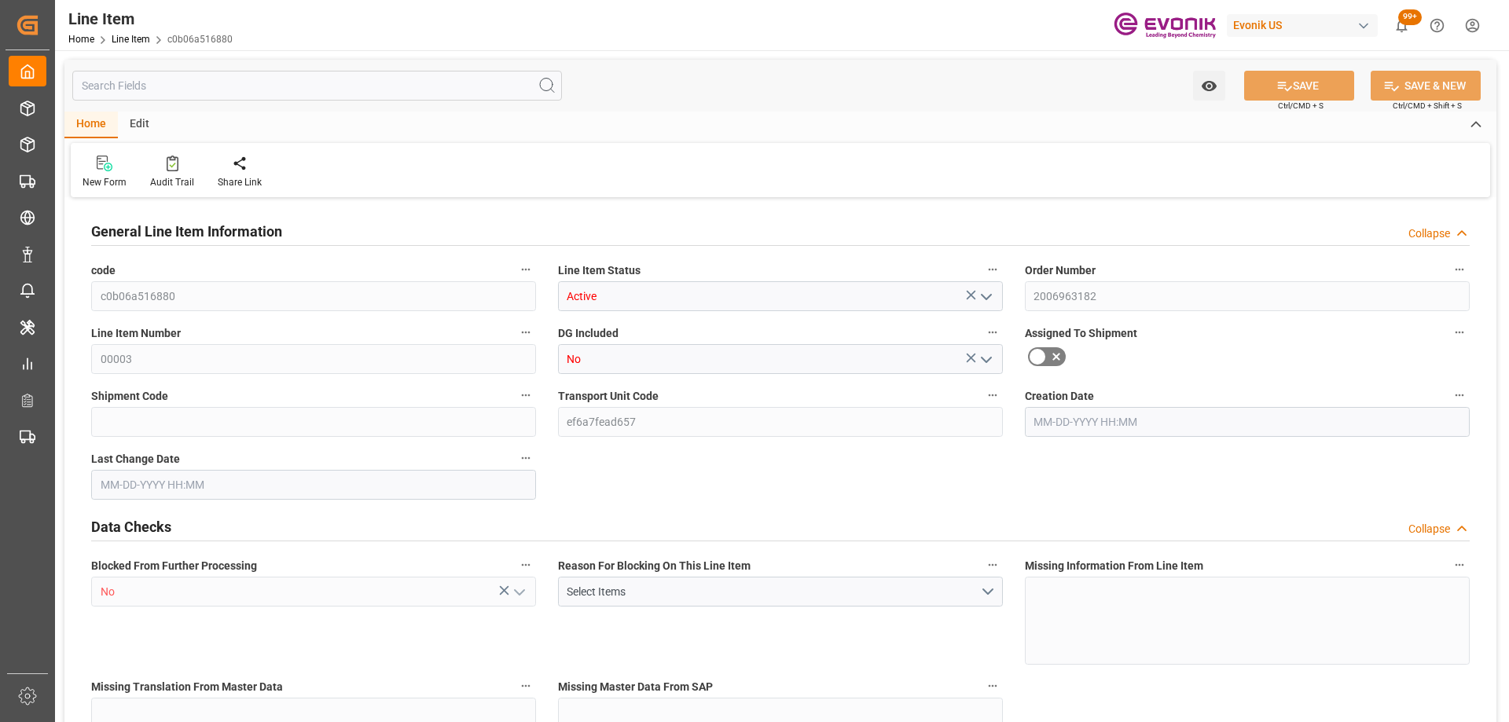
type input "0"
type input "[DATE] 20:10"
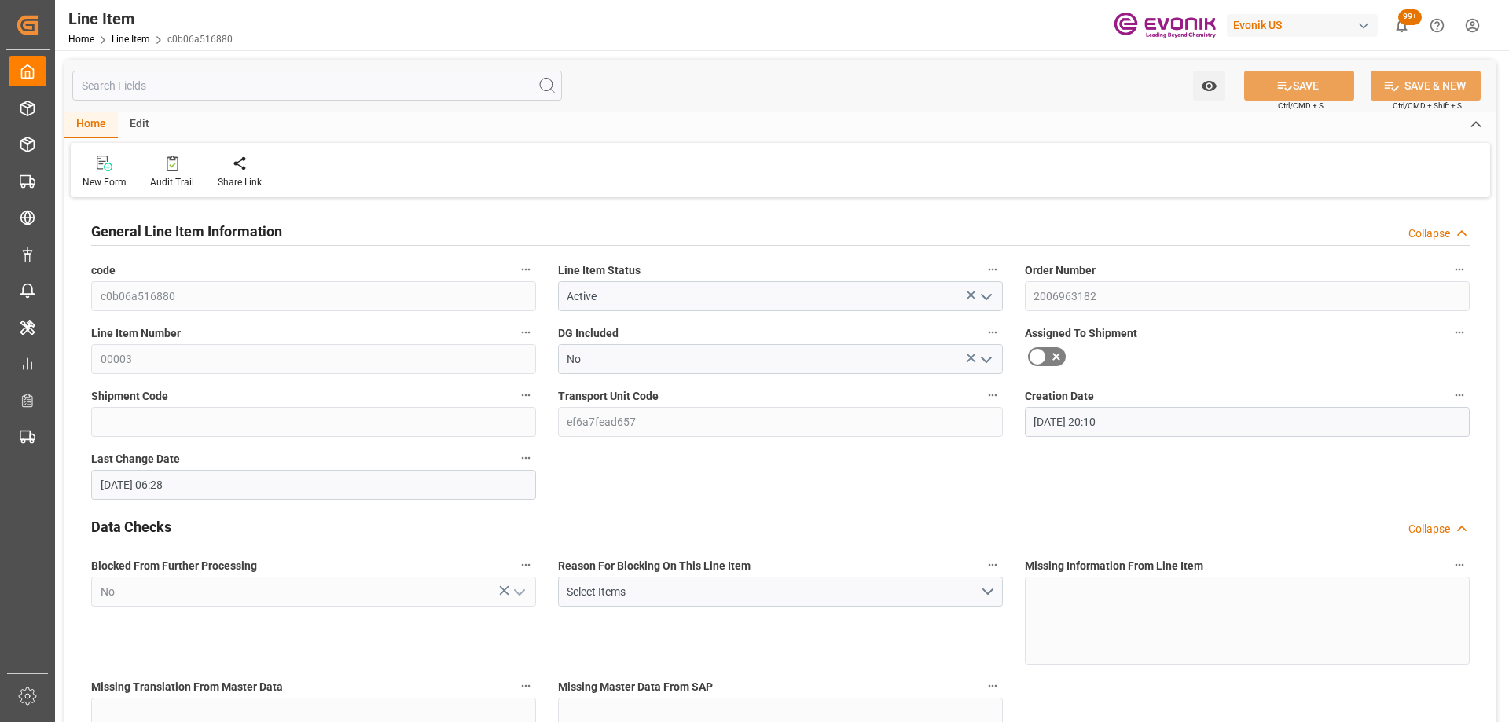
type input "[DATE] 06:28"
type input "[DATE]"
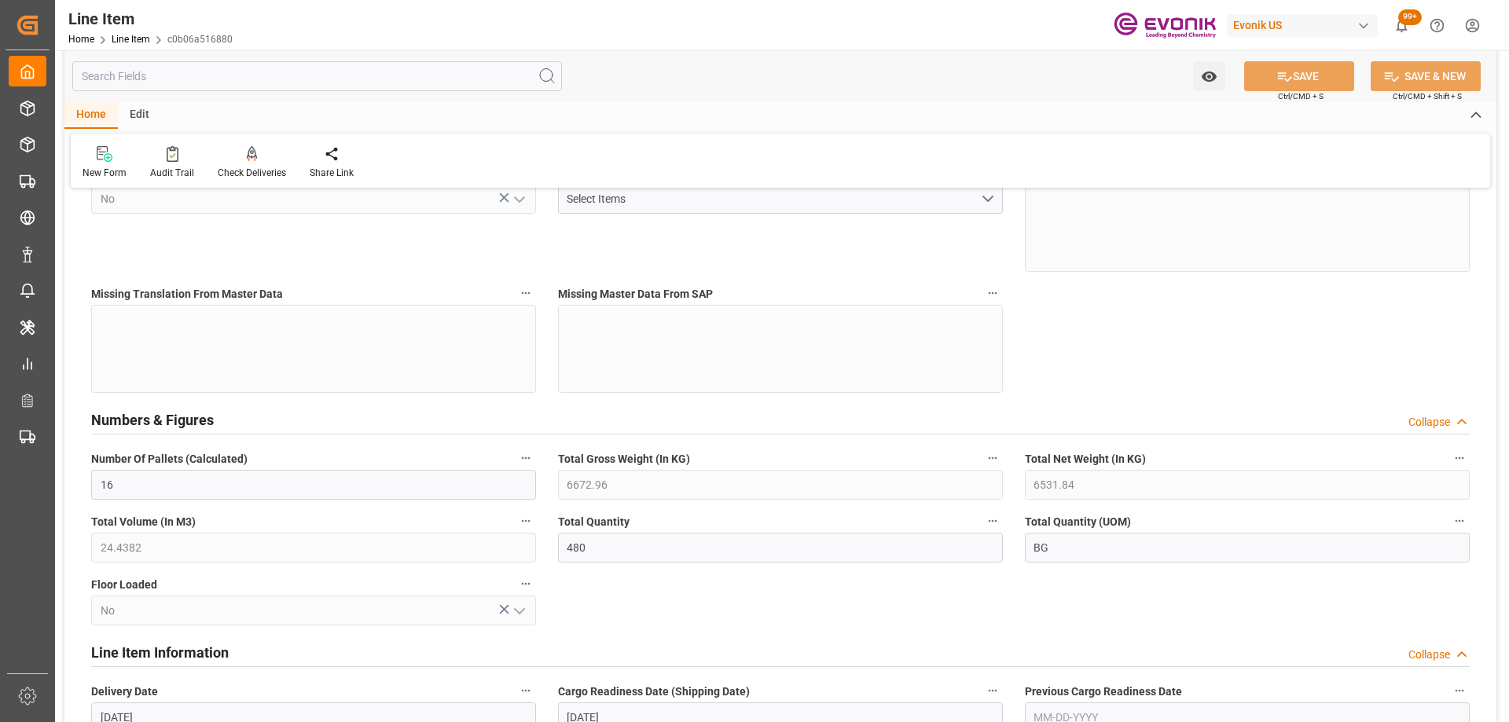
scroll to position [707, 0]
